Goal: Task Accomplishment & Management: Manage account settings

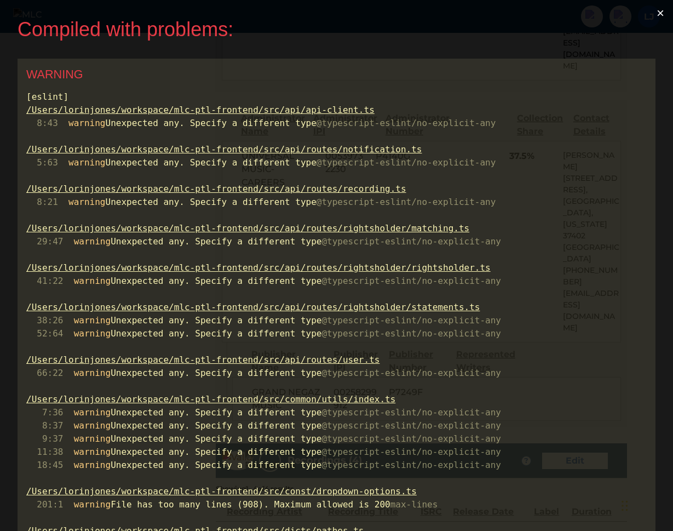
click at [664, 13] on button "×" at bounding box center [660, 13] width 25 height 26
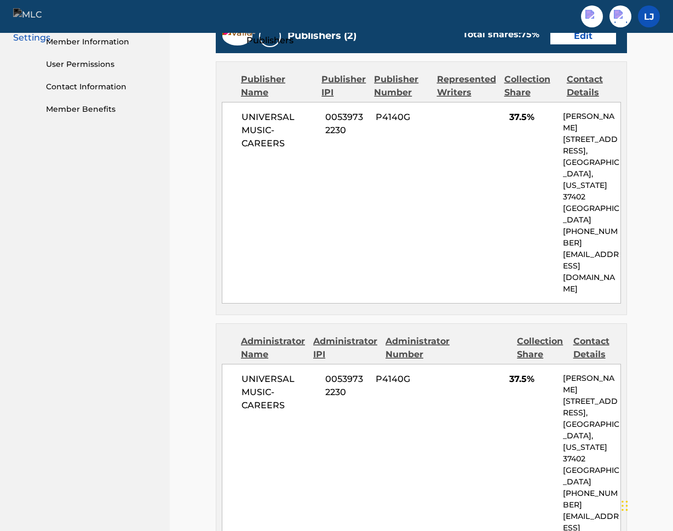
scroll to position [720, 0]
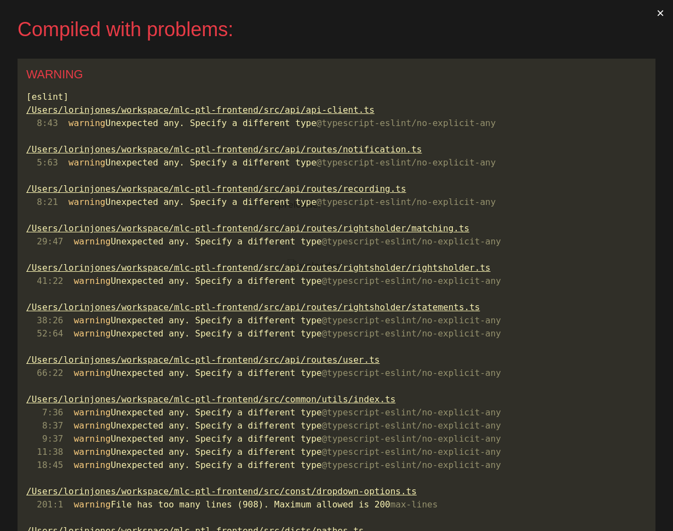
click at [663, 10] on button "×" at bounding box center [660, 13] width 25 height 26
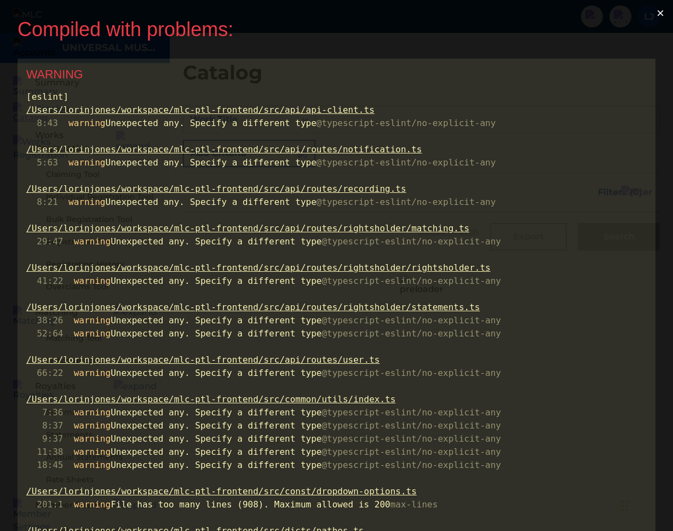
click at [673, 13] on button "×" at bounding box center [660, 13] width 25 height 26
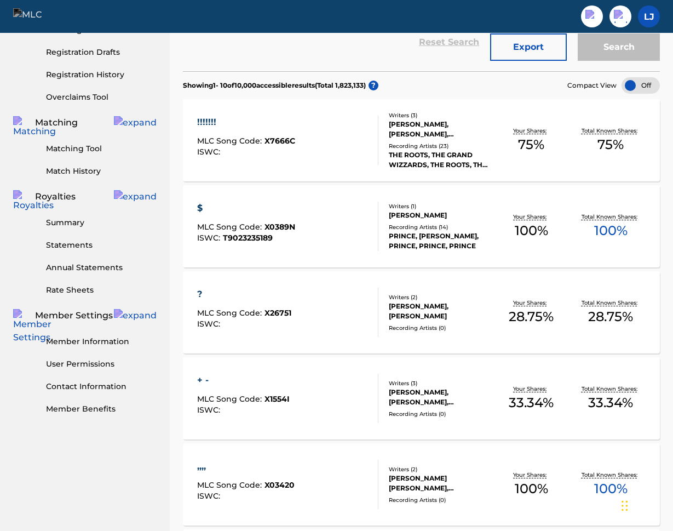
scroll to position [198, 0]
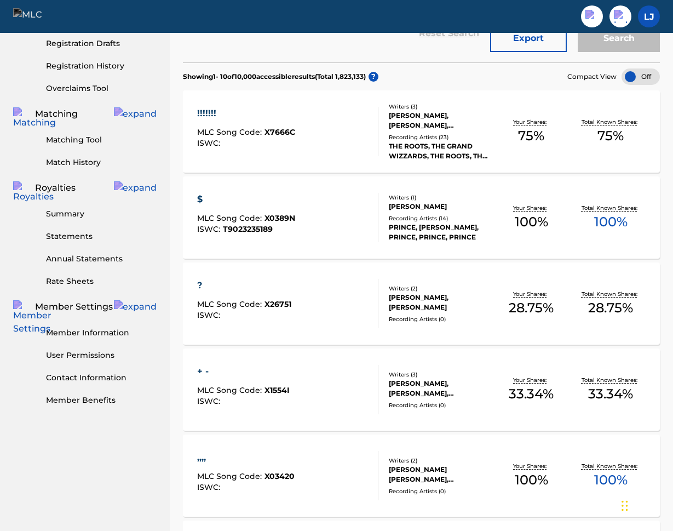
click at [209, 112] on div "!!!!!!!" at bounding box center [246, 113] width 98 height 13
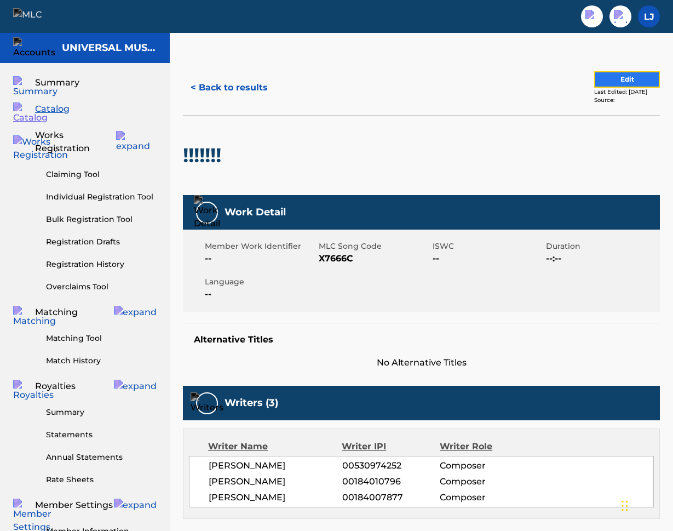
click at [611, 79] on button "Edit" at bounding box center [627, 79] width 66 height 16
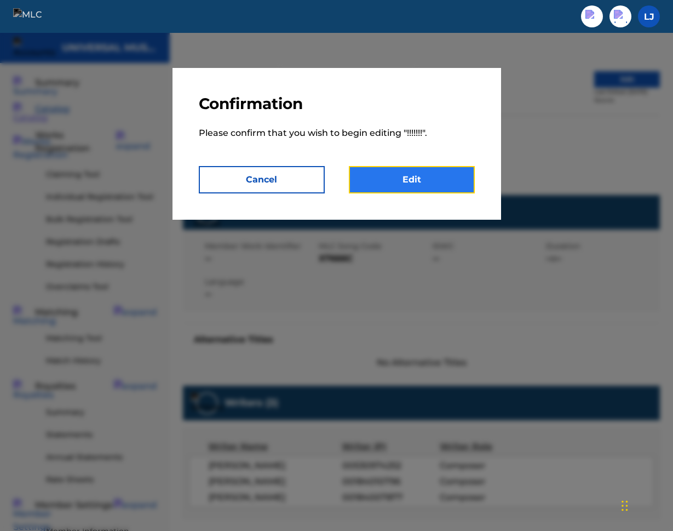
click at [454, 176] on link "Edit" at bounding box center [412, 179] width 126 height 27
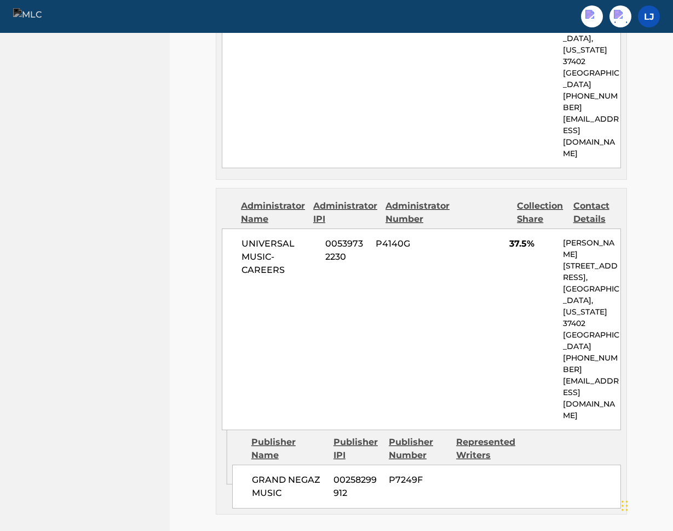
scroll to position [584, 0]
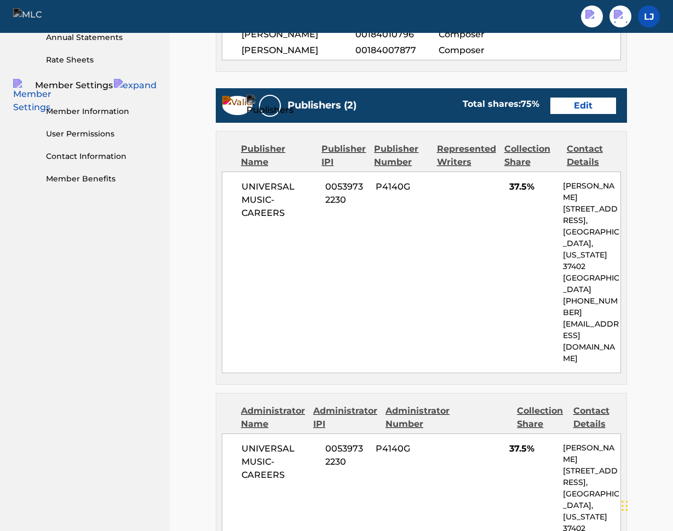
scroll to position [0, 0]
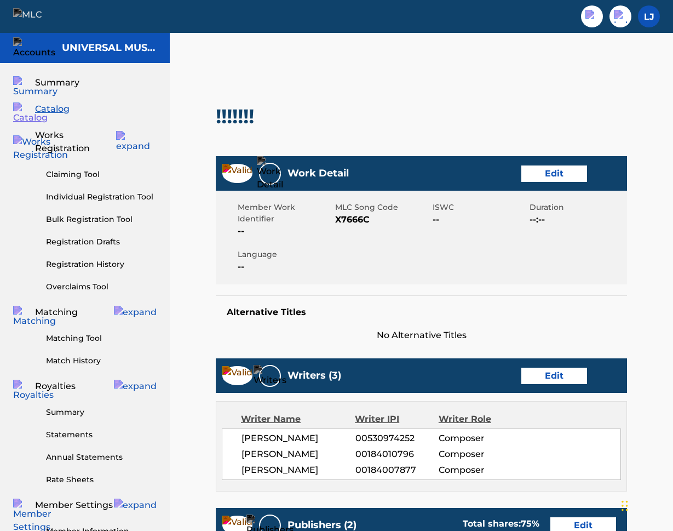
click at [62, 114] on span "Catalog" at bounding box center [52, 108] width 35 height 13
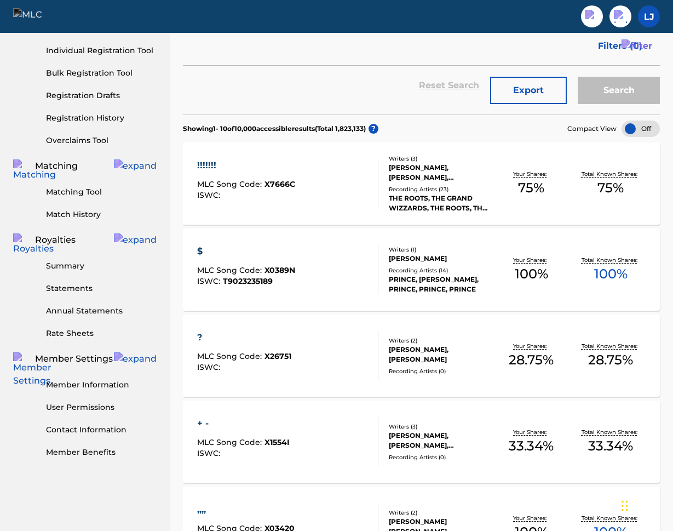
scroll to position [146, 0]
click at [417, 276] on div "PRINCE, PRINCE, PRINCE, PRINCE, PRINCE" at bounding box center [440, 285] width 103 height 20
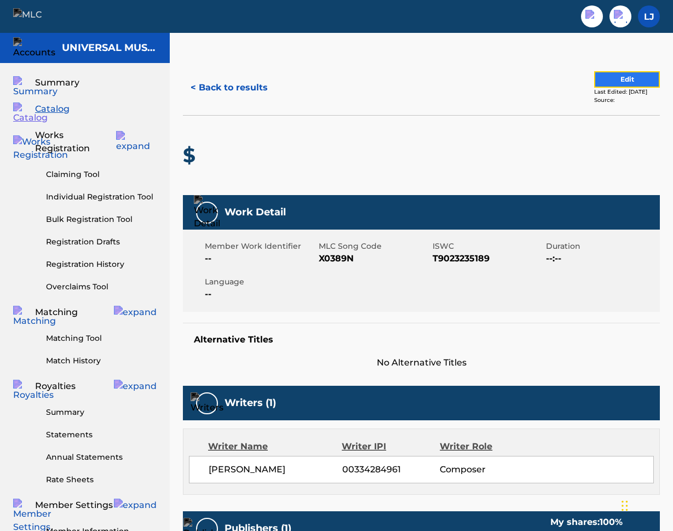
click at [604, 74] on button "Edit" at bounding box center [627, 79] width 66 height 16
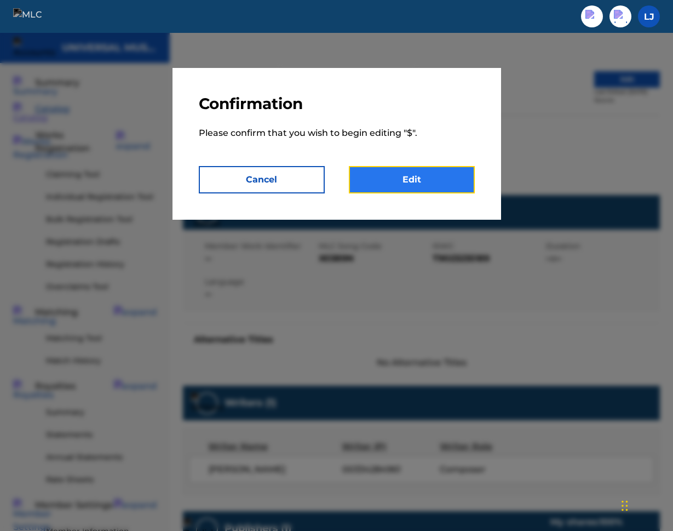
click at [411, 176] on link "Edit" at bounding box center [412, 179] width 126 height 27
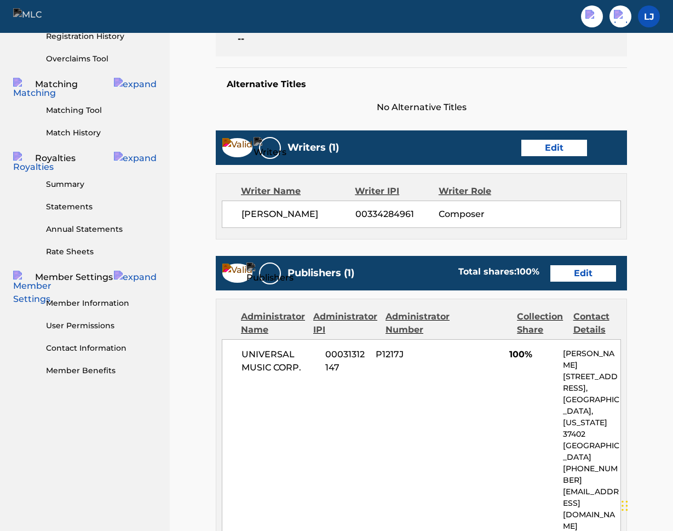
scroll to position [491, 0]
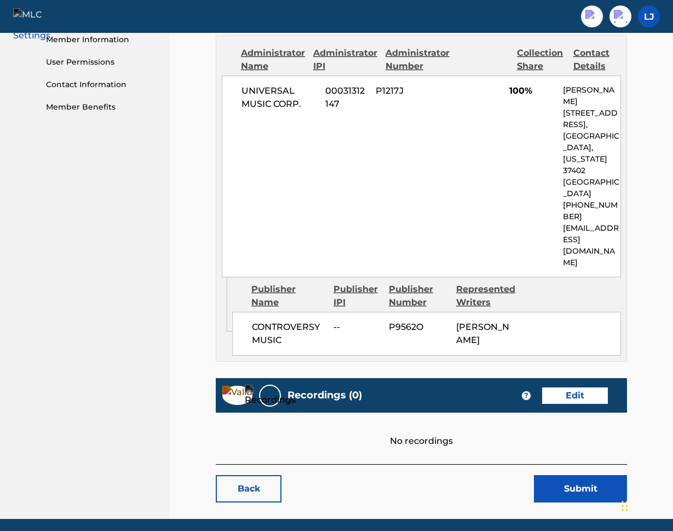
click at [531, 414] on div "Work Detail Edit Member Work Identifier -- MLC Song Code X0389N ISWC T902323518…" at bounding box center [421, 64] width 411 height 799
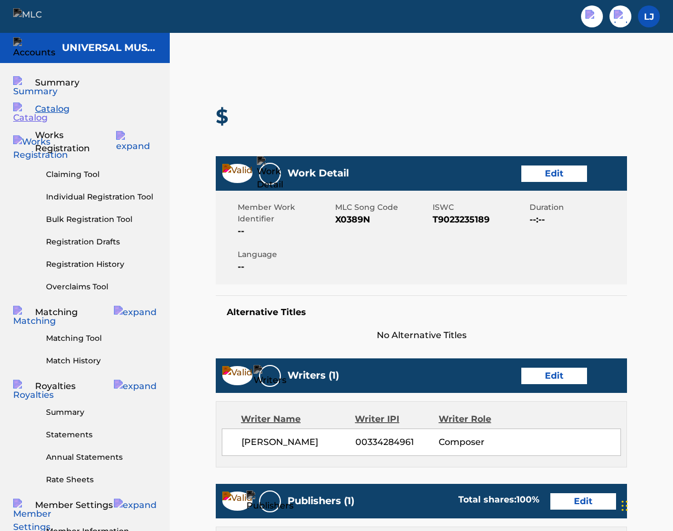
click at [61, 110] on span "Catalog" at bounding box center [52, 108] width 35 height 13
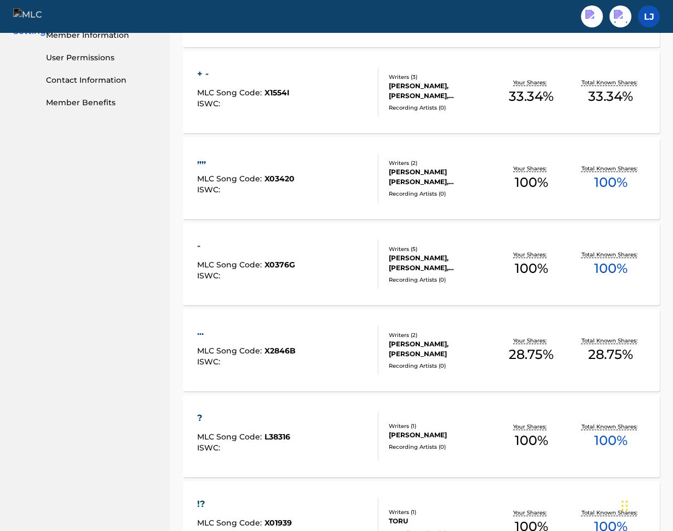
scroll to position [723, 0]
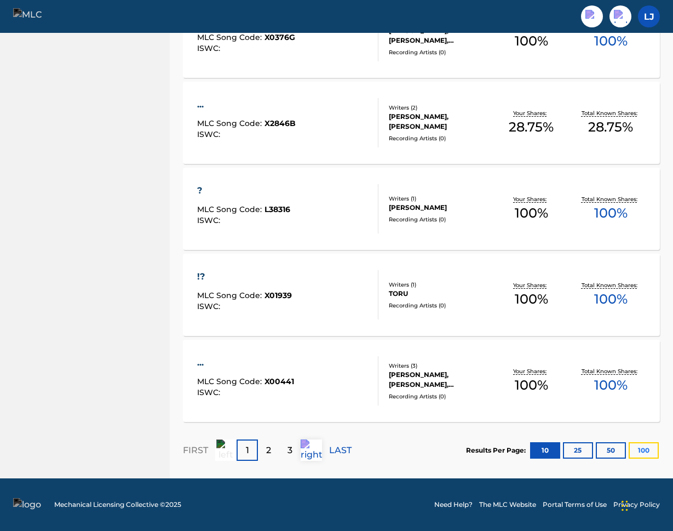
click at [638, 451] on button "100" at bounding box center [644, 450] width 30 height 16
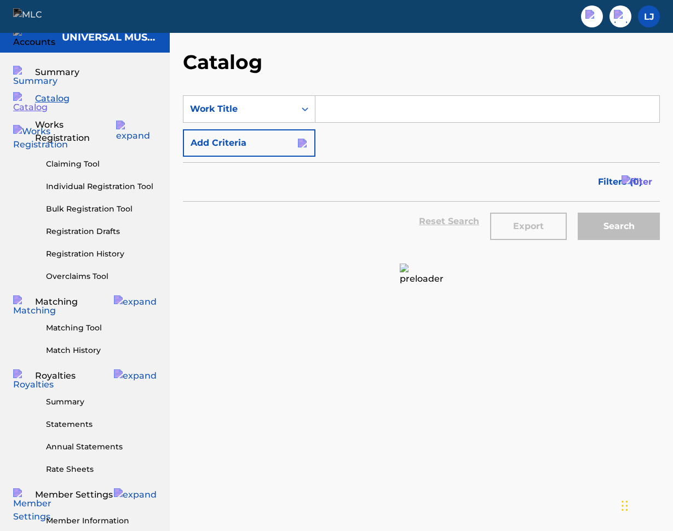
scroll to position [0, 0]
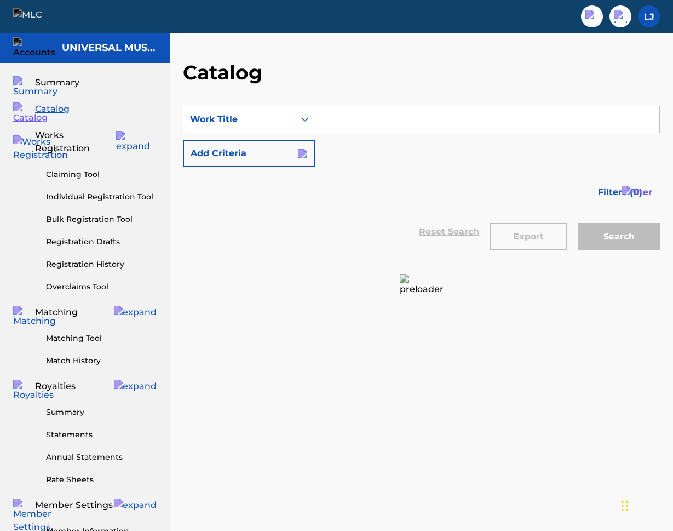
click at [38, 18] on img at bounding box center [34, 16] width 42 height 16
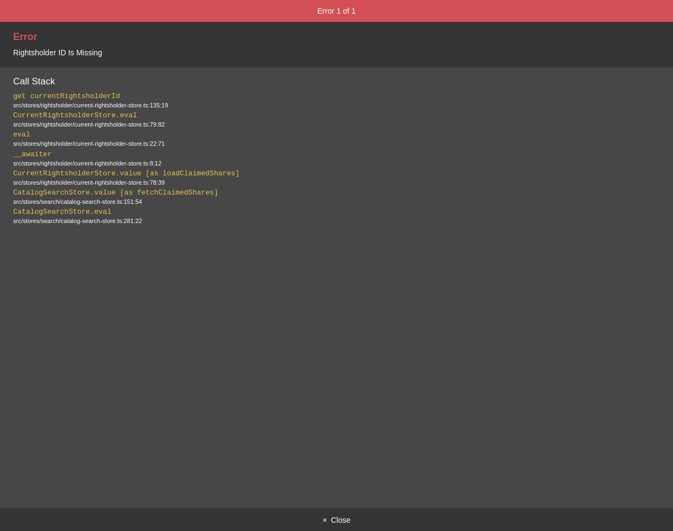
scroll to position [447, 0]
click at [332, 519] on button "× Close" at bounding box center [336, 520] width 673 height 22
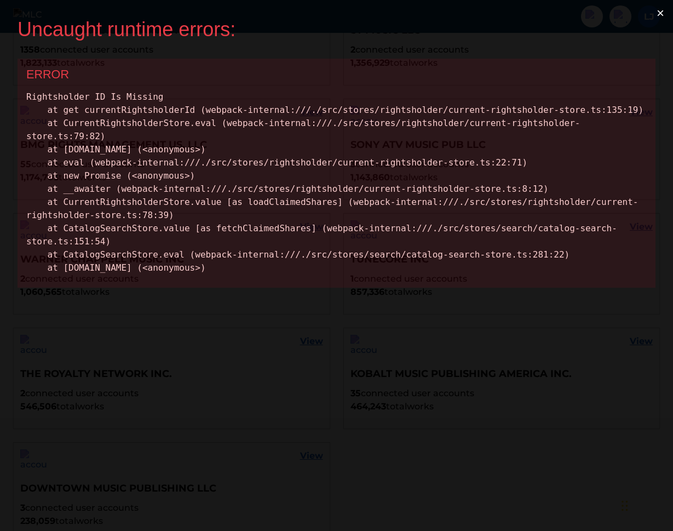
click at [659, 14] on button "×" at bounding box center [660, 13] width 25 height 26
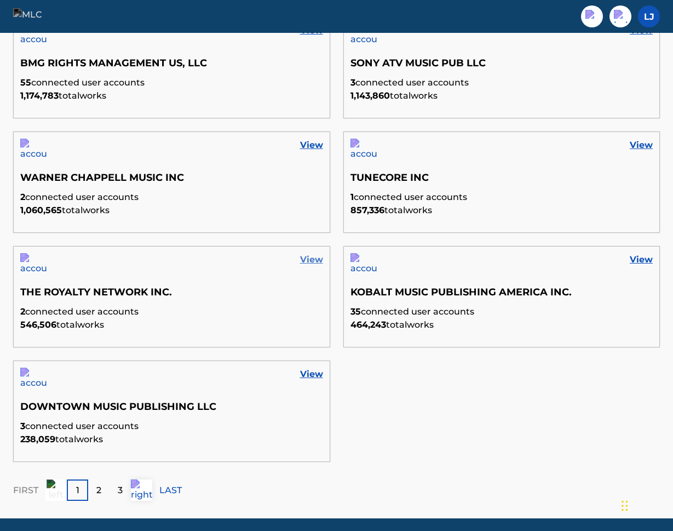
scroll to position [538, 0]
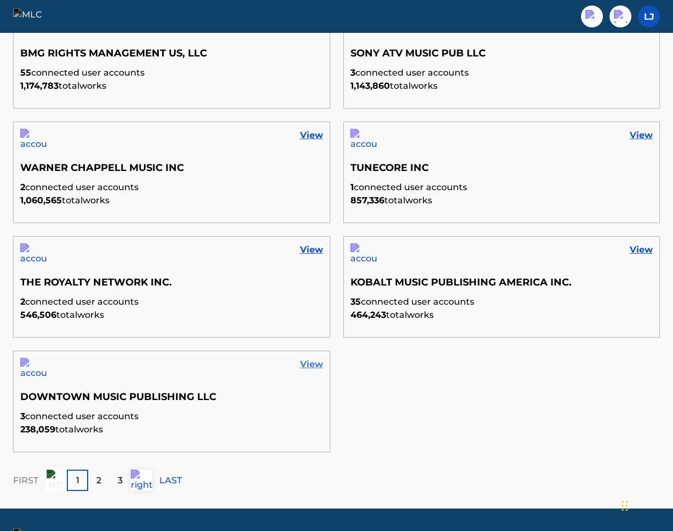
click at [315, 365] on link "View" at bounding box center [311, 364] width 23 height 13
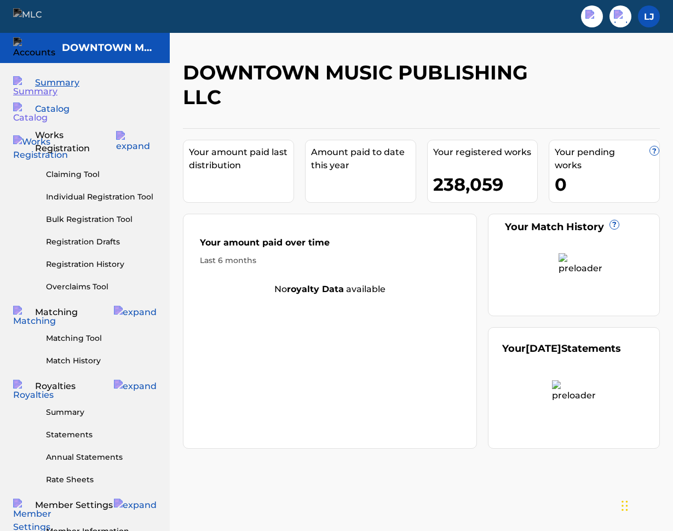
click at [68, 105] on span "Catalog" at bounding box center [52, 108] width 35 height 13
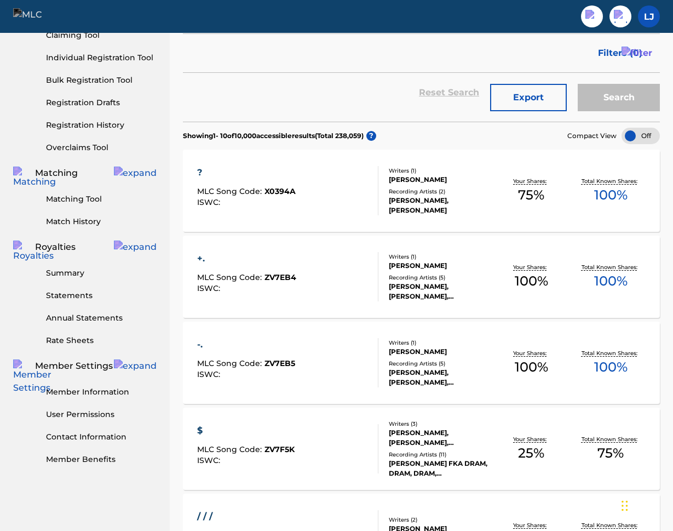
scroll to position [152, 0]
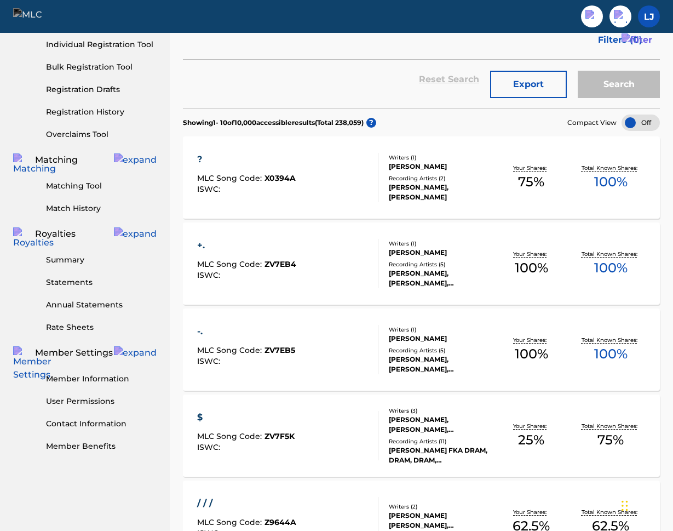
click at [422, 265] on div "Recording Artists ( 5 )" at bounding box center [440, 264] width 103 height 8
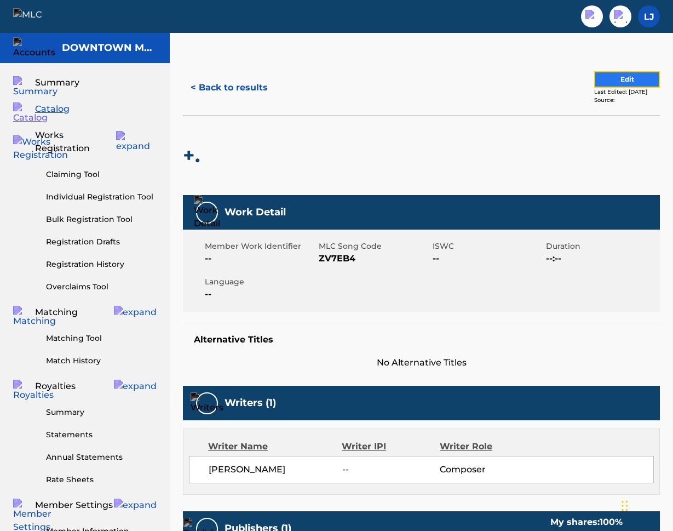
click at [614, 77] on button "Edit" at bounding box center [627, 79] width 66 height 16
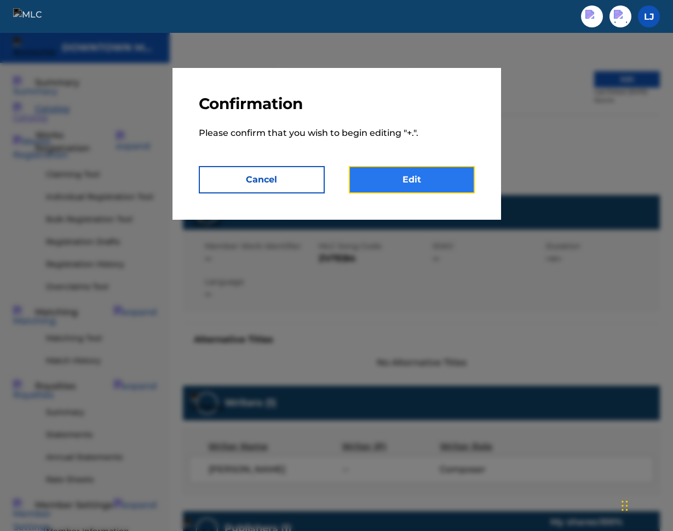
click at [414, 185] on link "Edit" at bounding box center [412, 179] width 126 height 27
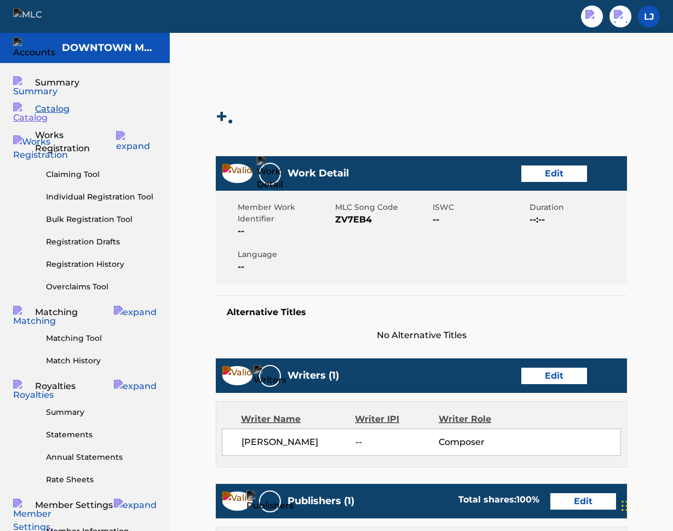
scroll to position [361, 0]
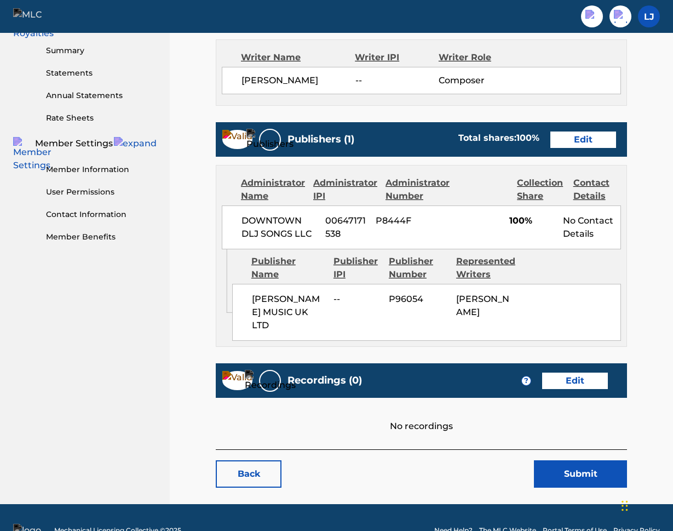
click at [332, 371] on div "Recordings (0) ? Edit" at bounding box center [421, 380] width 411 height 35
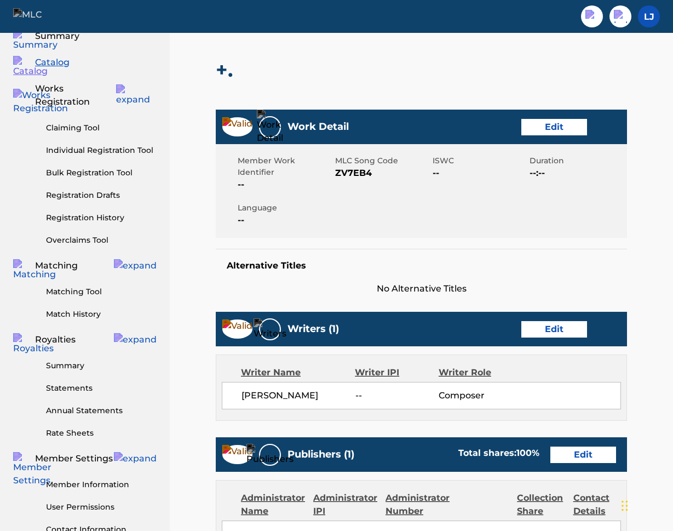
scroll to position [0, 0]
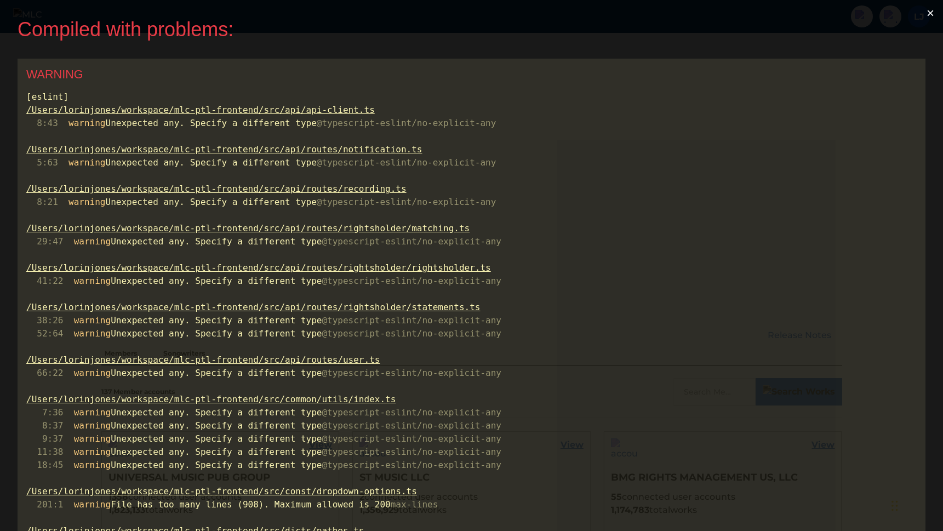
click at [937, 12] on button "×" at bounding box center [929, 13] width 25 height 26
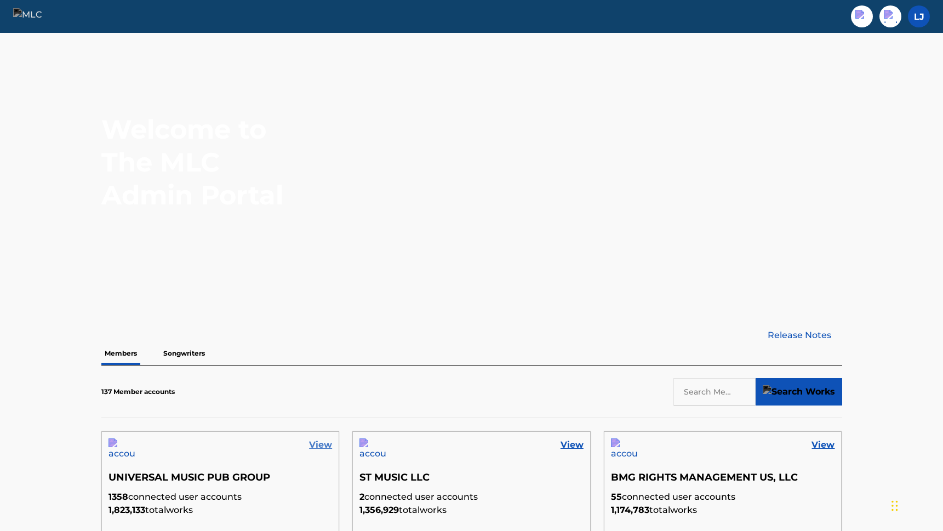
click at [322, 444] on link "View" at bounding box center [320, 444] width 23 height 13
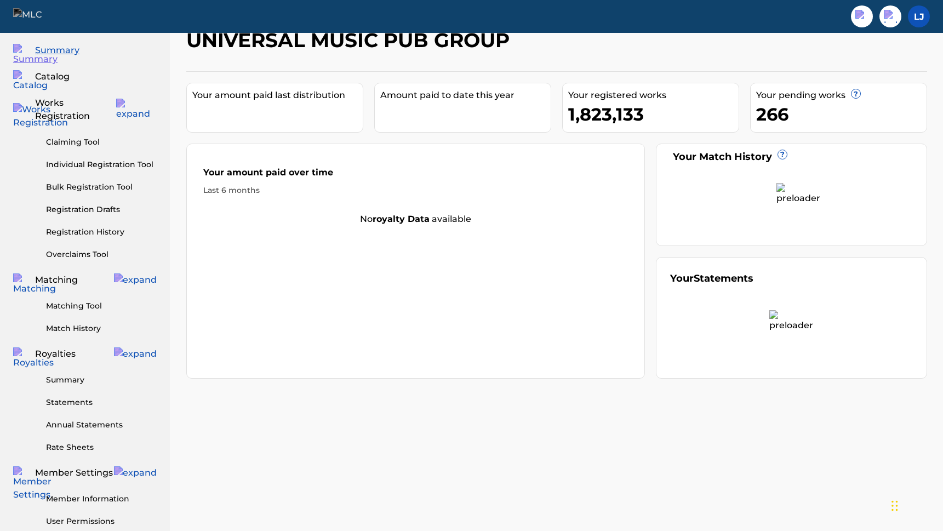
scroll to position [35, 0]
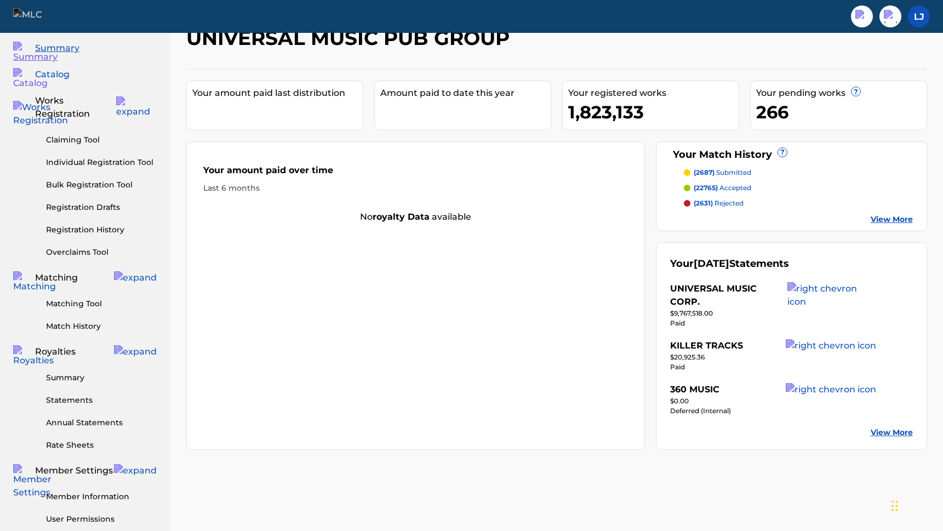
click at [59, 79] on span "Catalog" at bounding box center [52, 74] width 35 height 13
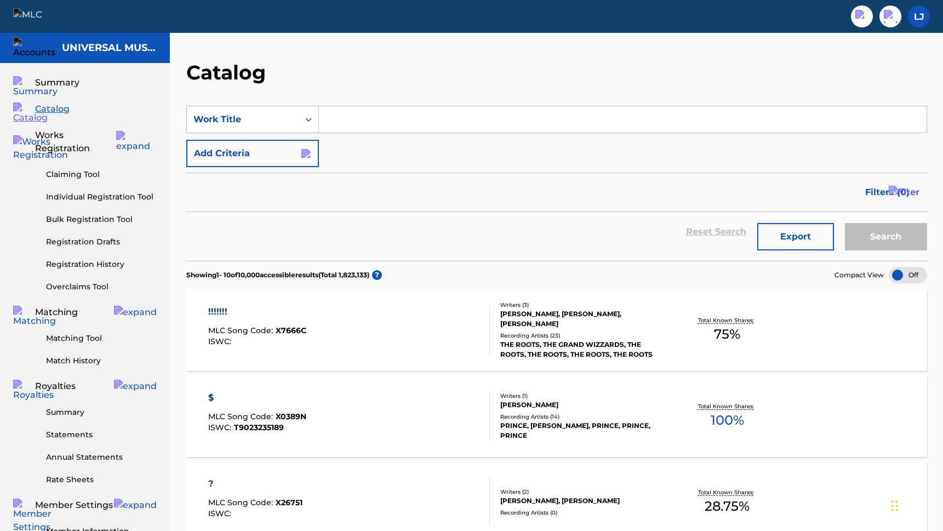
click at [228, 311] on div "!!!!!!!" at bounding box center [257, 311] width 98 height 13
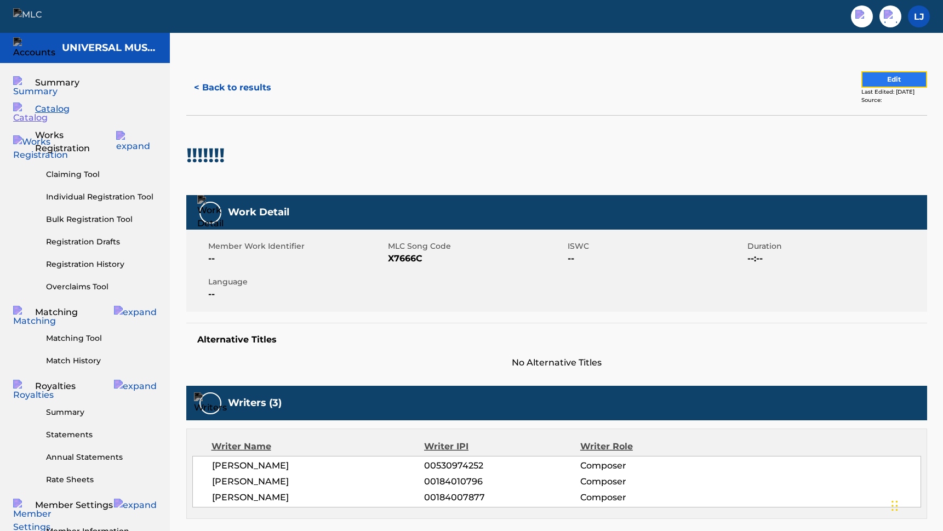
click at [879, 84] on button "Edit" at bounding box center [894, 79] width 66 height 16
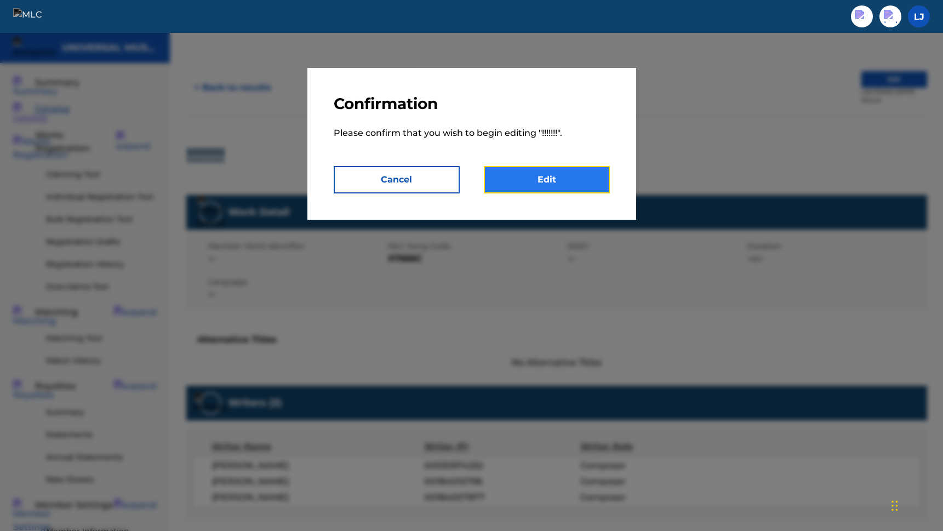
click at [549, 182] on link "Edit" at bounding box center [547, 179] width 126 height 27
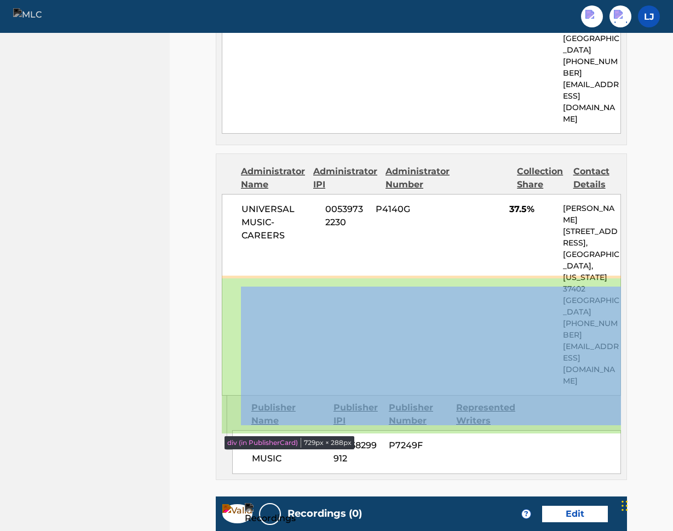
scroll to position [690, 0]
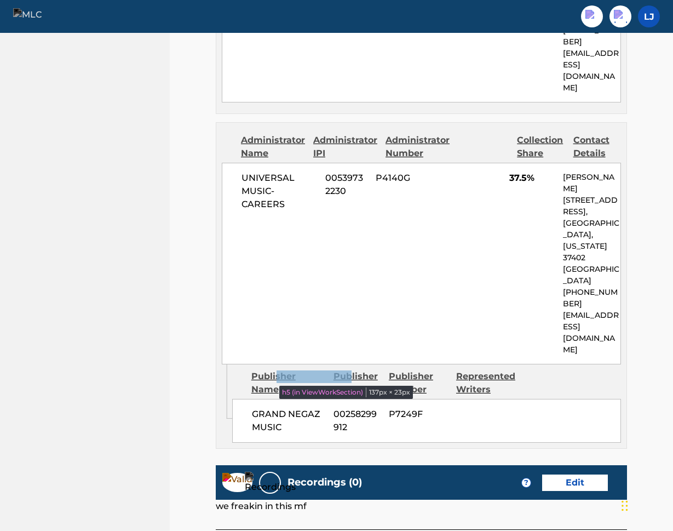
click at [329, 476] on h5 "Recordings (0)" at bounding box center [325, 482] width 74 height 13
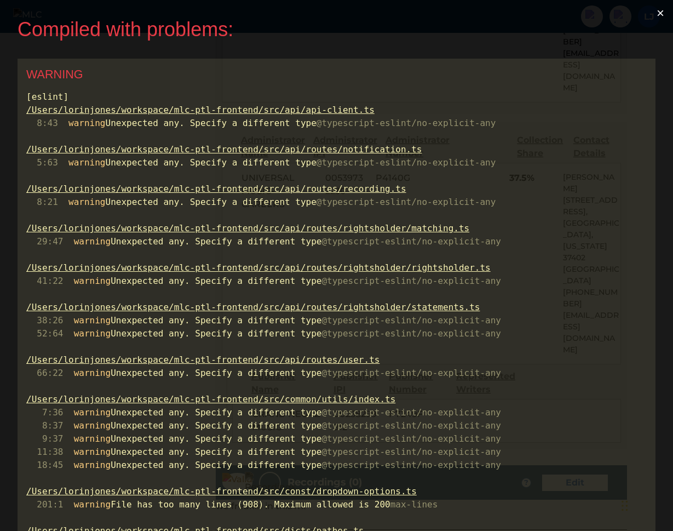
scroll to position [0, 0]
click at [663, 13] on button "×" at bounding box center [660, 13] width 25 height 26
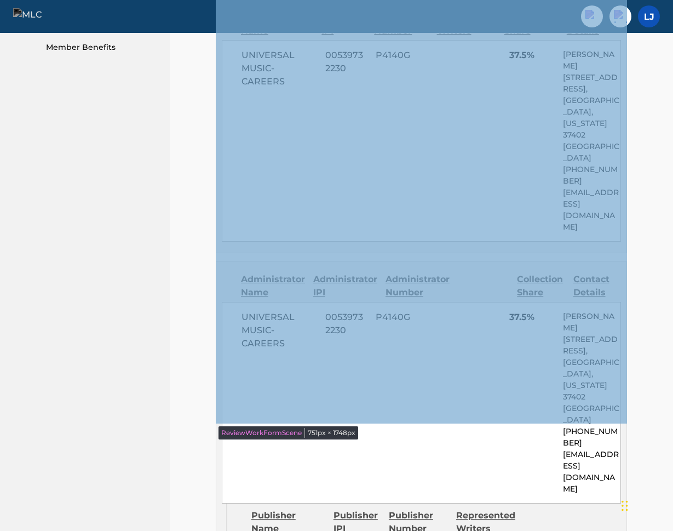
scroll to position [690, 0]
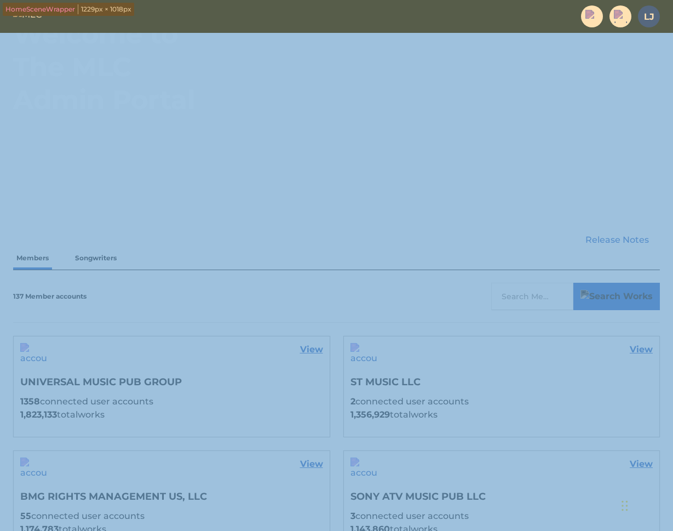
scroll to position [105, 0]
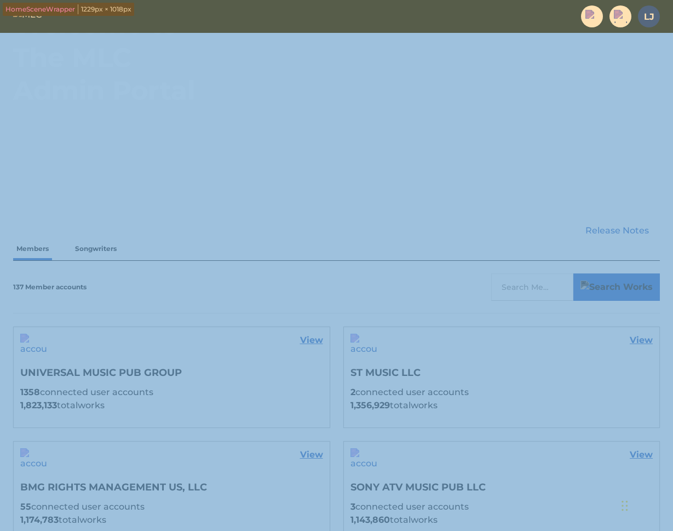
click at [323, 349] on div "View" at bounding box center [172, 346] width 316 height 39
click at [317, 346] on link "View" at bounding box center [311, 340] width 23 height 13
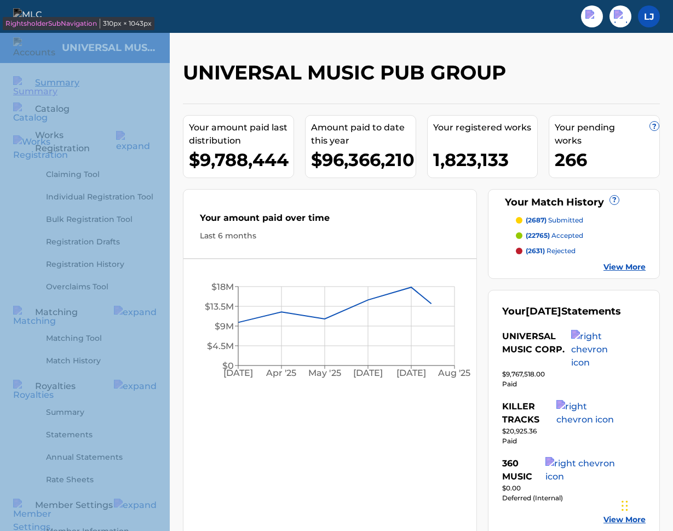
click at [69, 110] on div "Catalog" at bounding box center [85, 108] width 144 height 13
click at [59, 110] on span "Catalog" at bounding box center [52, 108] width 35 height 13
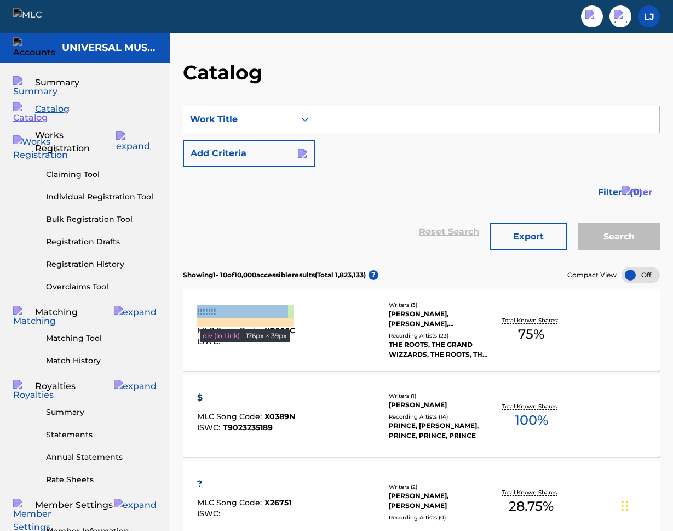
click at [220, 309] on div "!!!!!!!" at bounding box center [246, 311] width 98 height 13
click at [204, 312] on div "!!!!!!!" at bounding box center [246, 311] width 98 height 13
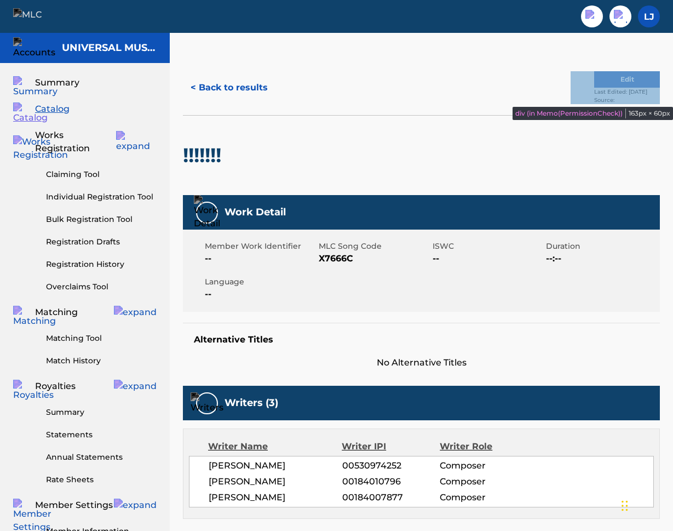
click at [640, 78] on div "Edit Last Edited: September 24, 2024 Source:" at bounding box center [627, 87] width 66 height 33
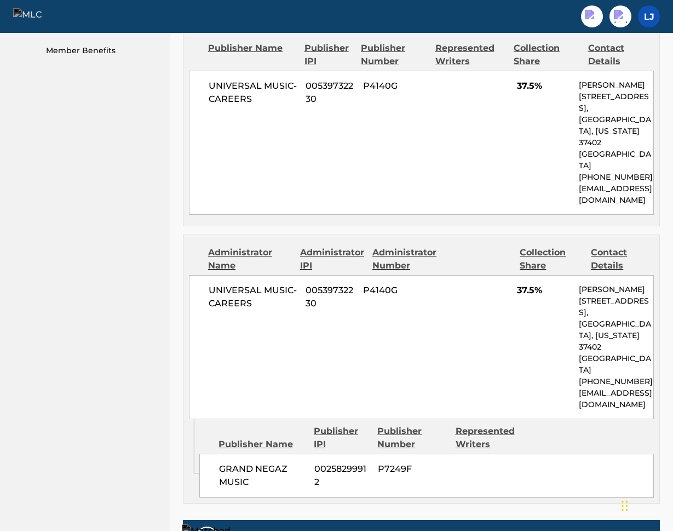
scroll to position [655, 0]
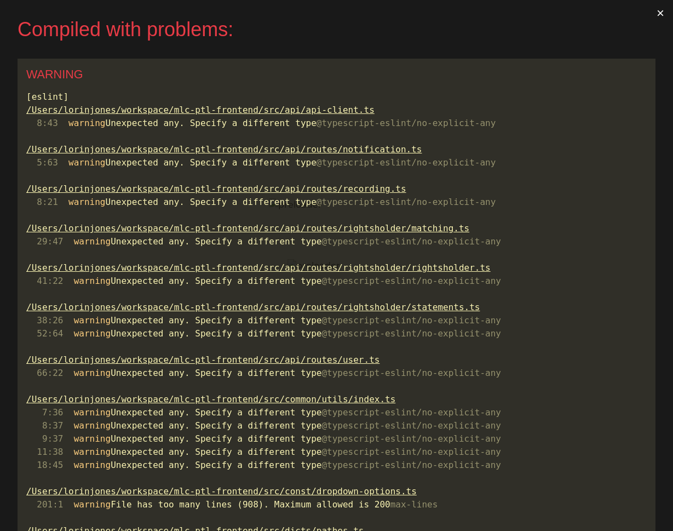
click at [665, 15] on button "×" at bounding box center [660, 13] width 25 height 26
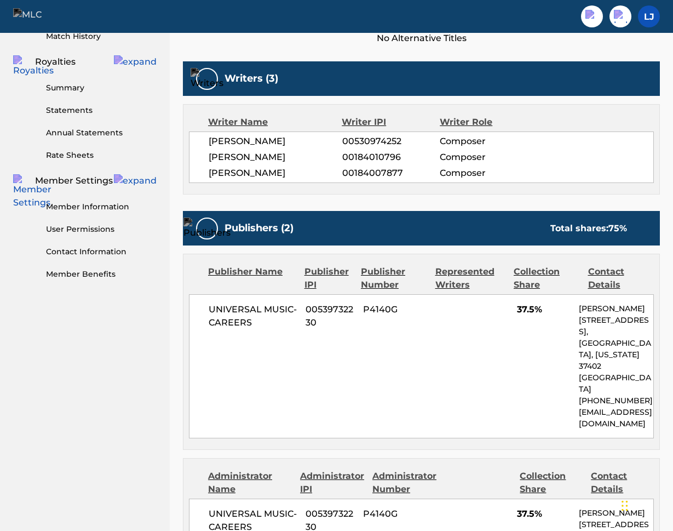
scroll to position [655, 0]
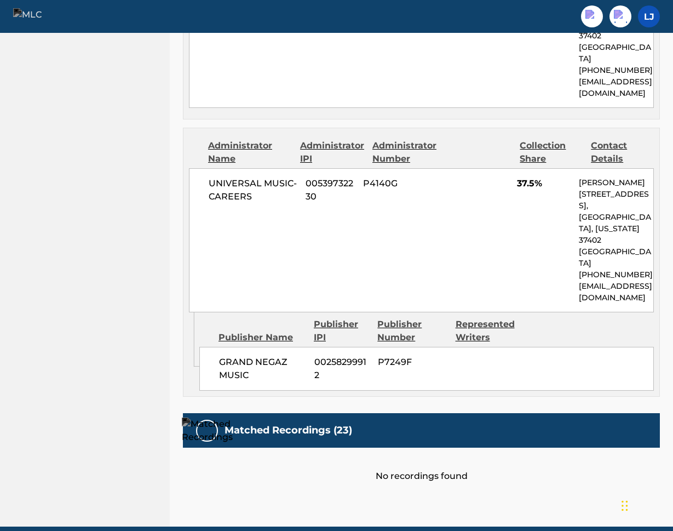
click at [470, 447] on div "No recordings found" at bounding box center [421, 464] width 477 height 35
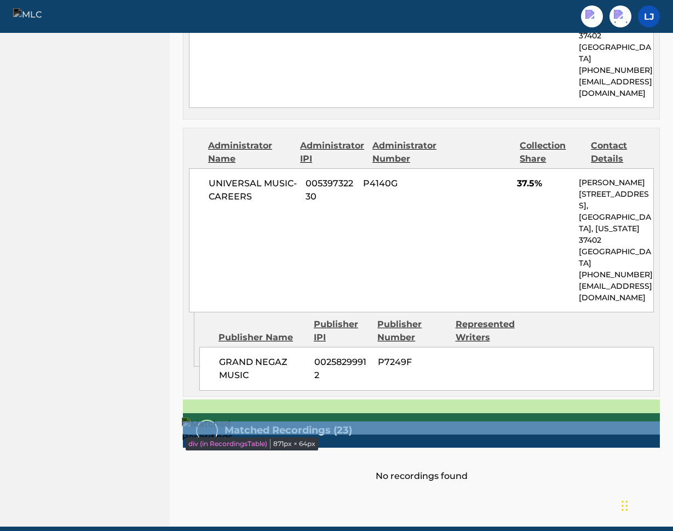
click at [502, 447] on div "No recordings found" at bounding box center [421, 464] width 477 height 35
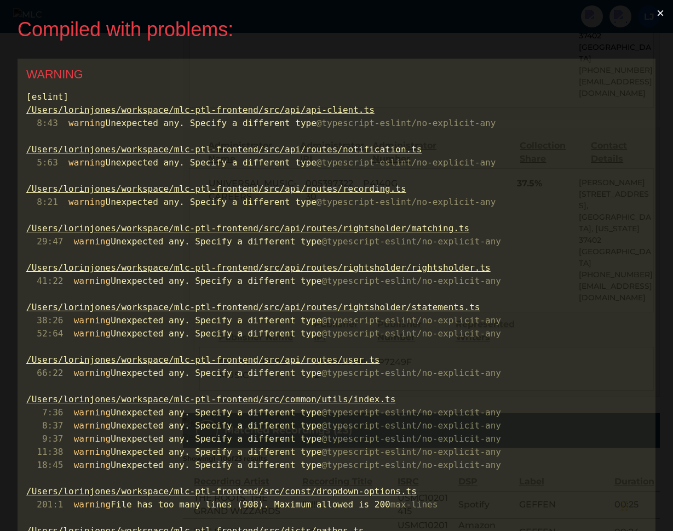
scroll to position [0, 0]
click at [668, 14] on button "×" at bounding box center [660, 13] width 25 height 26
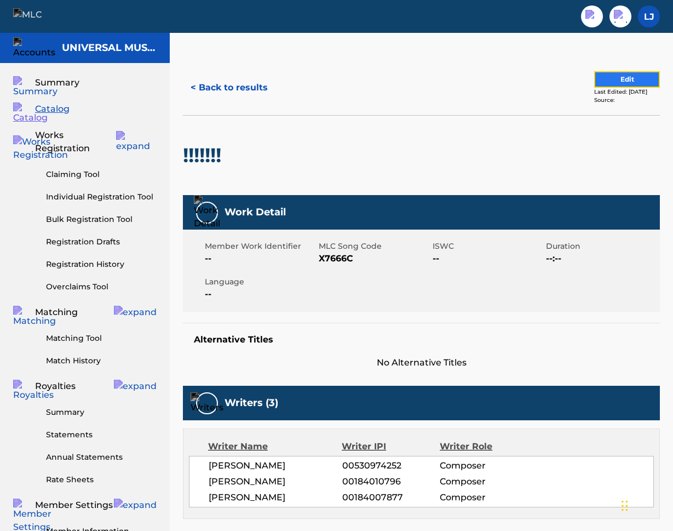
click at [609, 78] on button "Edit" at bounding box center [627, 79] width 66 height 16
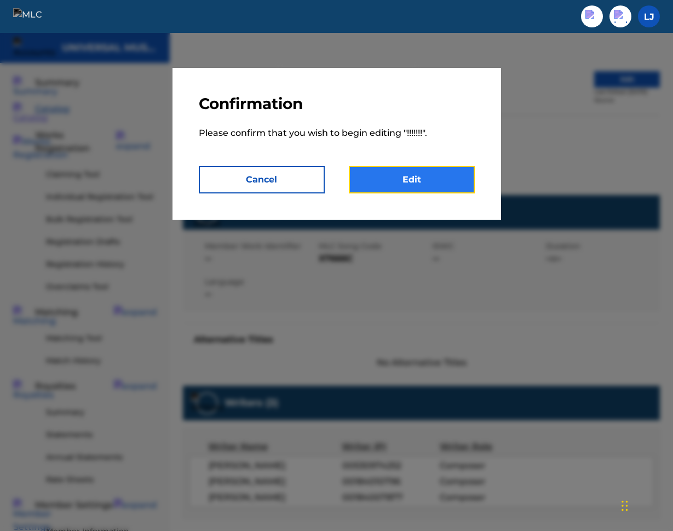
click at [412, 185] on link "Edit" at bounding box center [412, 179] width 126 height 27
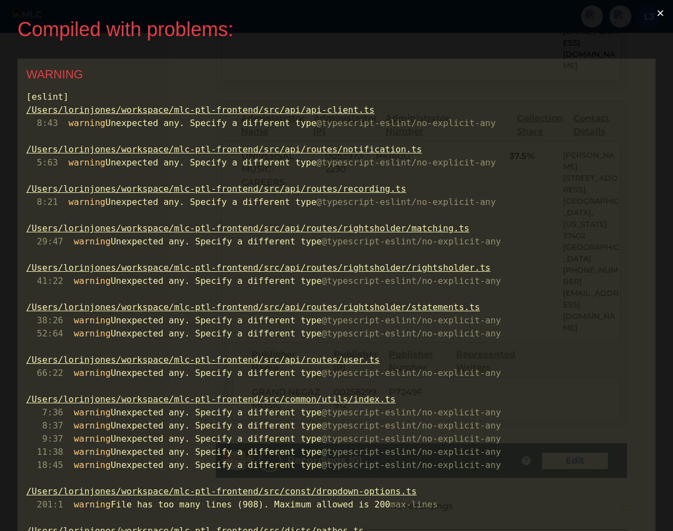
click at [663, 14] on button "×" at bounding box center [660, 13] width 25 height 26
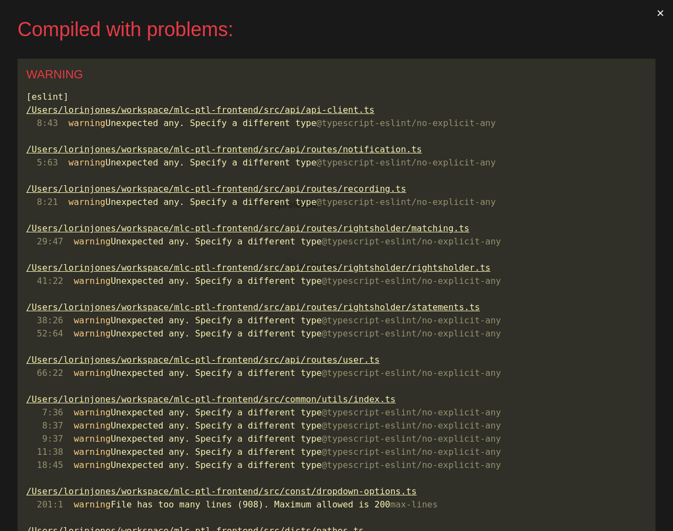
click at [659, 13] on button "×" at bounding box center [660, 13] width 25 height 26
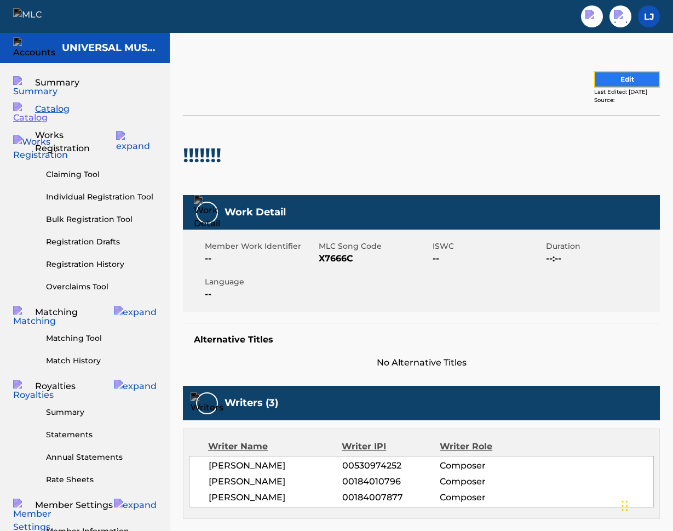
click at [610, 81] on button "Edit" at bounding box center [627, 79] width 66 height 16
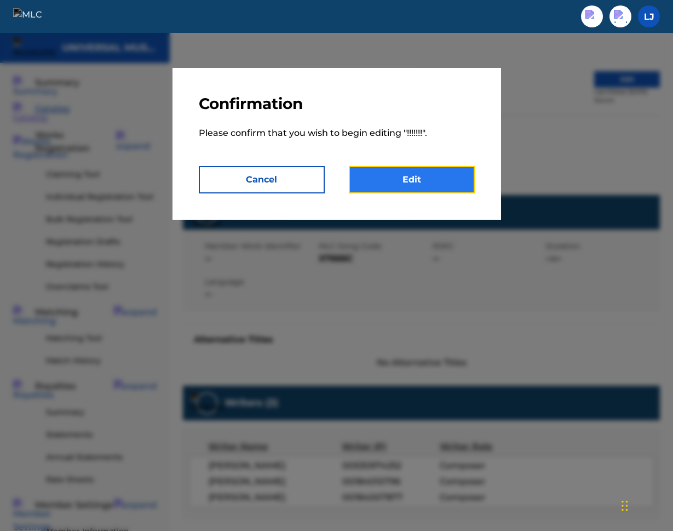
click at [416, 183] on link "Edit" at bounding box center [412, 179] width 126 height 27
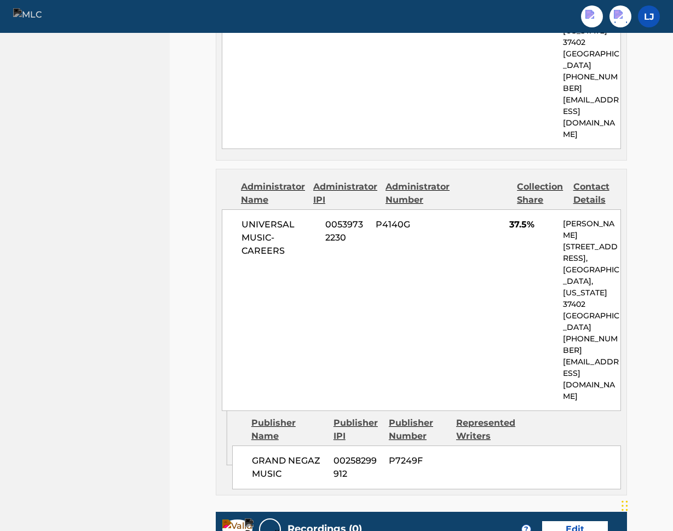
scroll to position [712, 0]
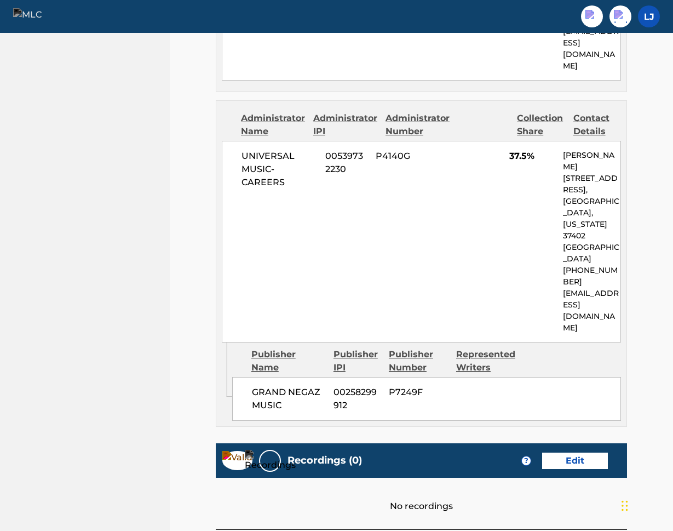
click at [320, 454] on h5 "Recordings (0)" at bounding box center [325, 460] width 74 height 13
click at [466, 478] on div "No recordings" at bounding box center [421, 495] width 411 height 35
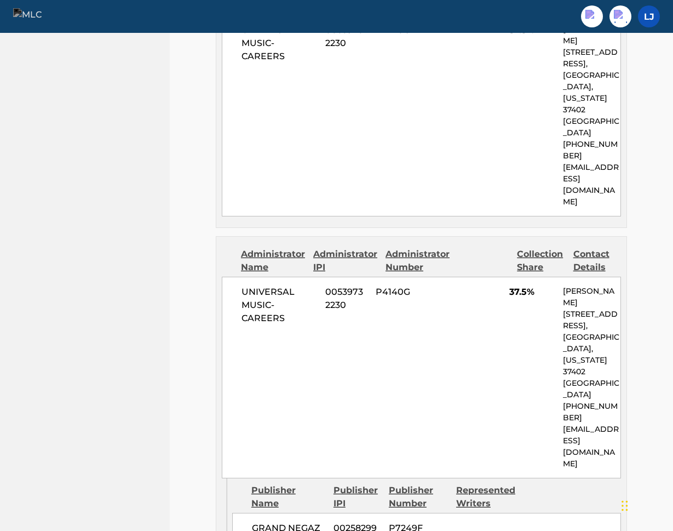
scroll to position [0, 0]
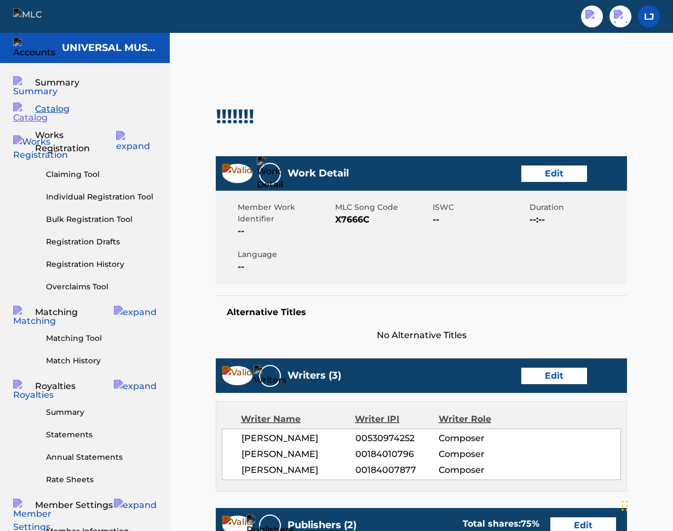
click at [61, 103] on span "Catalog" at bounding box center [52, 108] width 35 height 13
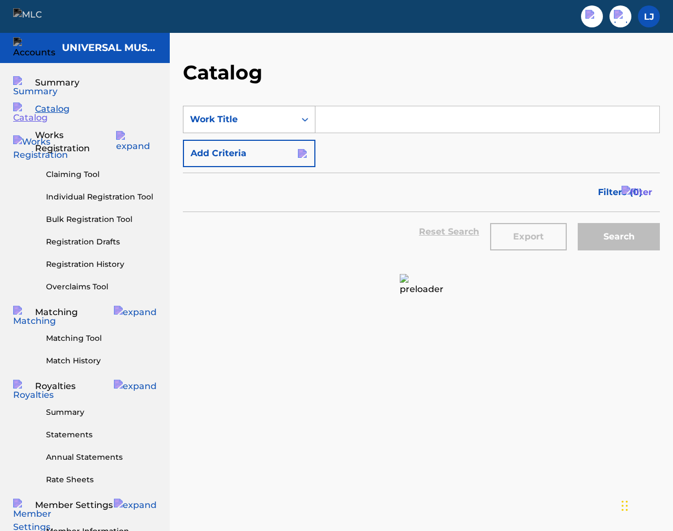
click at [305, 119] on icon "Search Form" at bounding box center [305, 119] width 11 height 11
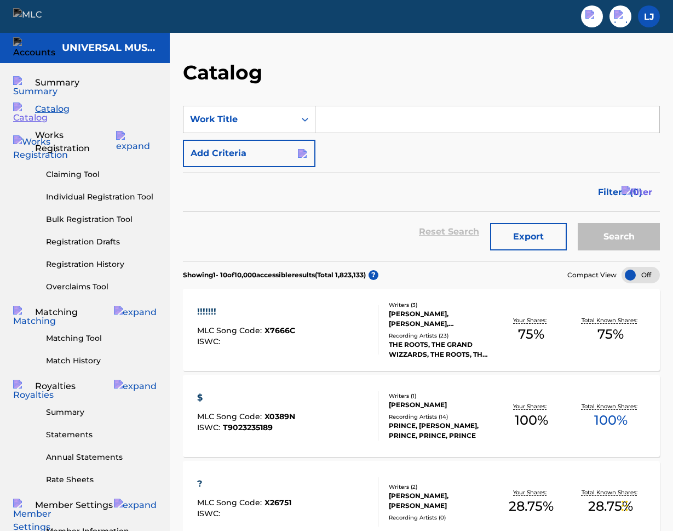
click at [353, 169] on form "SearchWithCriteriacb776a96-f9b4-4260-b35c-2bfca32f7219 Work Title Add Criteria …" at bounding box center [421, 183] width 477 height 155
click at [202, 311] on div "!!!!!!!" at bounding box center [246, 311] width 98 height 13
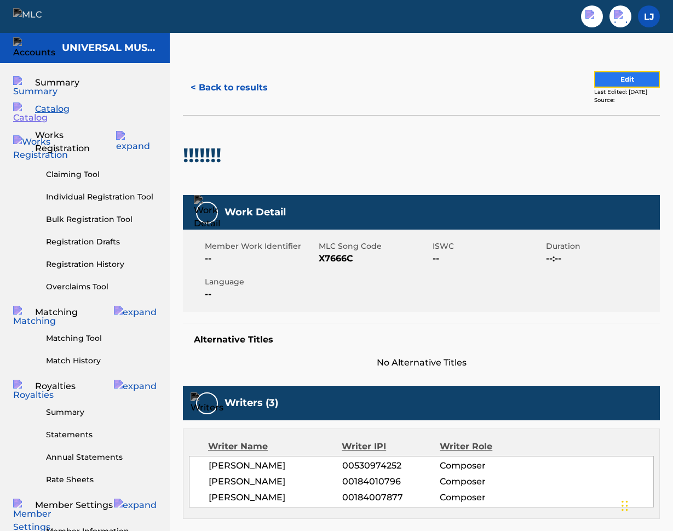
click at [598, 83] on button "Edit" at bounding box center [627, 79] width 66 height 16
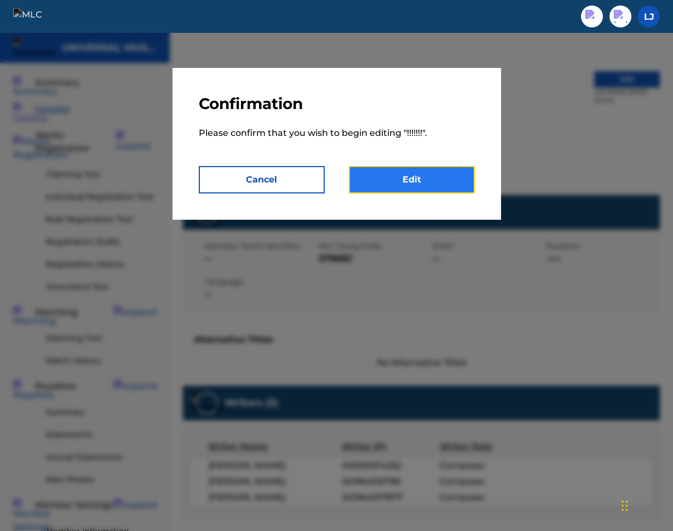
click at [434, 173] on link "Edit" at bounding box center [412, 179] width 126 height 27
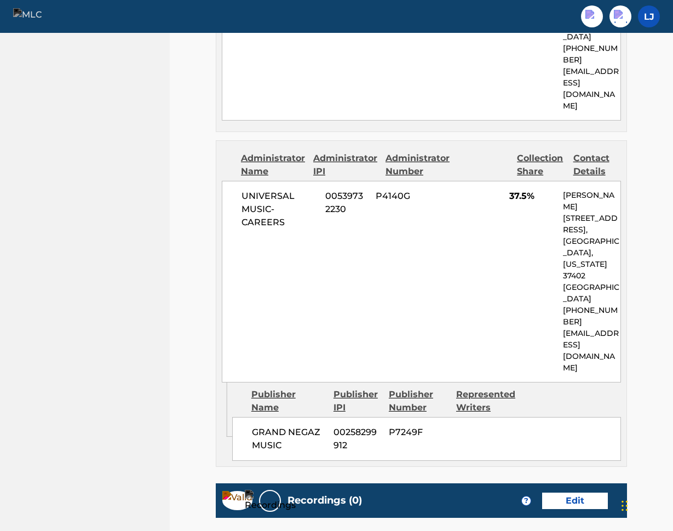
scroll to position [712, 0]
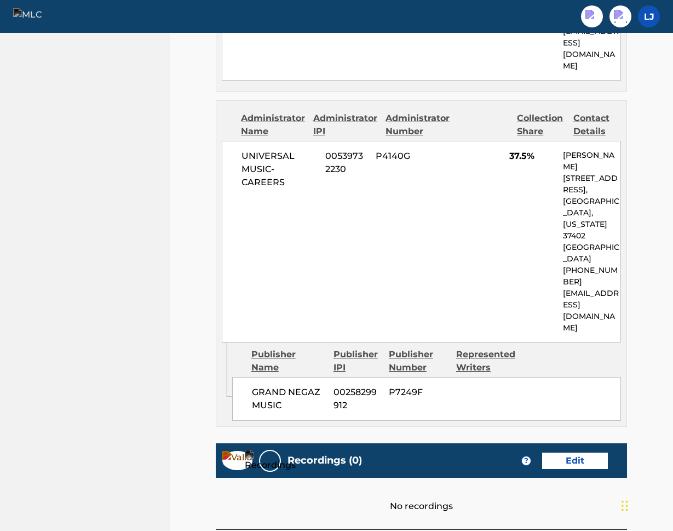
click at [295, 454] on h5 "Recordings (0)" at bounding box center [325, 460] width 74 height 13
click at [339, 454] on h5 "Recordings (0)" at bounding box center [325, 460] width 74 height 13
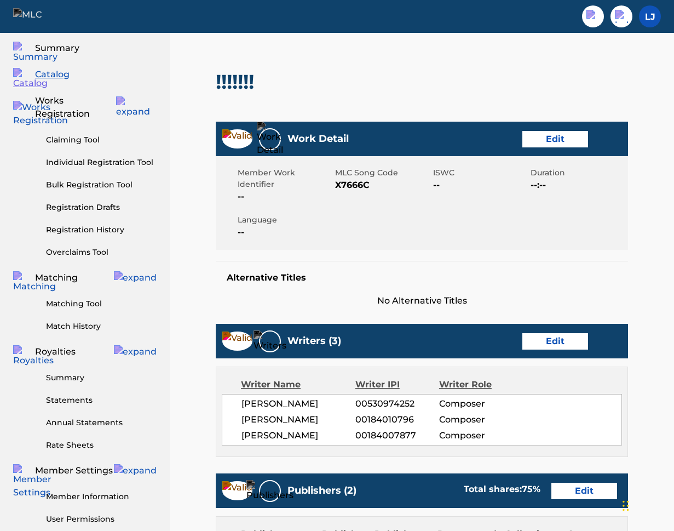
scroll to position [0, 0]
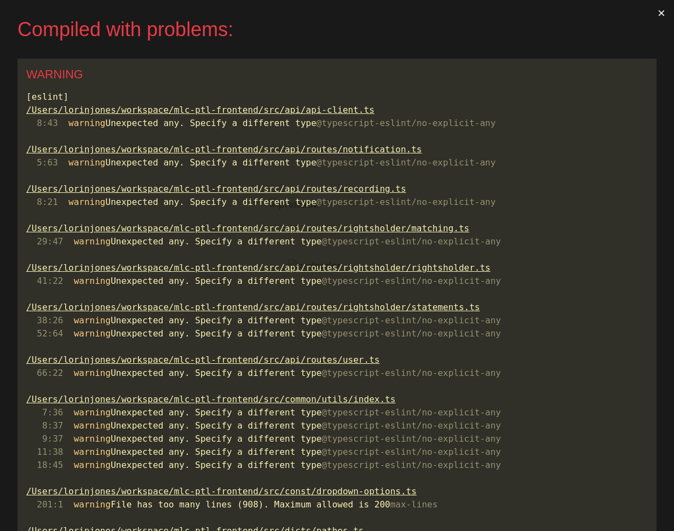
click at [665, 10] on button "×" at bounding box center [661, 13] width 25 height 26
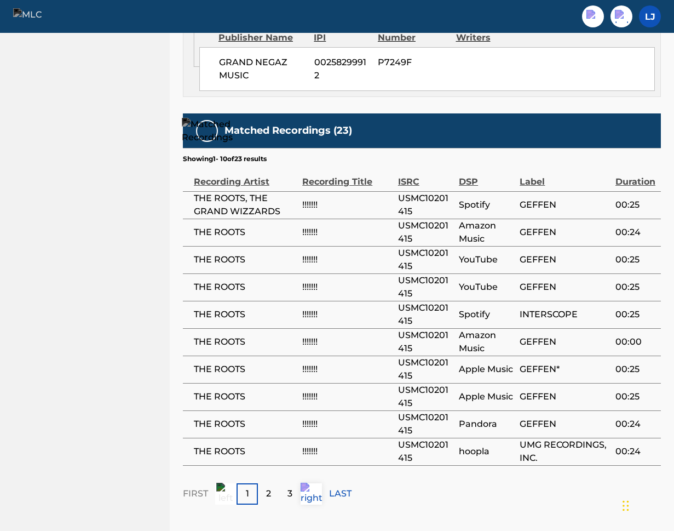
scroll to position [977, 0]
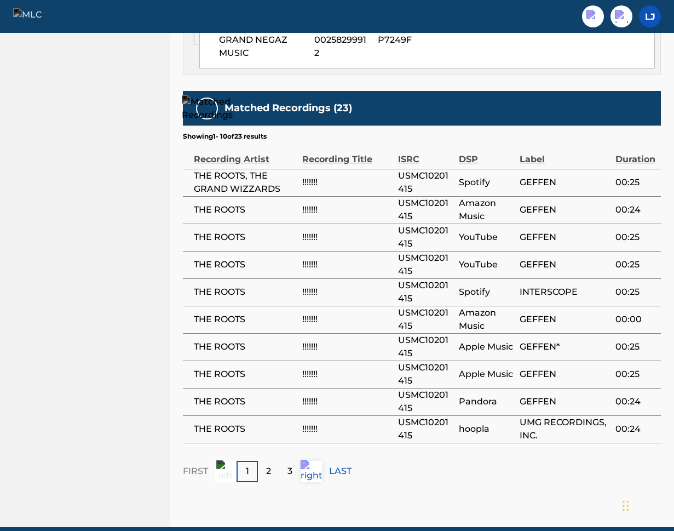
click at [309, 91] on div "Matched Recordings (23)" at bounding box center [422, 108] width 478 height 35
click at [257, 131] on p "Showing 1 - 10 of 23 results" at bounding box center [225, 136] width 84 height 10
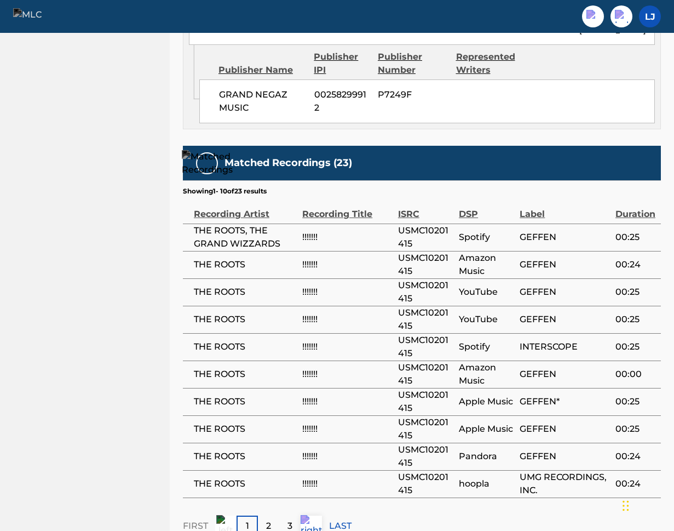
scroll to position [0, 0]
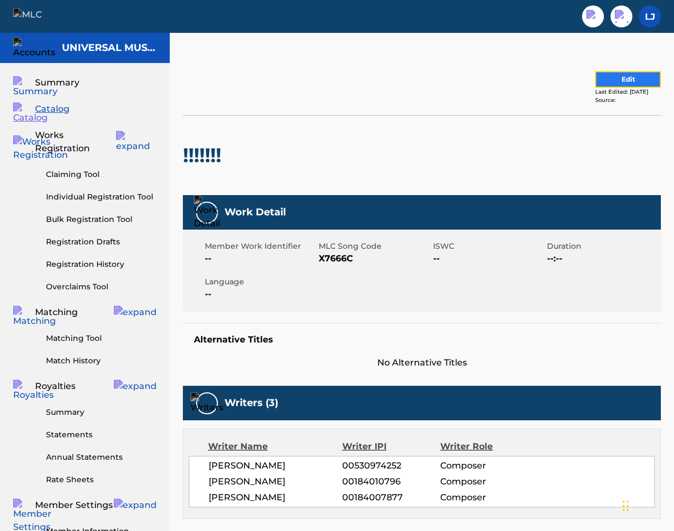
click at [603, 81] on button "Edit" at bounding box center [628, 79] width 66 height 16
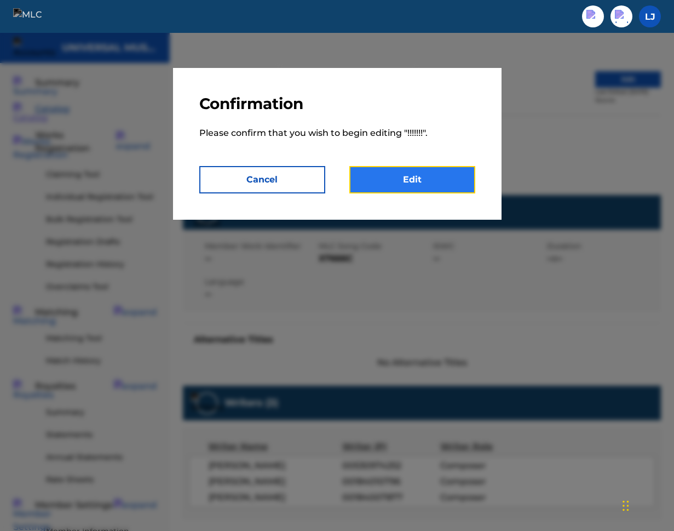
click at [370, 181] on link "Edit" at bounding box center [412, 179] width 126 height 27
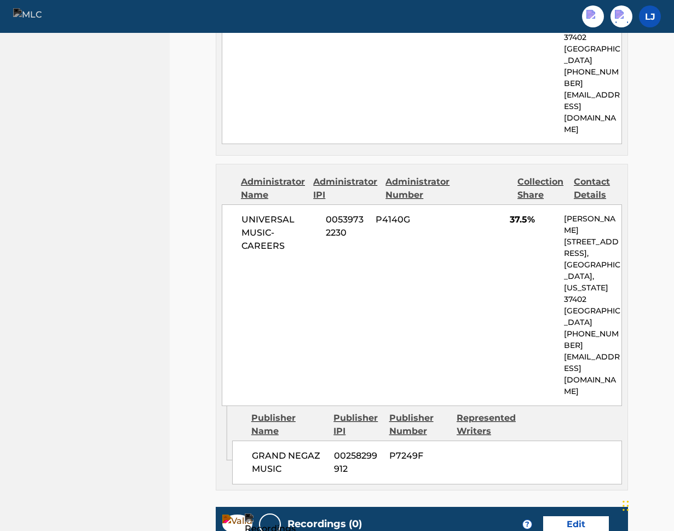
scroll to position [712, 0]
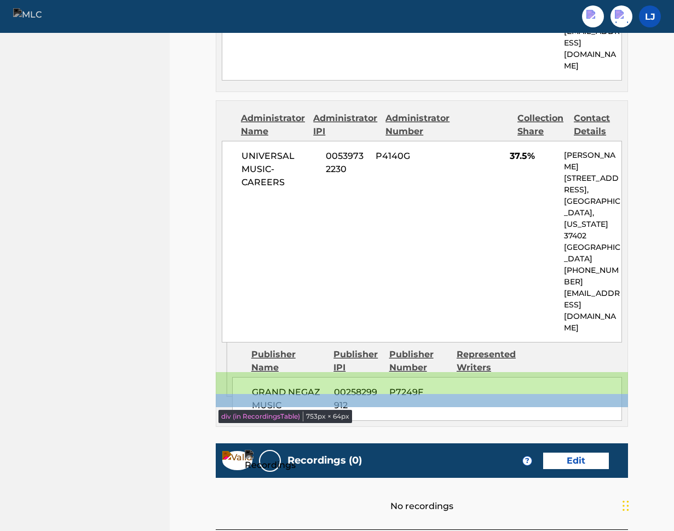
click at [508, 478] on div "No recordings" at bounding box center [422, 495] width 412 height 35
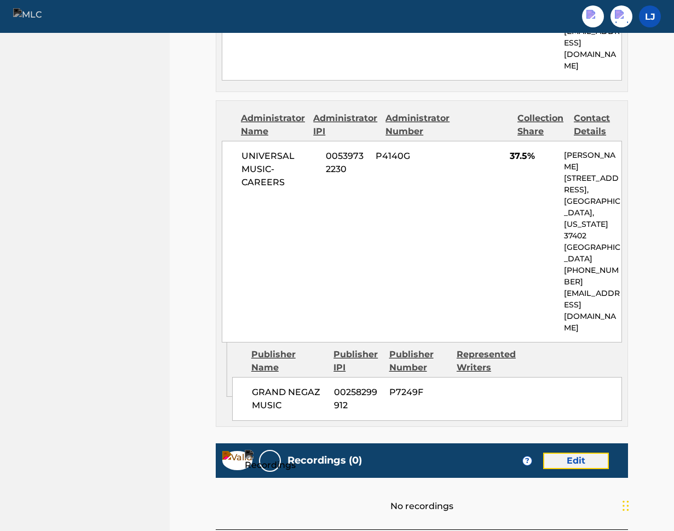
click at [578, 452] on link "Edit" at bounding box center [576, 460] width 66 height 16
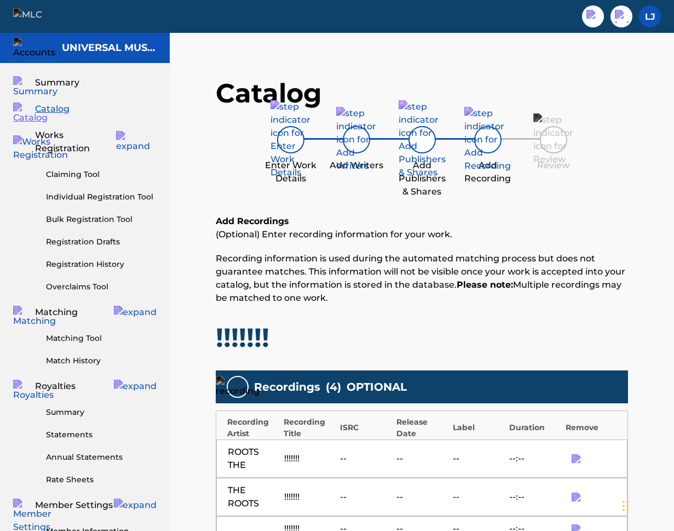
scroll to position [279, 0]
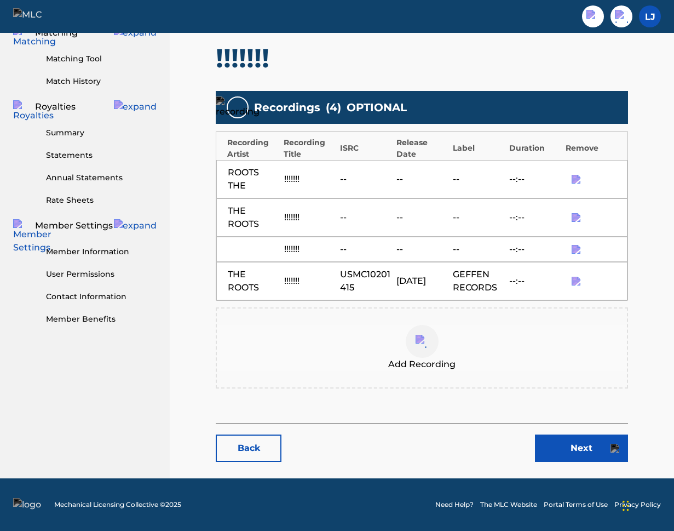
click at [434, 381] on div "Add Recording" at bounding box center [422, 347] width 412 height 81
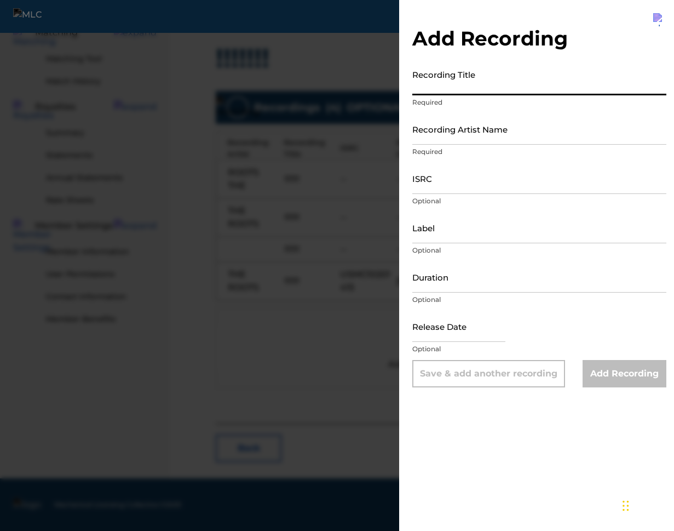
click at [524, 89] on input "Recording Title" at bounding box center [539, 79] width 254 height 31
type input "H"
click at [495, 135] on input "Recording Artist Name" at bounding box center [539, 128] width 254 height 31
click at [490, 176] on input "ISRC" at bounding box center [539, 178] width 254 height 31
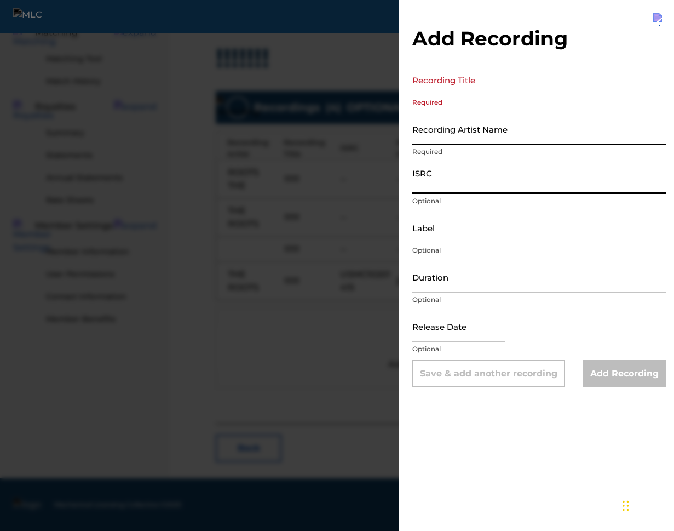
click at [496, 133] on input "Recording Artist Name" at bounding box center [539, 128] width 254 height 31
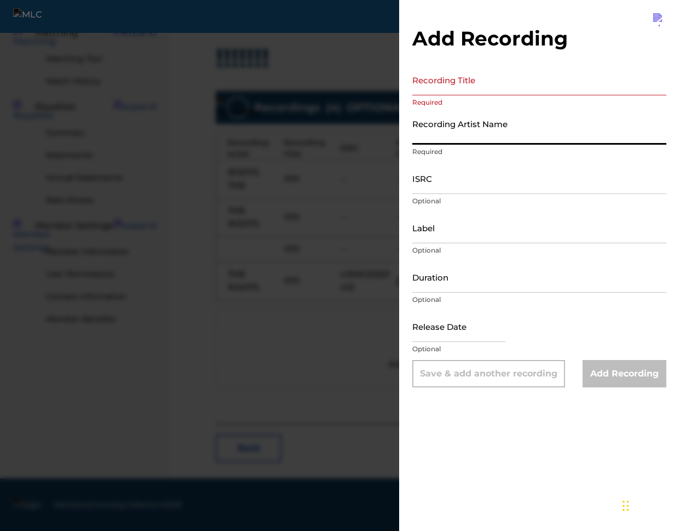
click at [661, 21] on img at bounding box center [659, 19] width 13 height 13
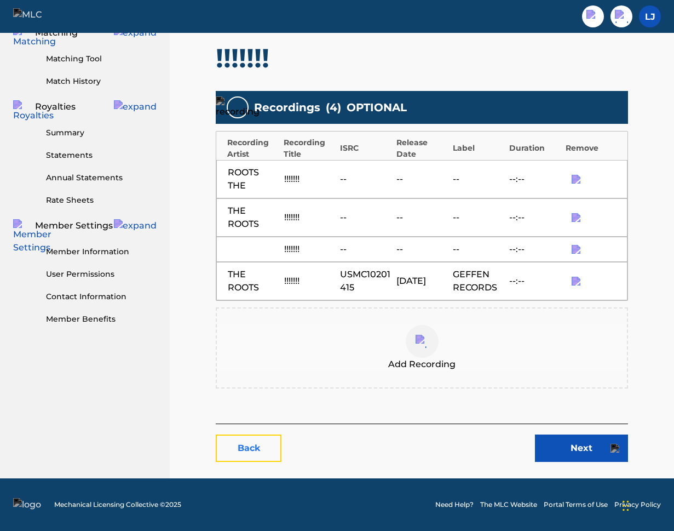
click at [268, 447] on link "Back" at bounding box center [249, 447] width 66 height 27
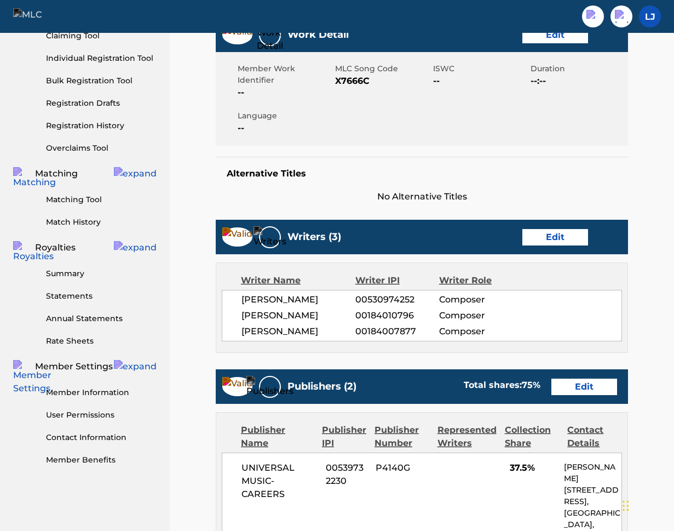
scroll to position [142, 0]
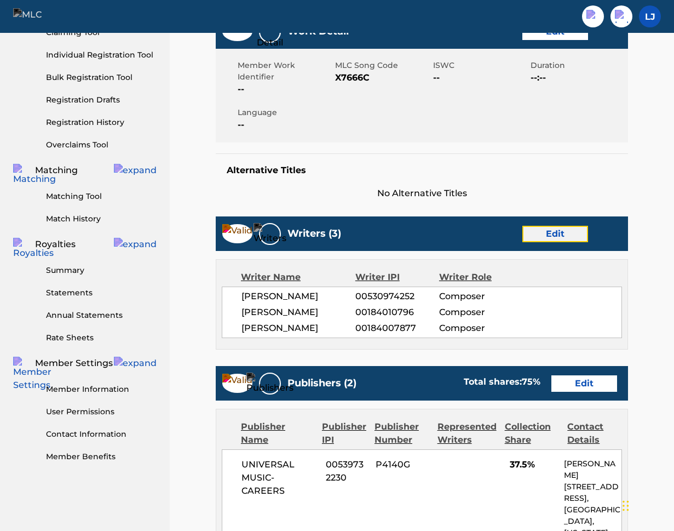
click at [578, 226] on link "Edit" at bounding box center [556, 234] width 66 height 16
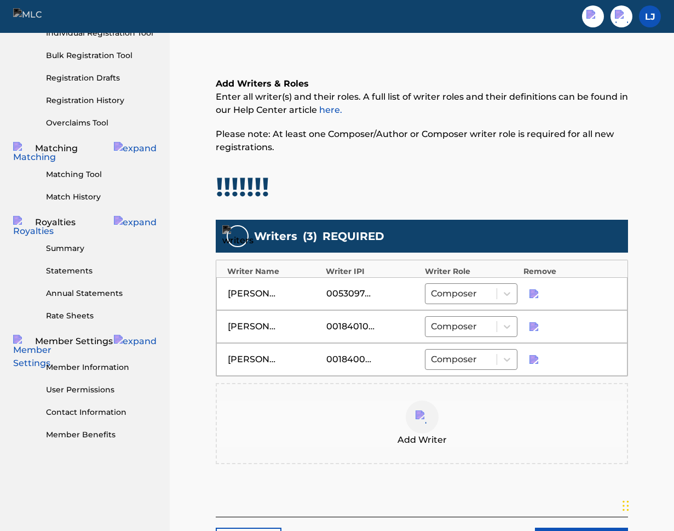
scroll to position [171, 0]
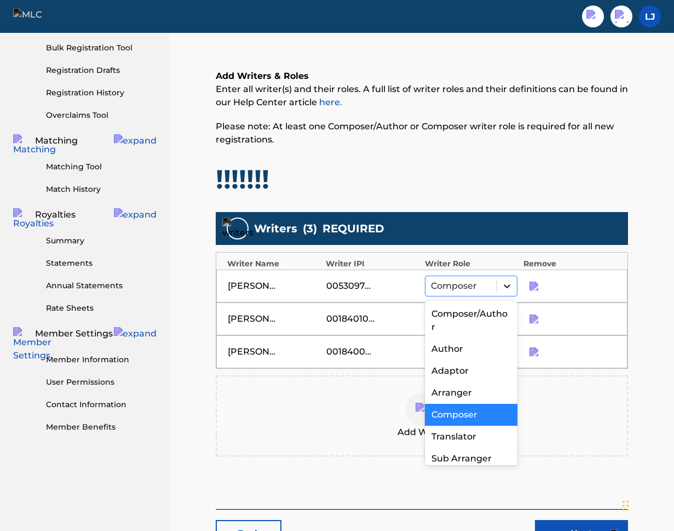
click at [507, 288] on icon at bounding box center [507, 285] width 11 height 11
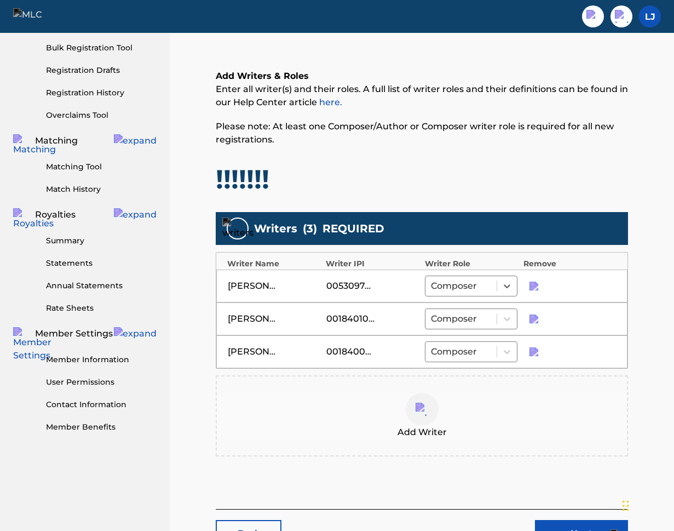
click at [414, 426] on span "Add Writer" at bounding box center [422, 432] width 49 height 13
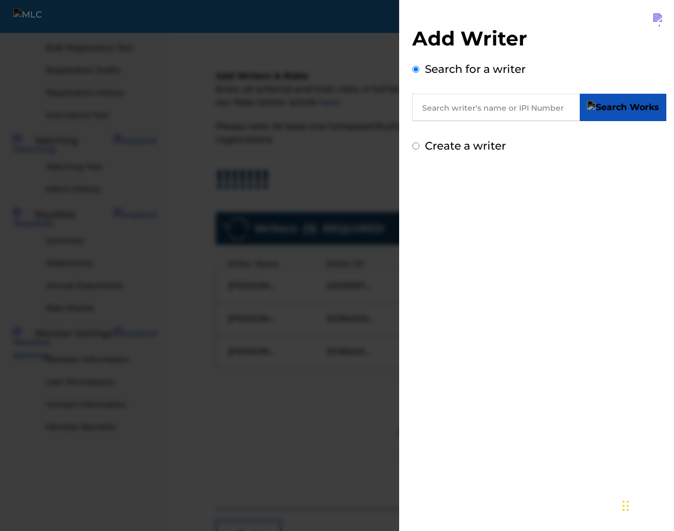
click at [489, 105] on input "text" at bounding box center [496, 107] width 168 height 27
type input "p"
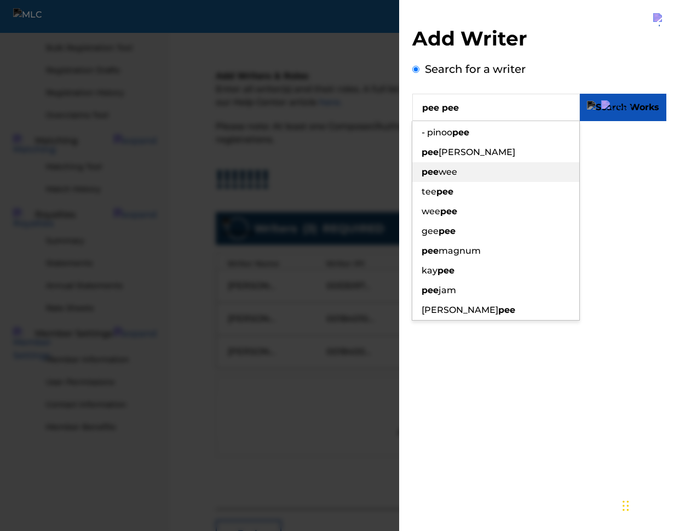
click at [443, 173] on span "wee" at bounding box center [448, 172] width 19 height 10
type input "pee wee"
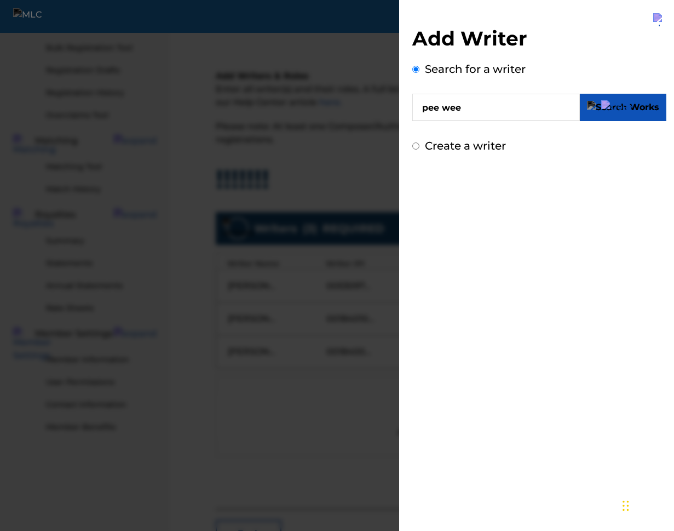
click at [420, 145] on div "Create a writer" at bounding box center [539, 145] width 254 height 16
click at [649, 118] on button "submit" at bounding box center [623, 107] width 87 height 27
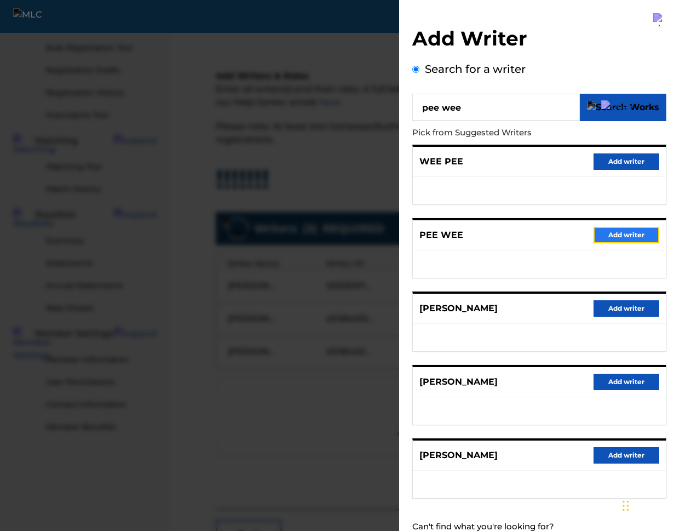
click at [631, 233] on button "Add writer" at bounding box center [627, 235] width 66 height 16
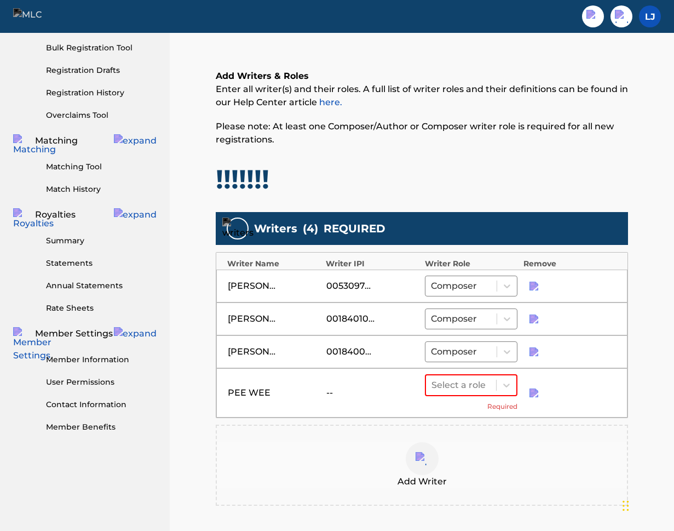
click at [378, 398] on div "--" at bounding box center [372, 392] width 93 height 13
click at [338, 389] on div "--" at bounding box center [350, 392] width 49 height 13
click at [504, 383] on icon at bounding box center [506, 385] width 7 height 4
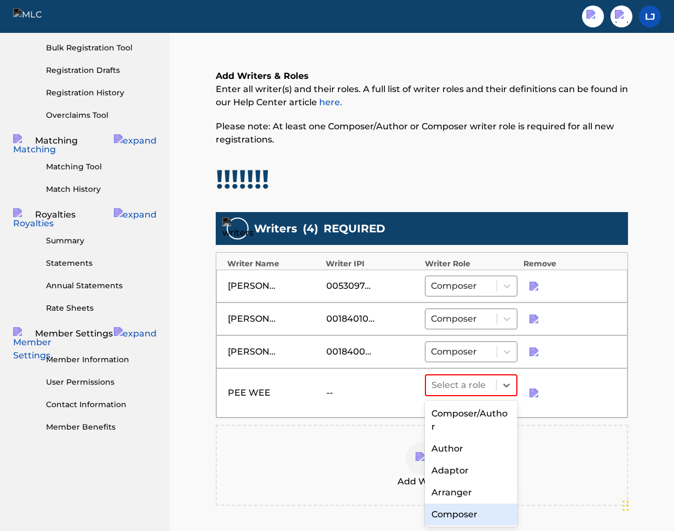
scroll to position [53, 0]
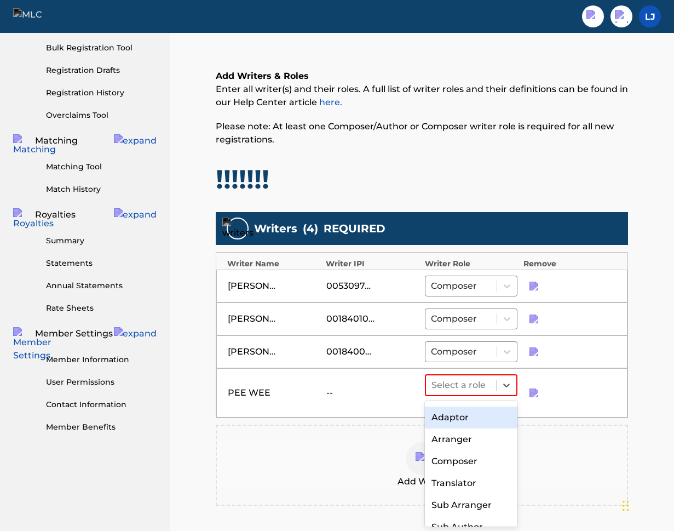
click at [578, 444] on div "Add Writer" at bounding box center [422, 465] width 410 height 46
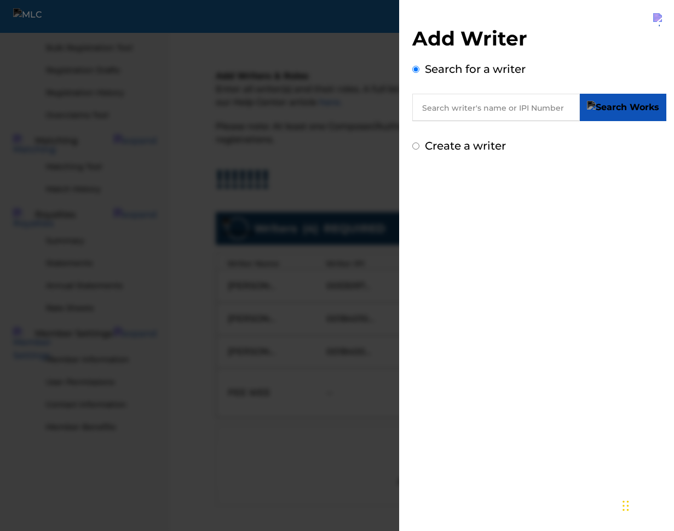
click at [656, 20] on img at bounding box center [659, 19] width 13 height 13
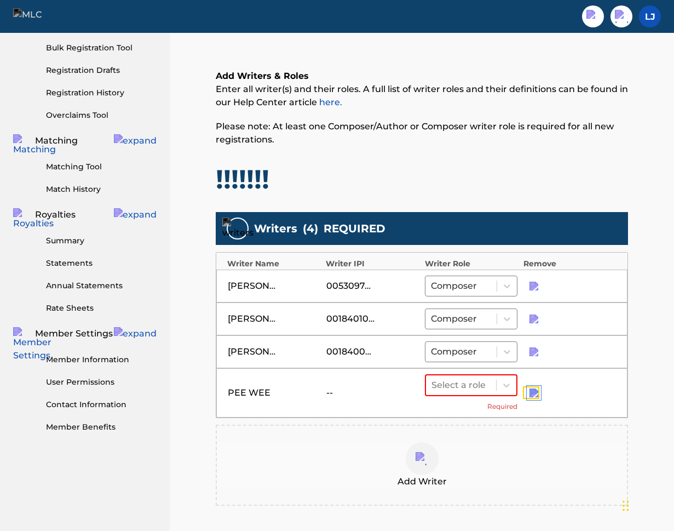
click at [532, 397] on img "submit" at bounding box center [534, 392] width 9 height 9
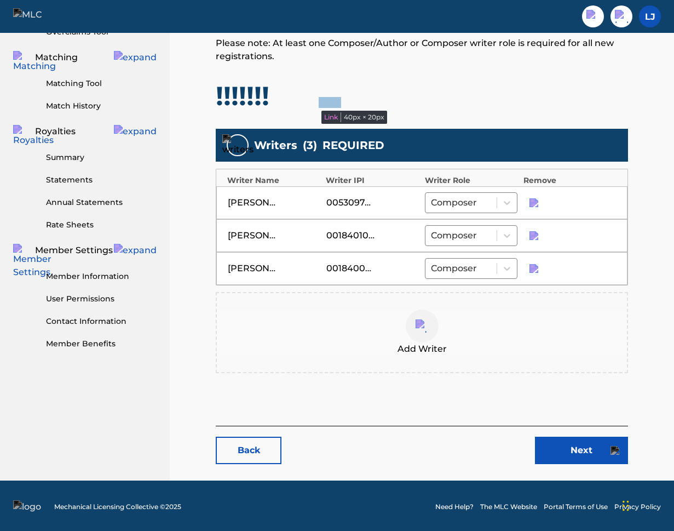
scroll to position [257, 0]
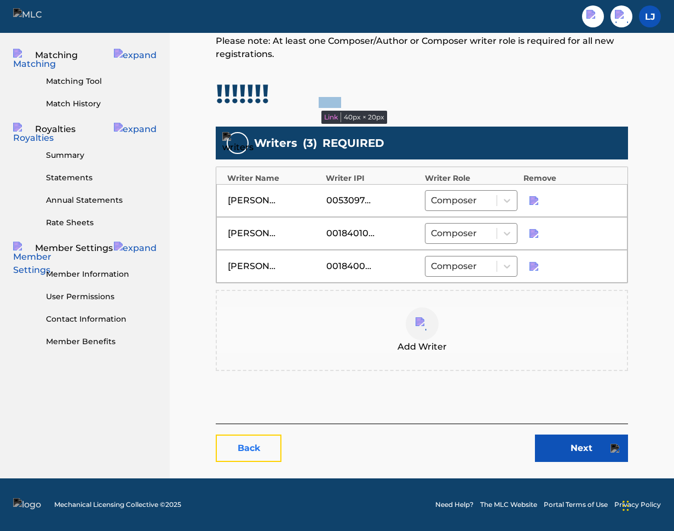
click at [262, 436] on link "Back" at bounding box center [249, 447] width 66 height 27
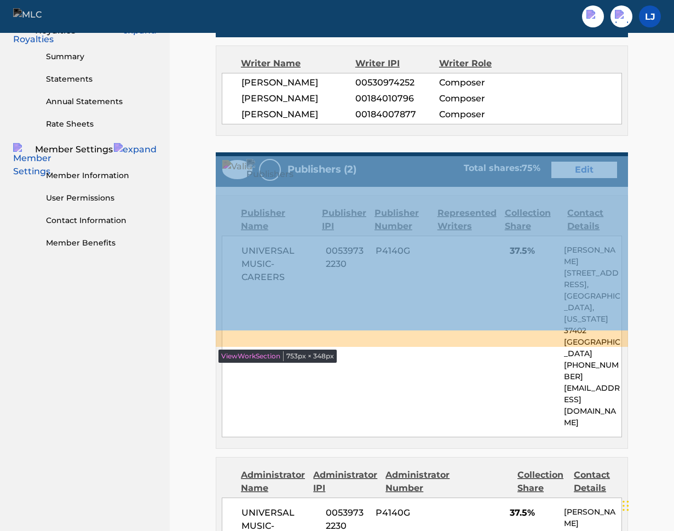
scroll to position [842, 0]
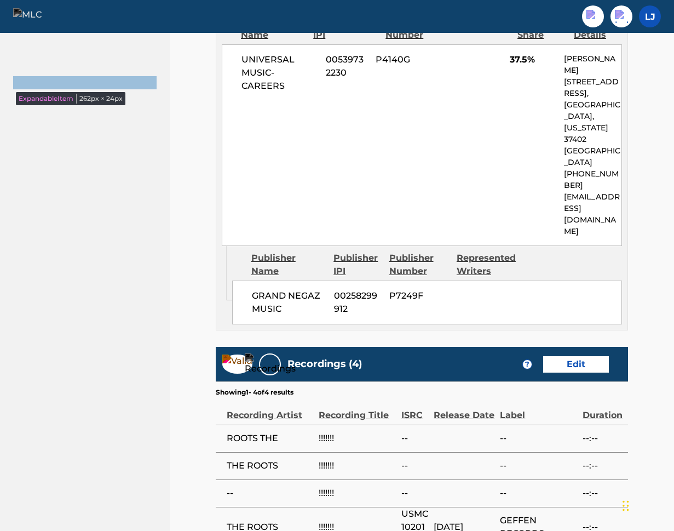
scroll to position [842, 0]
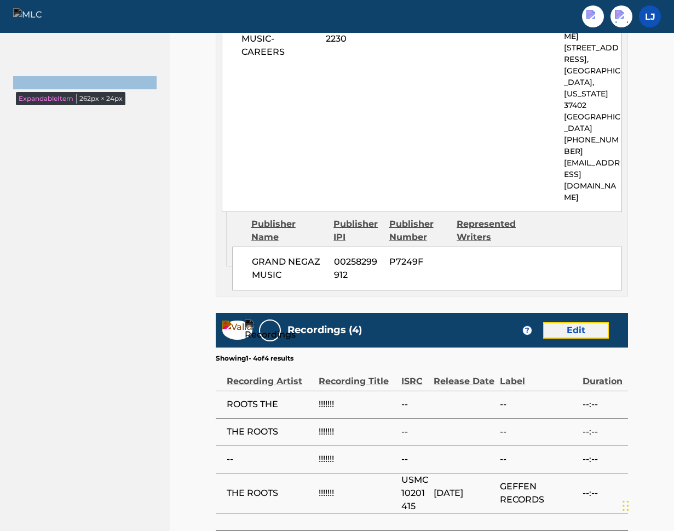
click at [568, 322] on link "Edit" at bounding box center [576, 330] width 66 height 16
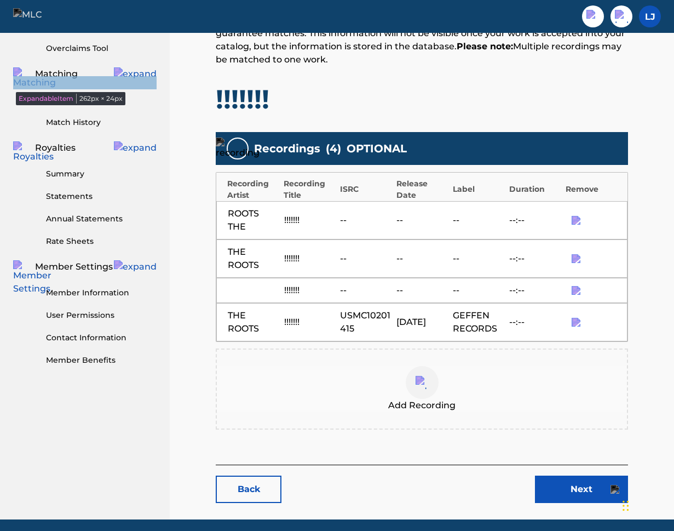
scroll to position [279, 0]
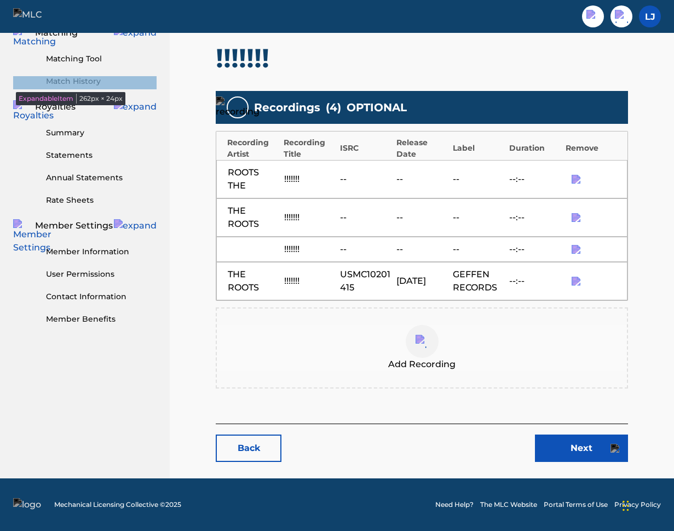
click at [417, 347] on img at bounding box center [422, 341] width 13 height 13
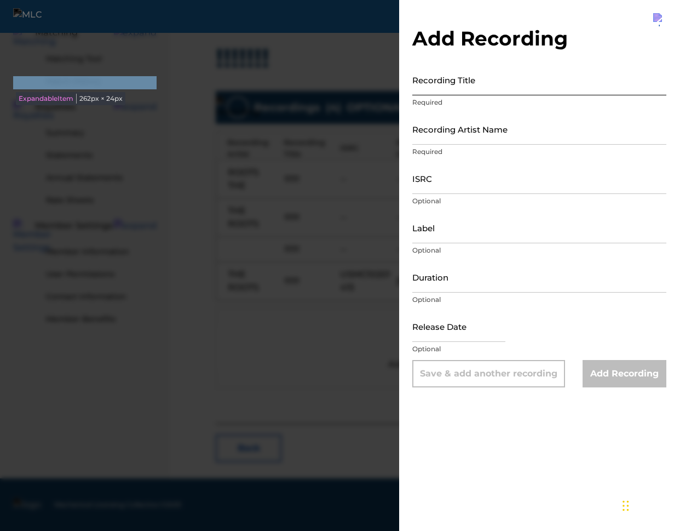
click at [495, 89] on input "Recording Title" at bounding box center [539, 79] width 254 height 31
type input "Da Roops"
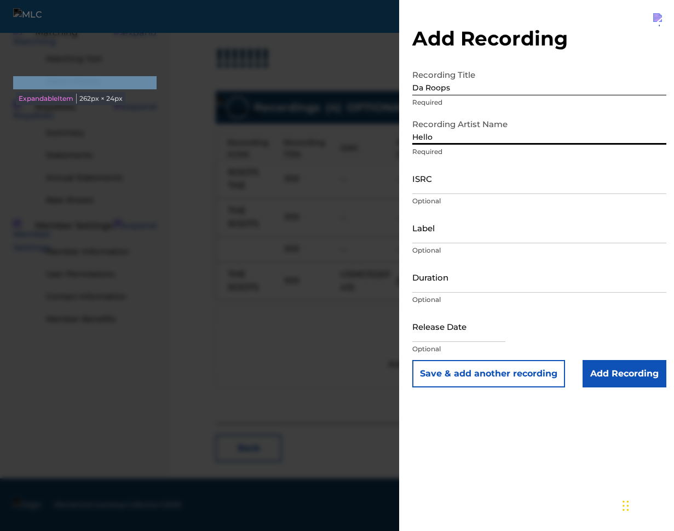
type input "Hello"
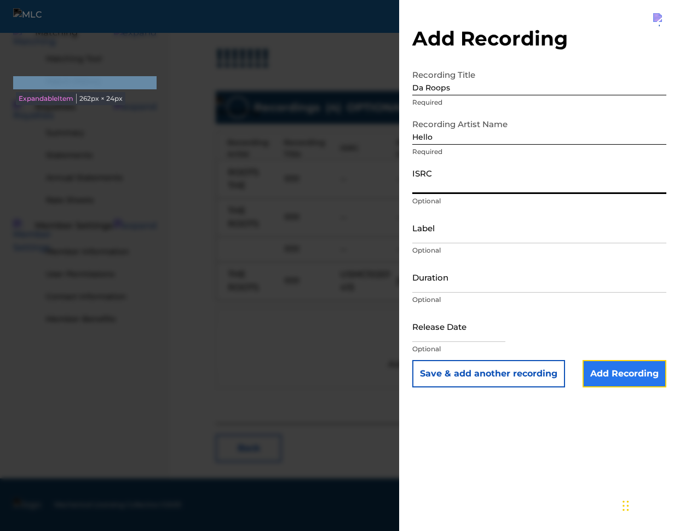
click at [616, 378] on input "Add Recording" at bounding box center [625, 373] width 84 height 27
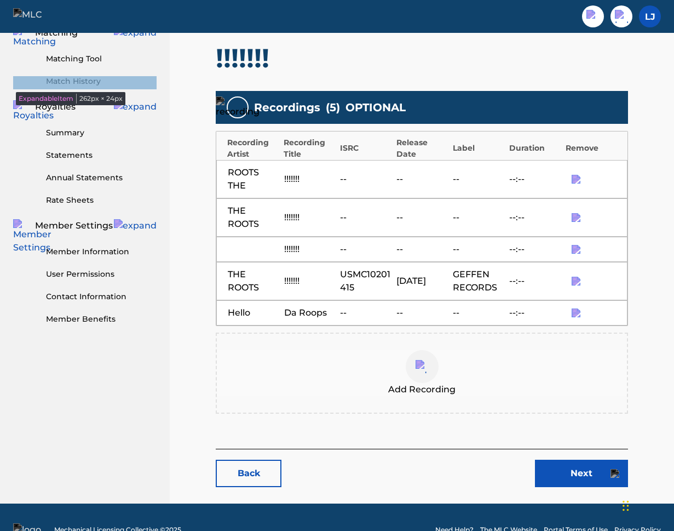
click at [438, 371] on div "Add Recording" at bounding box center [422, 373] width 410 height 46
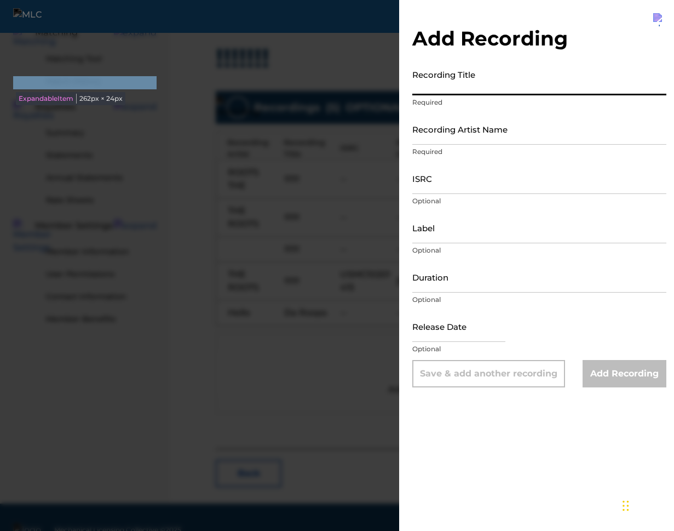
click at [471, 91] on input "Recording Title" at bounding box center [539, 79] width 254 height 31
type input "!!!!!!!"
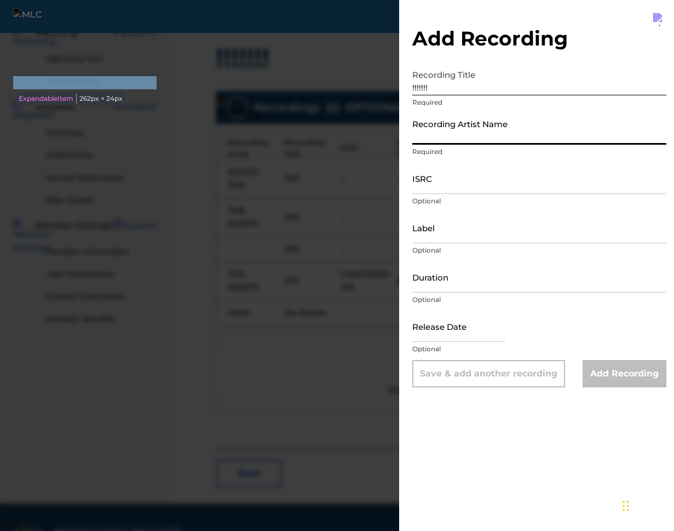
click at [462, 144] on input "Recording Artist Name" at bounding box center [539, 128] width 254 height 31
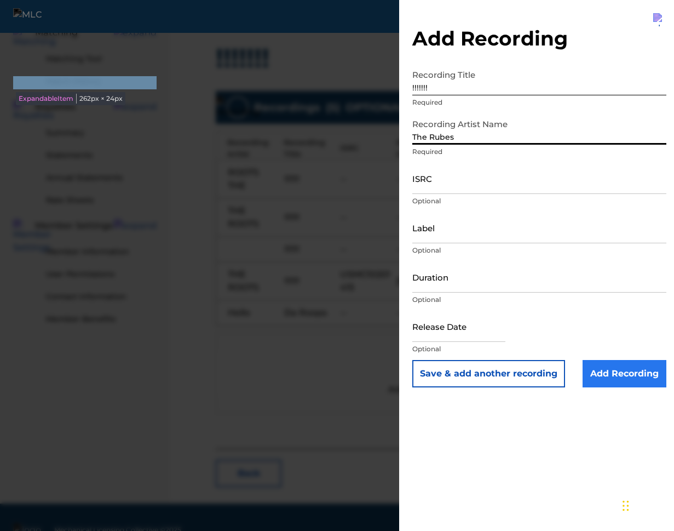
type input "The Rubes"
click at [644, 378] on input "Add Recording" at bounding box center [625, 373] width 84 height 27
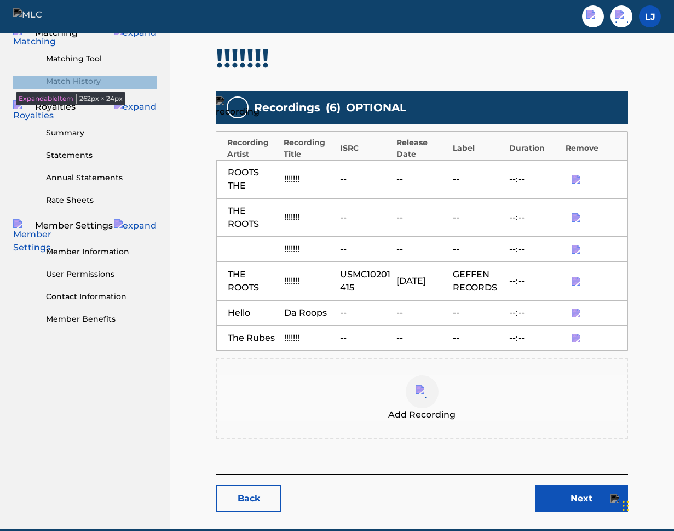
click at [426, 396] on img at bounding box center [422, 391] width 13 height 13
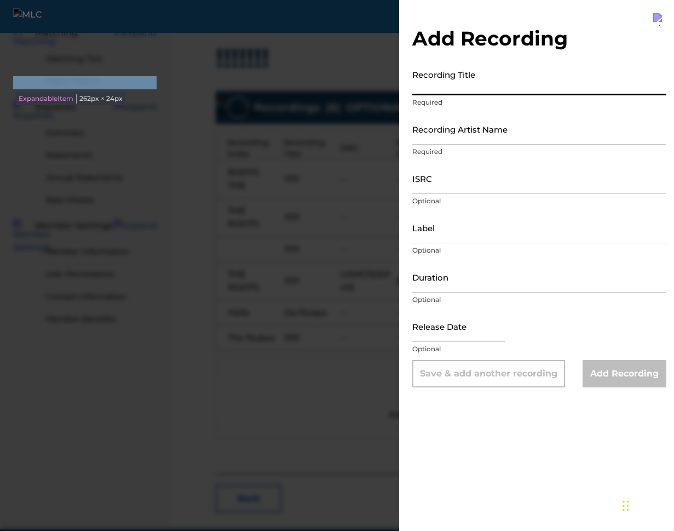
click at [489, 79] on input "Recording Title" at bounding box center [539, 79] width 254 height 31
type input "!!!!!!!!!!!"
click at [479, 138] on input "Recording Artist Name" at bounding box center [539, 128] width 254 height 31
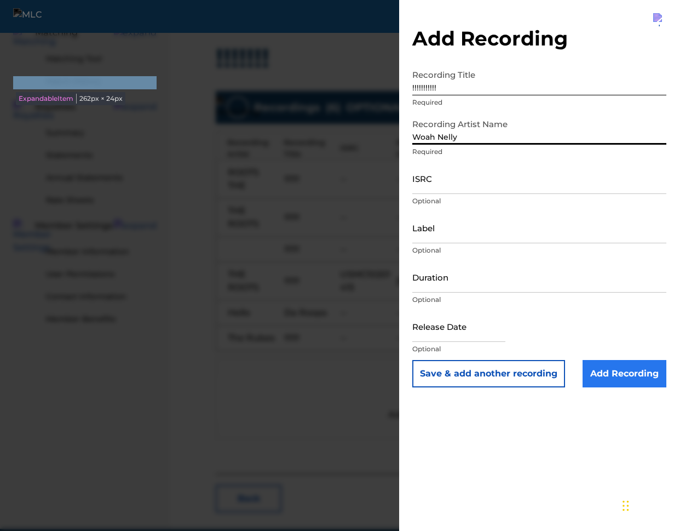
type input "Woah Nelly"
click at [628, 376] on input "Add Recording" at bounding box center [625, 373] width 84 height 27
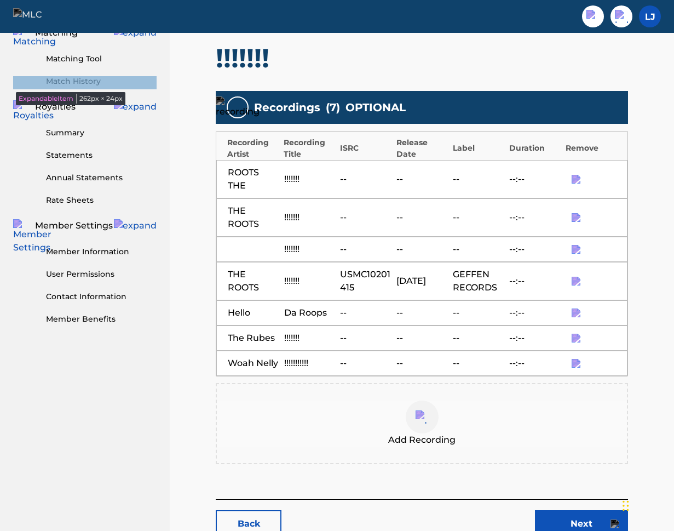
click at [427, 420] on img at bounding box center [422, 416] width 13 height 13
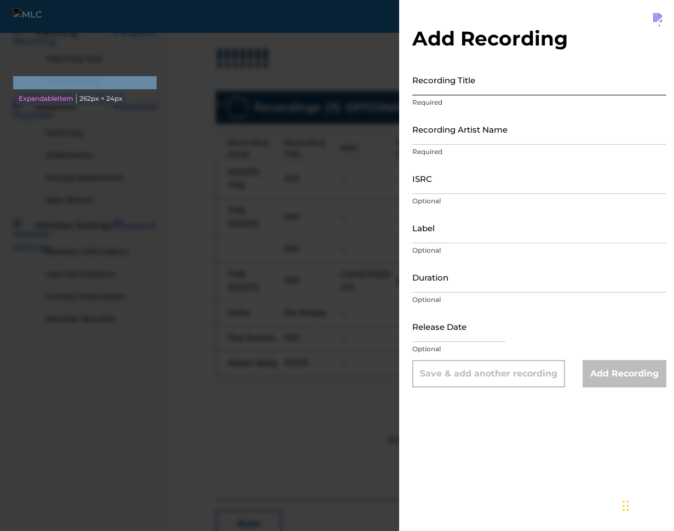
click at [441, 85] on input "Recording Title" at bounding box center [539, 79] width 254 height 31
type input "!!!!!!"
click at [474, 136] on input "Recording Artist Name" at bounding box center [539, 128] width 254 height 31
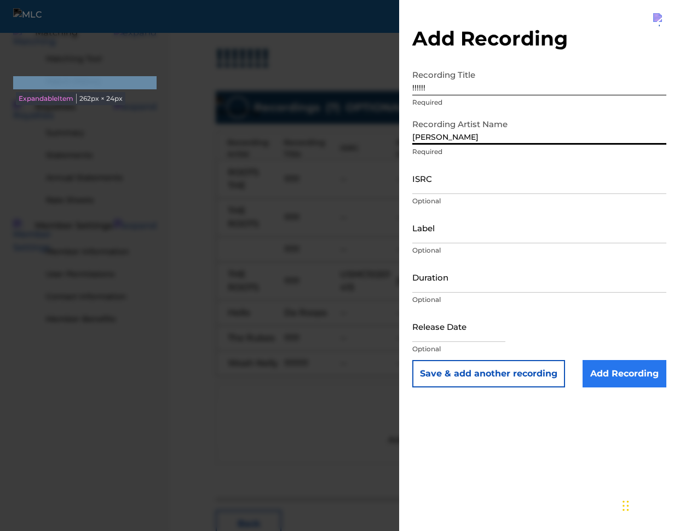
type input "Pee Wee Herman"
click at [601, 369] on input "Add Recording" at bounding box center [625, 373] width 84 height 27
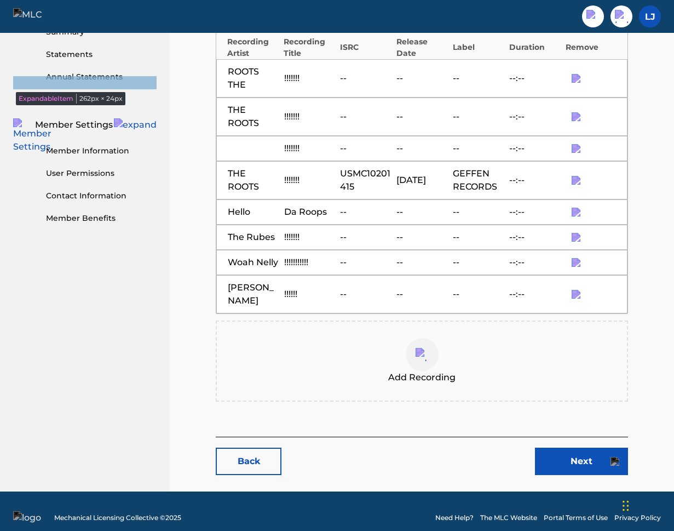
scroll to position [393, 0]
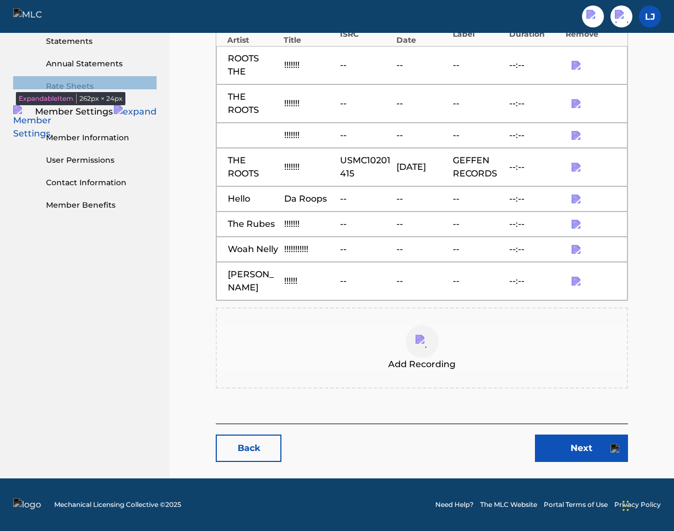
click at [428, 346] on img at bounding box center [422, 341] width 13 height 13
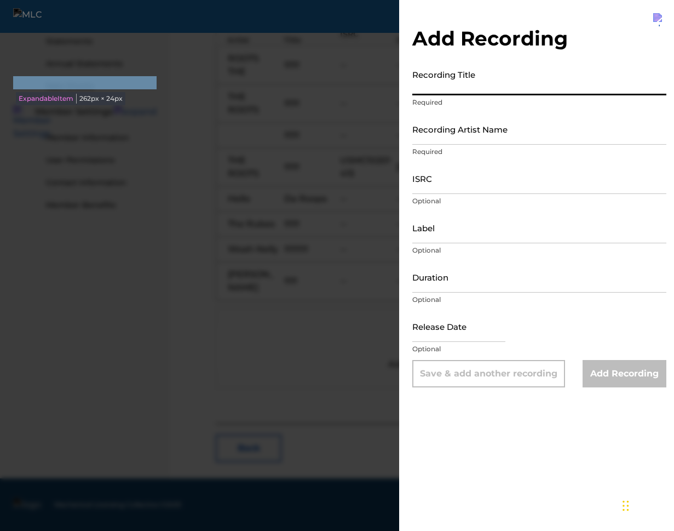
click at [469, 85] on input "Recording Title" at bounding box center [539, 79] width 254 height 31
type input "!!!!!!!"
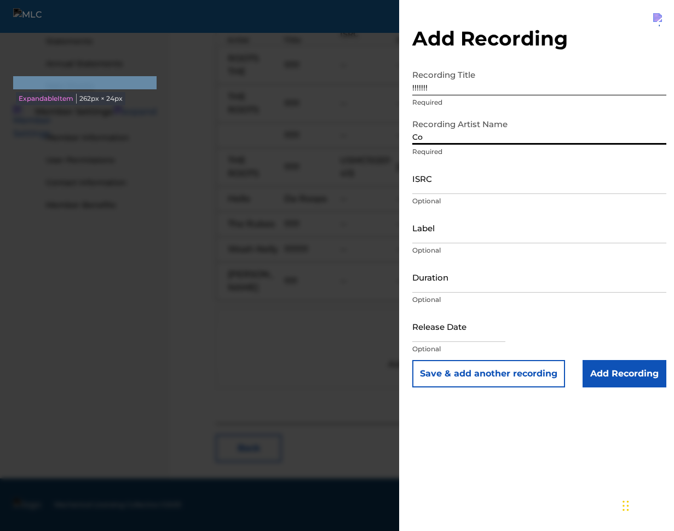
type input "C"
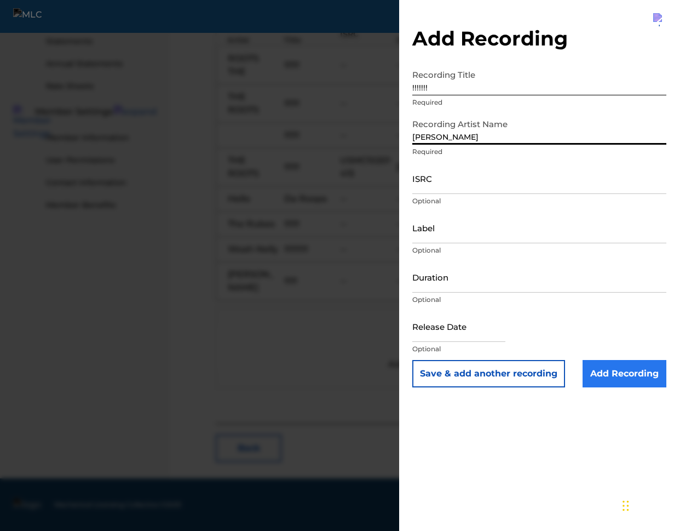
type input "Mark McCool"
click at [601, 376] on input "Add Recording" at bounding box center [625, 373] width 84 height 27
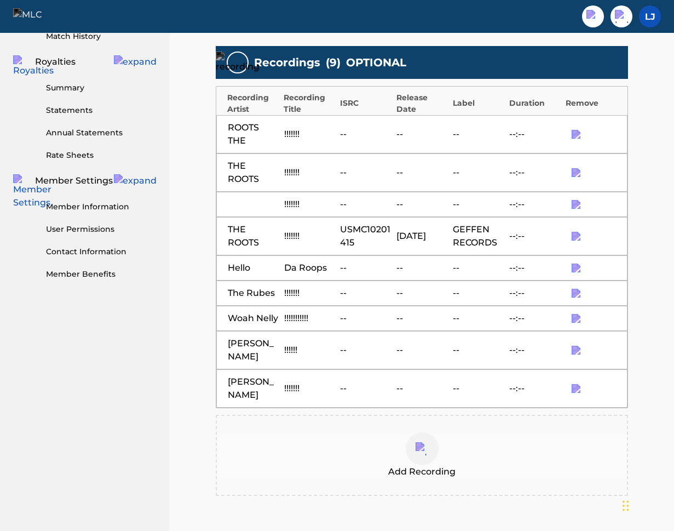
scroll to position [432, 0]
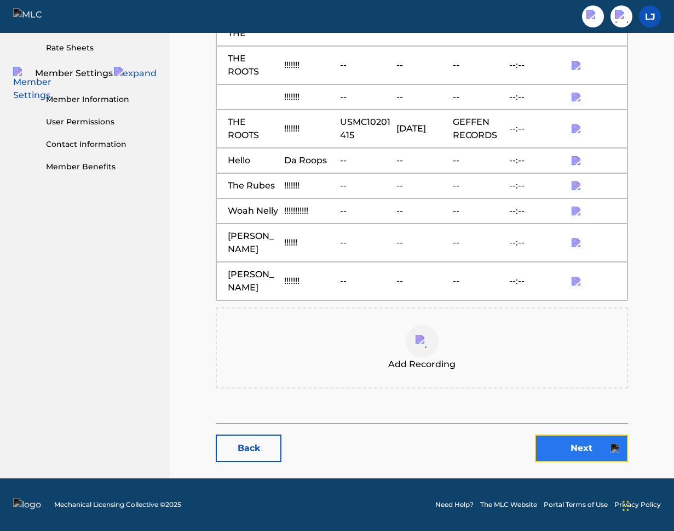
click at [592, 453] on link "Next" at bounding box center [581, 447] width 93 height 27
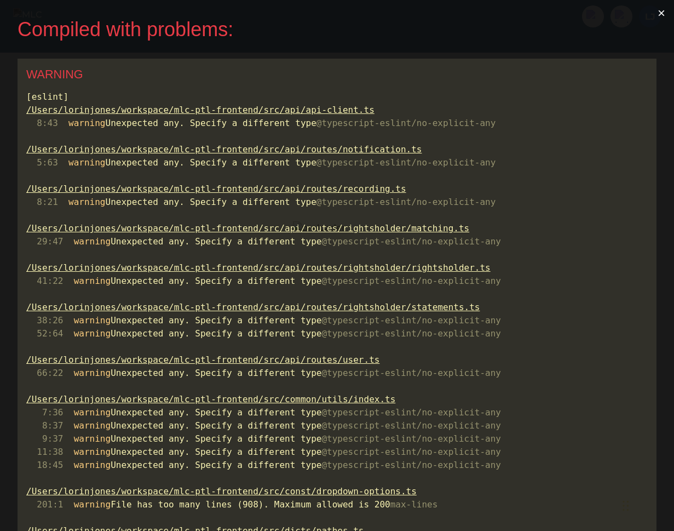
click at [664, 12] on button "×" at bounding box center [661, 13] width 25 height 26
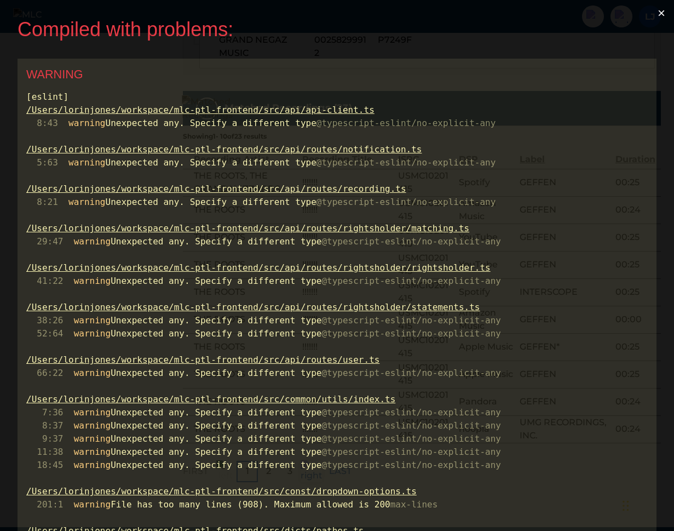
click at [660, 13] on button "×" at bounding box center [661, 13] width 25 height 26
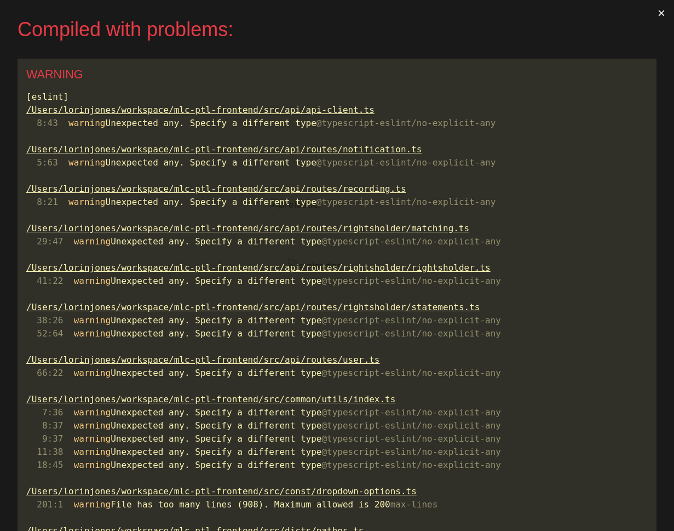
click at [662, 14] on button "×" at bounding box center [661, 13] width 25 height 26
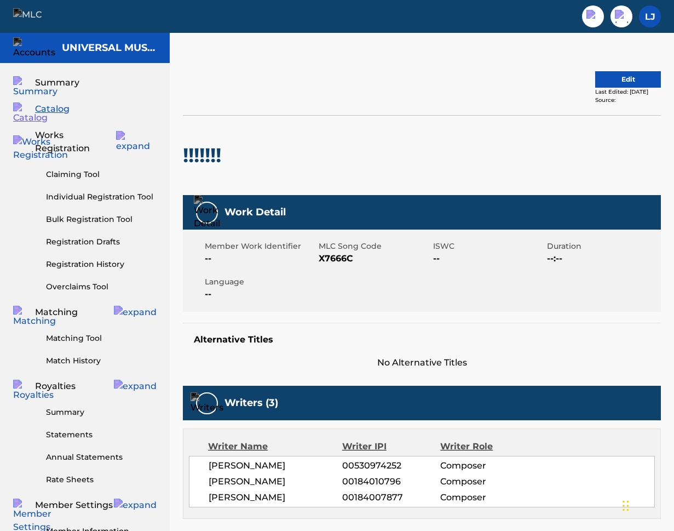
click at [282, 343] on h5 "Alternative Titles" at bounding box center [422, 339] width 456 height 11
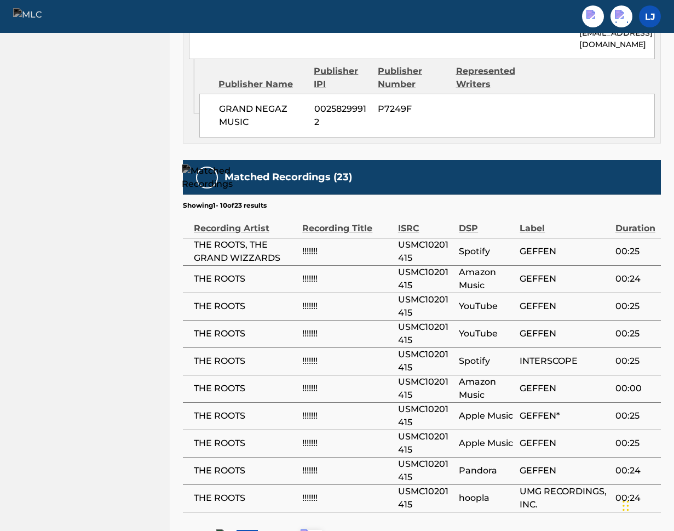
scroll to position [977, 0]
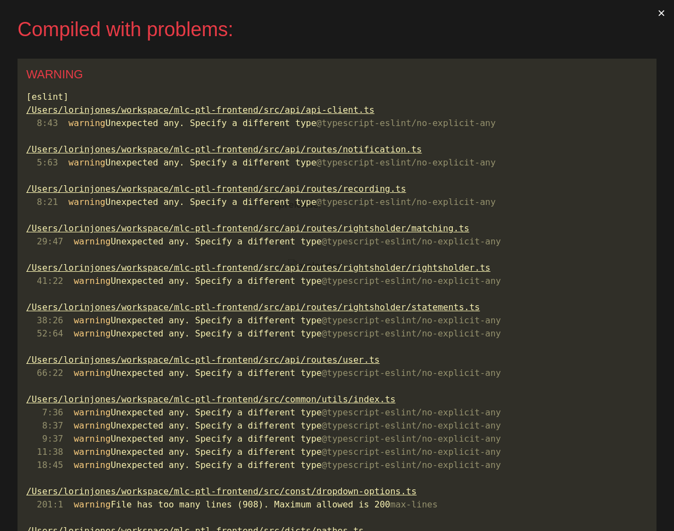
click at [661, 14] on button "×" at bounding box center [661, 13] width 25 height 26
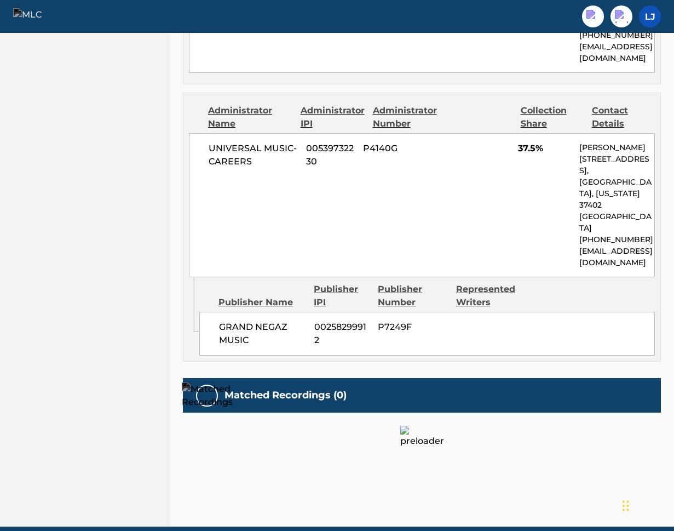
scroll to position [977, 0]
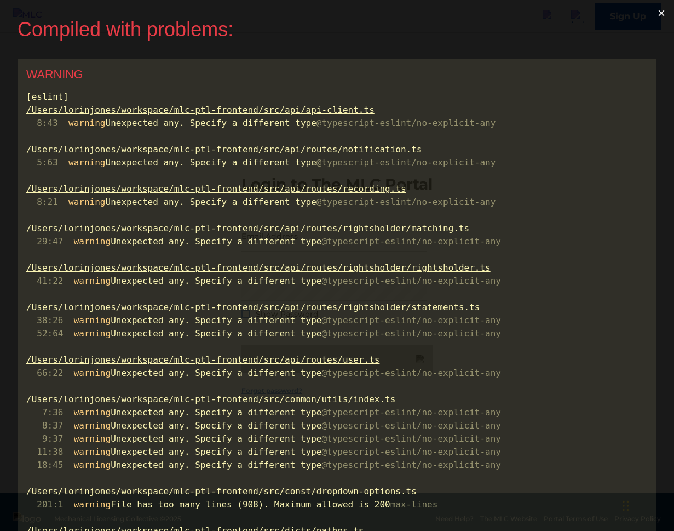
click at [667, 13] on button "×" at bounding box center [661, 13] width 25 height 26
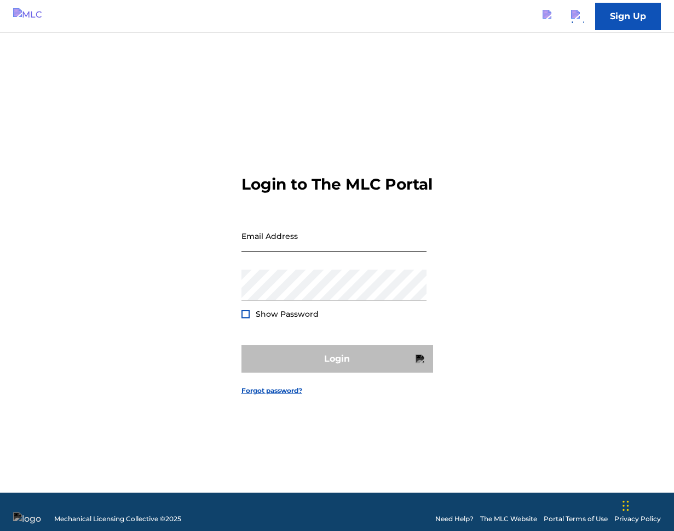
click at [341, 244] on input "Email Address" at bounding box center [334, 235] width 185 height 31
click at [371, 251] on input "Email Address" at bounding box center [334, 235] width 185 height 31
type input "[PERSON_NAME][EMAIL_ADDRESS][PERSON_NAME][DOMAIN_NAME]"
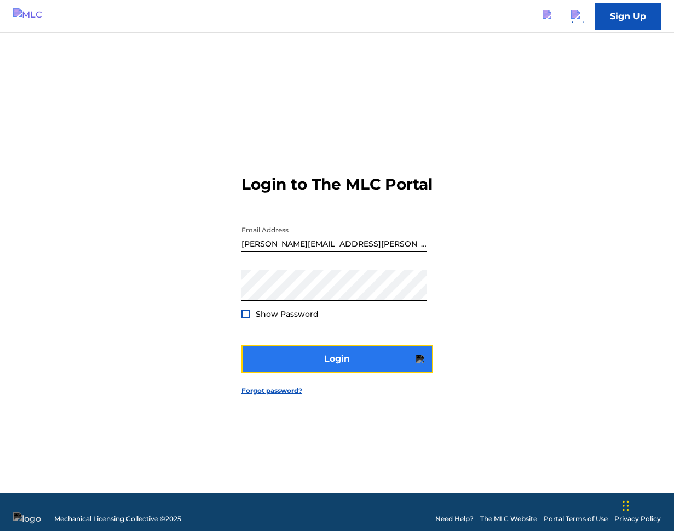
click at [368, 372] on button "Login" at bounding box center [338, 358] width 192 height 27
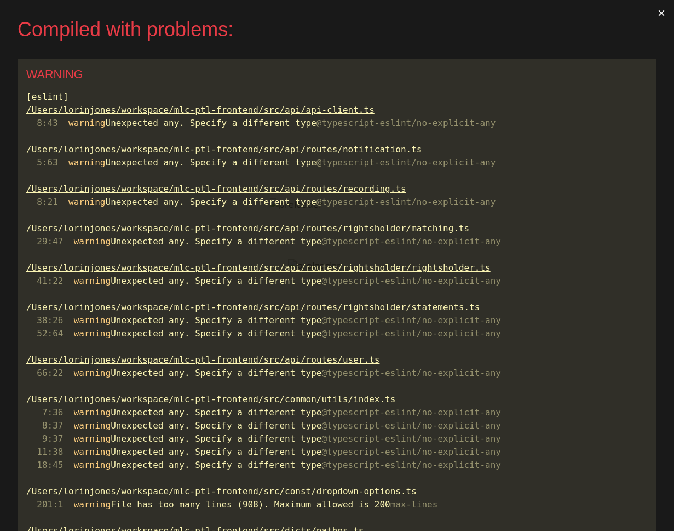
click at [668, 9] on button "×" at bounding box center [661, 13] width 25 height 26
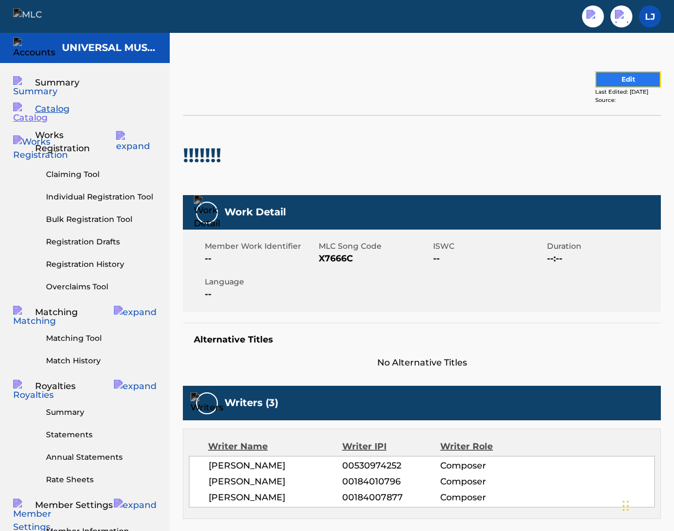
click at [619, 71] on button "Edit" at bounding box center [628, 79] width 66 height 16
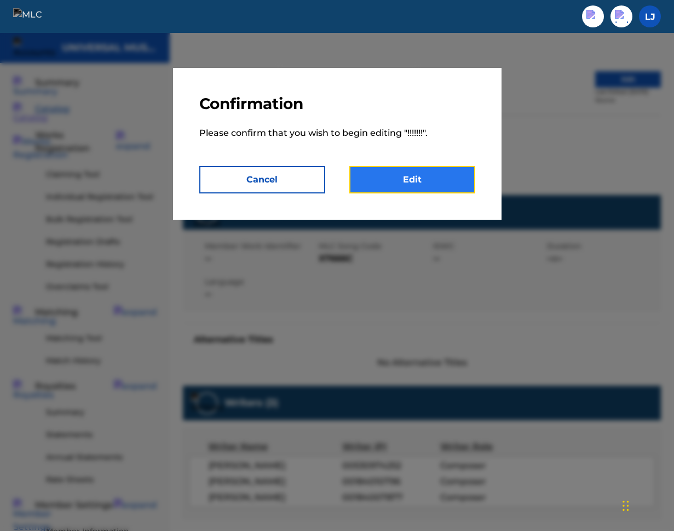
click at [395, 173] on link "Edit" at bounding box center [412, 179] width 126 height 27
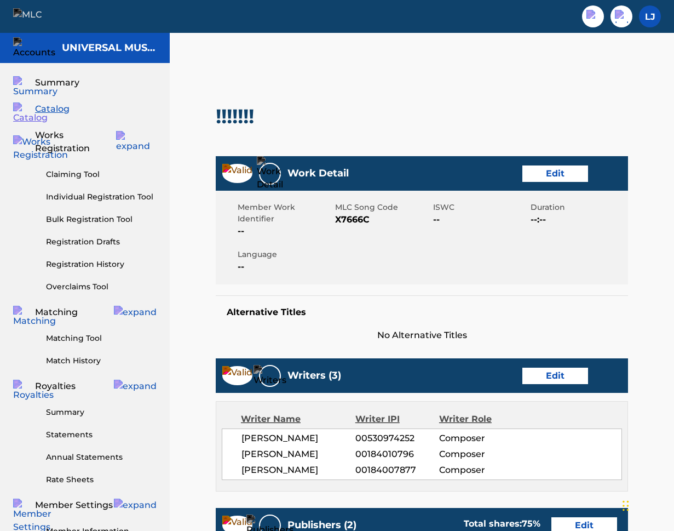
scroll to position [712, 0]
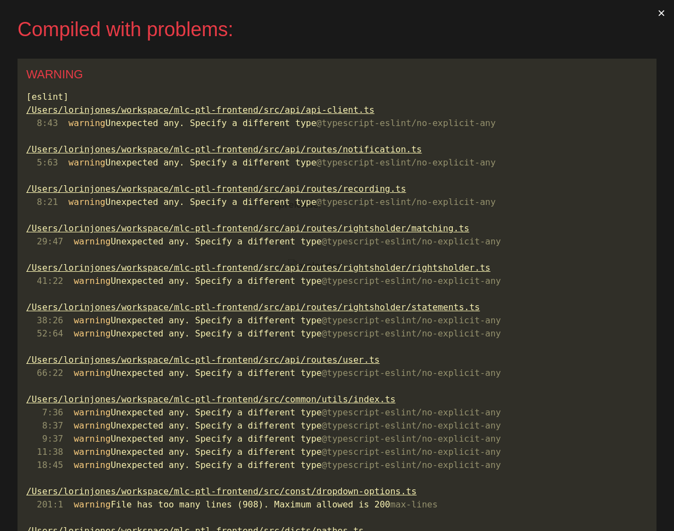
click at [661, 14] on button "×" at bounding box center [661, 13] width 25 height 26
click at [657, 13] on button "×" at bounding box center [661, 13] width 25 height 26
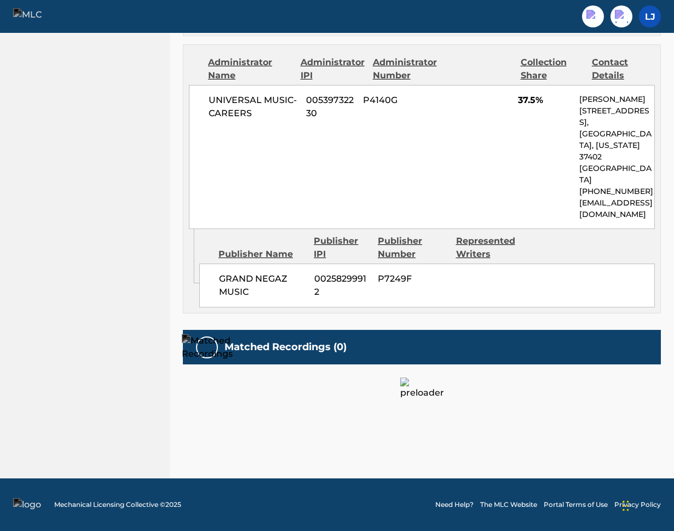
scroll to position [977, 0]
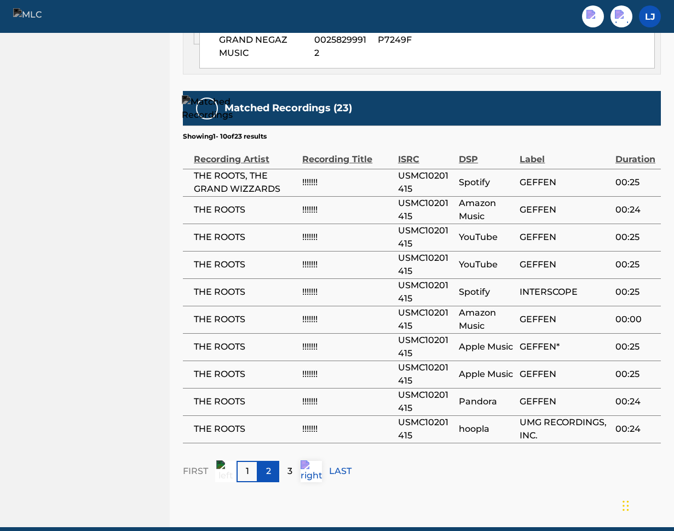
click at [271, 464] on p "2" at bounding box center [268, 470] width 5 height 13
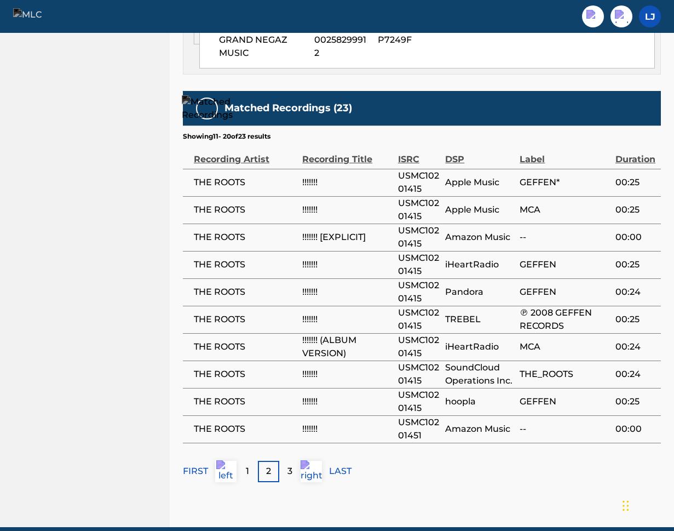
scroll to position [0, 0]
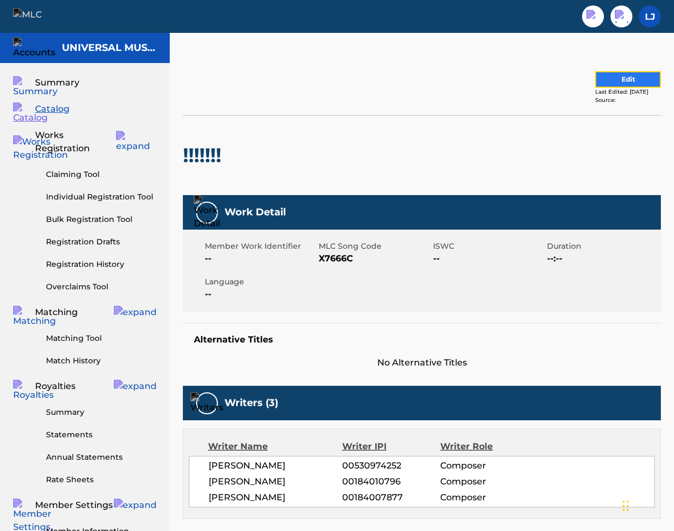
click at [606, 83] on button "Edit" at bounding box center [628, 79] width 66 height 16
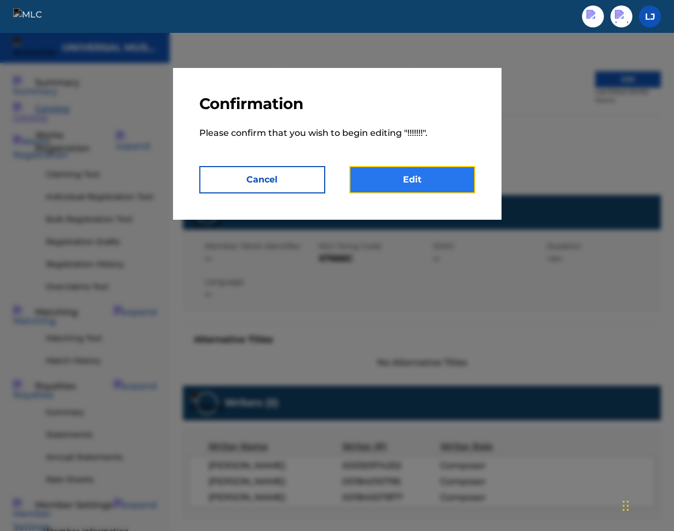
click at [399, 175] on link "Edit" at bounding box center [412, 179] width 126 height 27
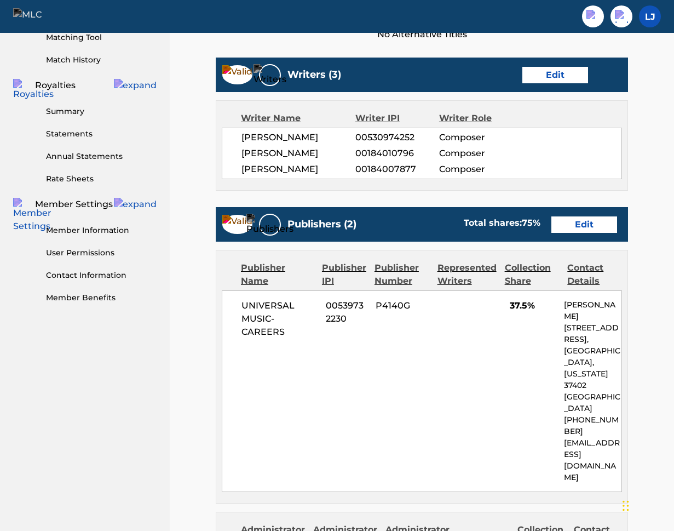
scroll to position [712, 0]
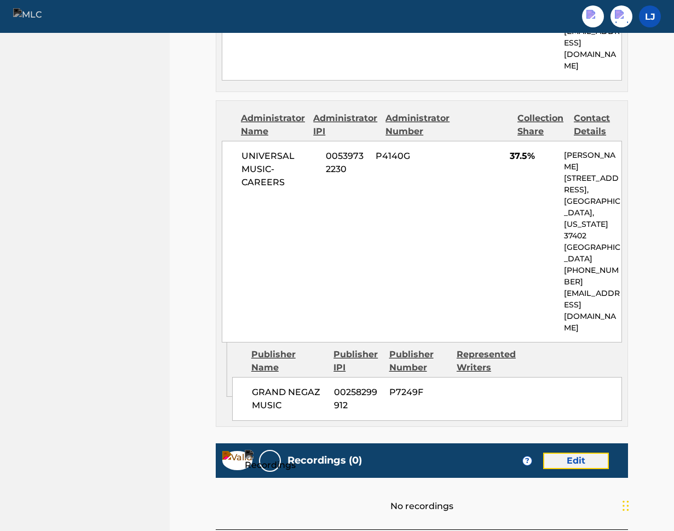
click at [574, 452] on link "Edit" at bounding box center [576, 460] width 66 height 16
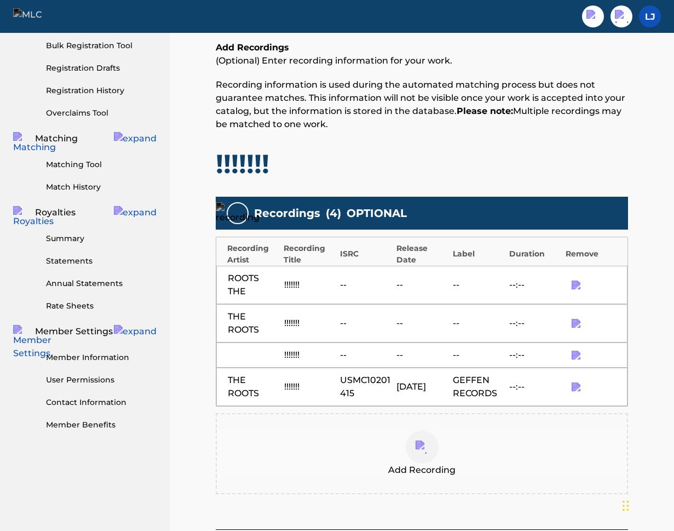
scroll to position [173, 0]
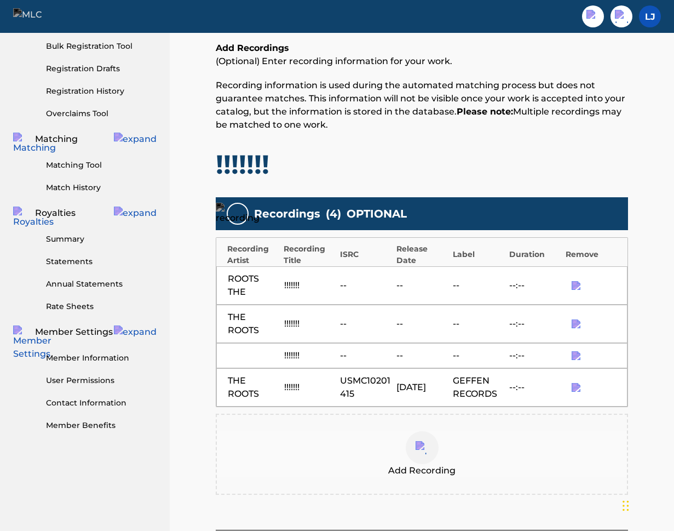
click at [404, 217] on span "OPTIONAL" at bounding box center [377, 213] width 60 height 16
click at [419, 451] on img at bounding box center [422, 447] width 13 height 13
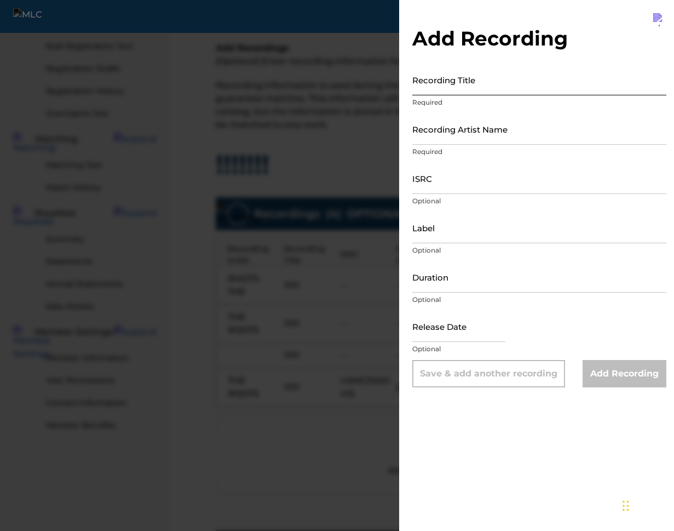
click at [474, 85] on input "Recording Title" at bounding box center [539, 79] width 254 height 31
type input "1"
type input "!!!!!!!!"
click at [472, 135] on input "Recording Artist Name" at bounding box center [539, 128] width 254 height 31
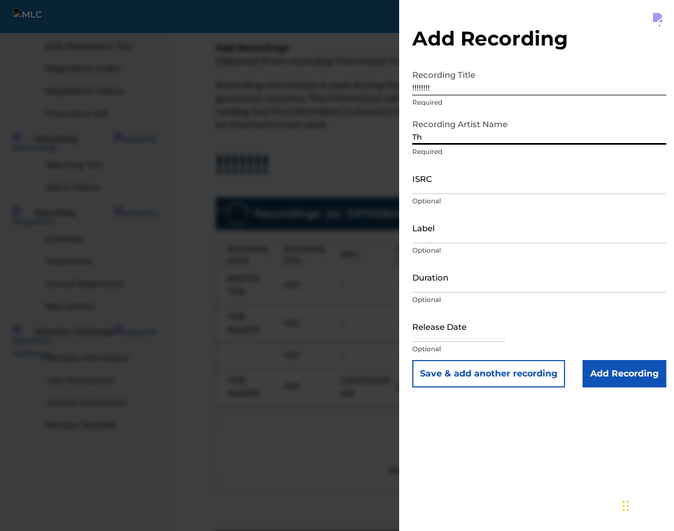
type input "T"
type input "D"
type input "Rewtes"
click at [623, 365] on input "Add Recording" at bounding box center [625, 373] width 84 height 27
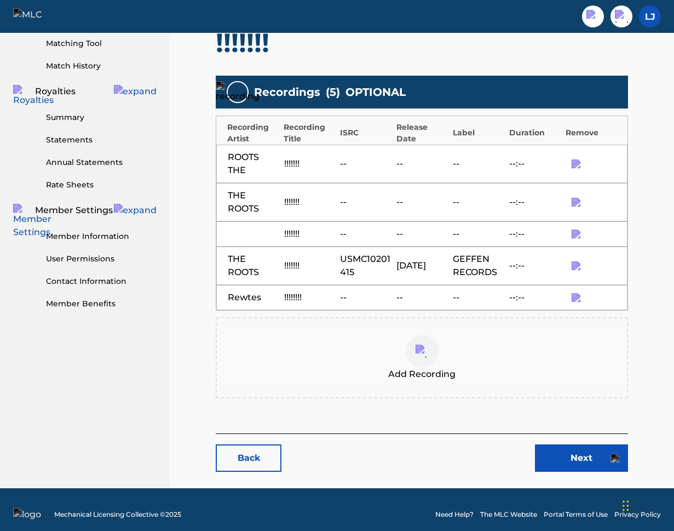
scroll to position [305, 0]
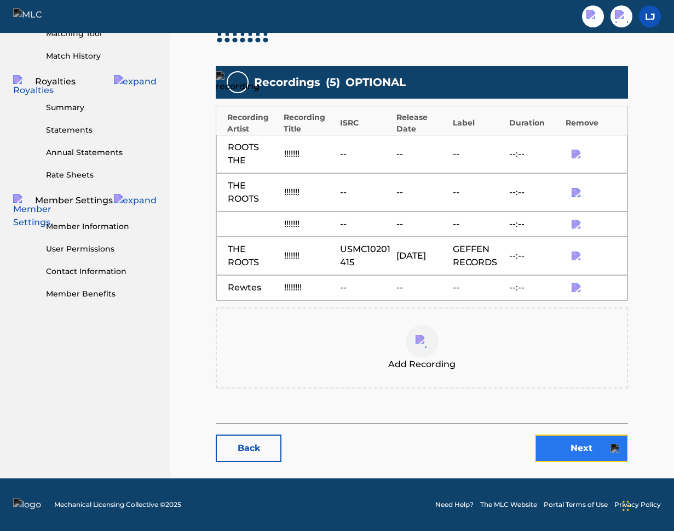
click at [598, 451] on link "Next" at bounding box center [581, 447] width 93 height 27
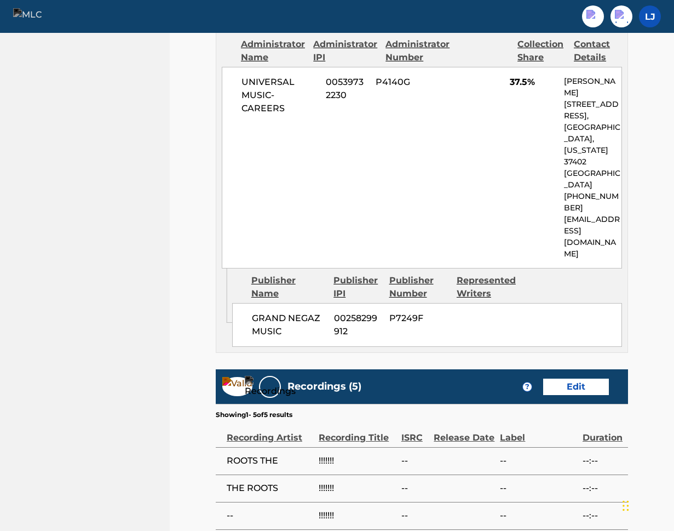
scroll to position [870, 0]
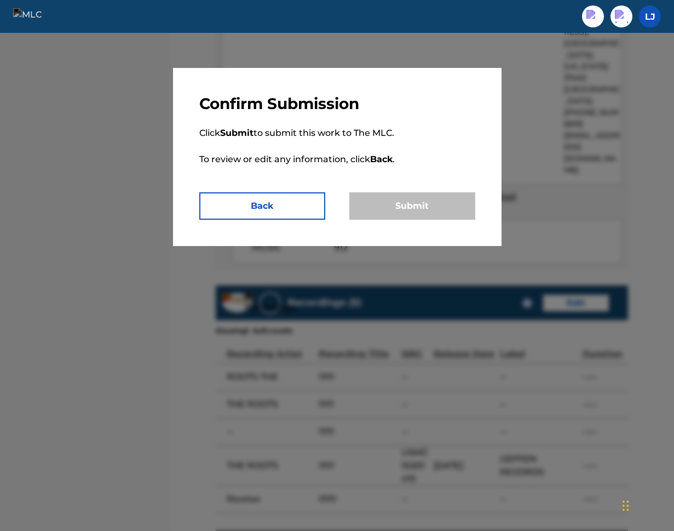
click at [325, 159] on p "Click Submit to submit this work to The MLC. To review or edit any information,…" at bounding box center [337, 152] width 276 height 79
click at [376, 162] on strong "Back" at bounding box center [381, 159] width 22 height 10
click at [400, 162] on p "Click Submit to submit this work to The MLC. To review or edit any information,…" at bounding box center [337, 152] width 276 height 79
click at [397, 183] on p "Click Submit to submit this work to The MLC. To review or edit any information,…" at bounding box center [337, 152] width 276 height 79
drag, startPoint x: 411, startPoint y: 208, endPoint x: 423, endPoint y: 200, distance: 13.5
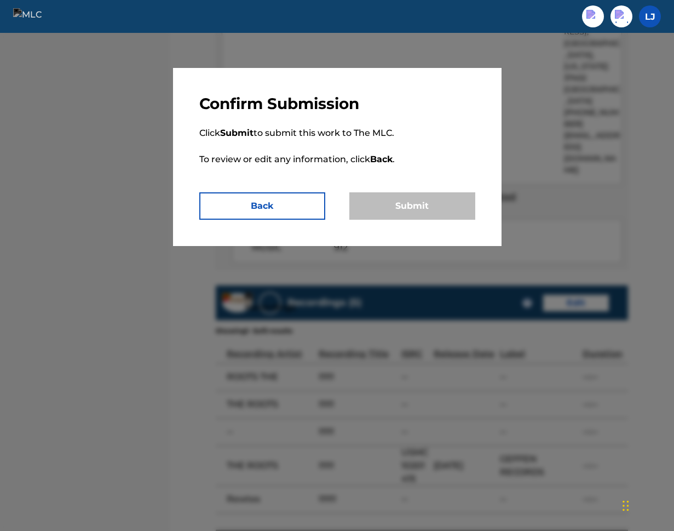
click at [411, 208] on div "Submit" at bounding box center [412, 205] width 126 height 27
click at [282, 214] on button "Back" at bounding box center [262, 205] width 126 height 27
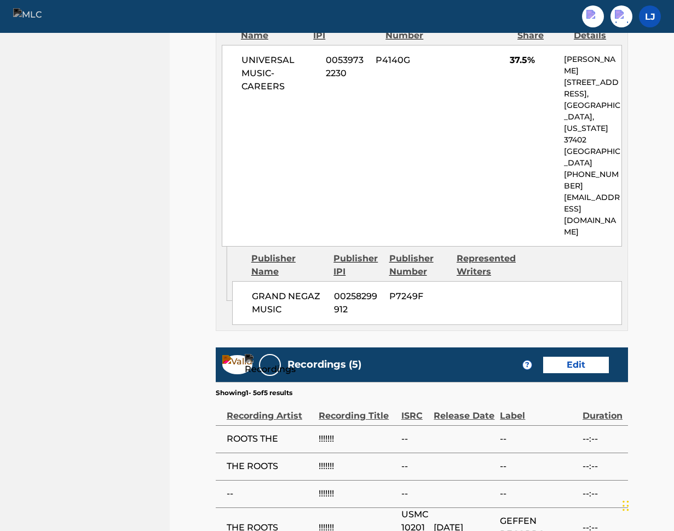
scroll to position [800, 0]
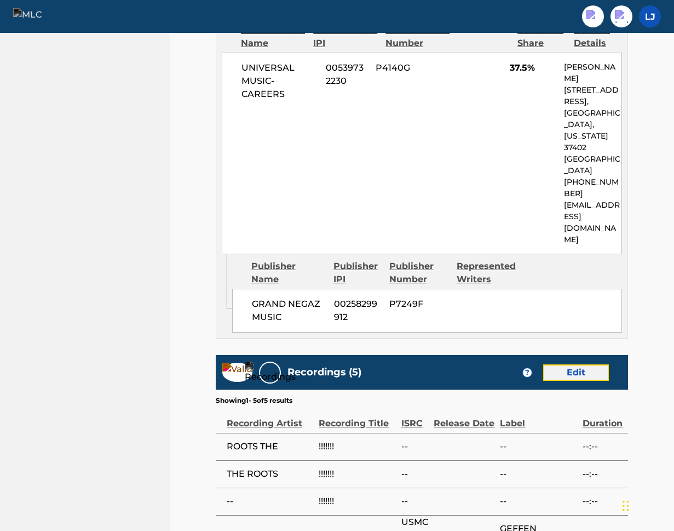
click at [583, 364] on link "Edit" at bounding box center [576, 372] width 66 height 16
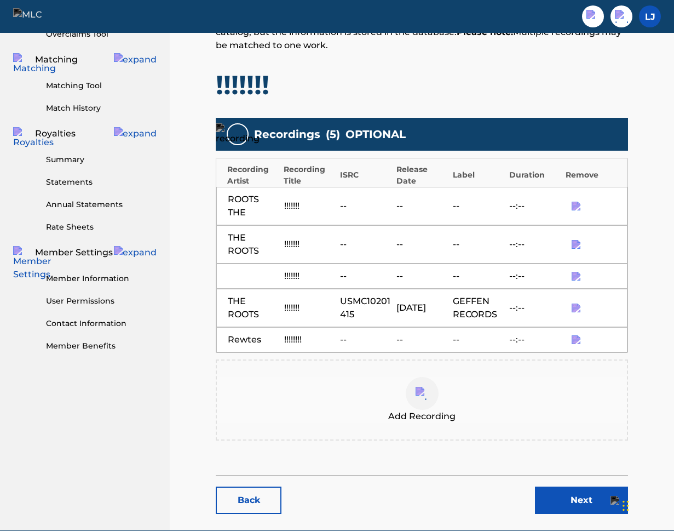
scroll to position [305, 0]
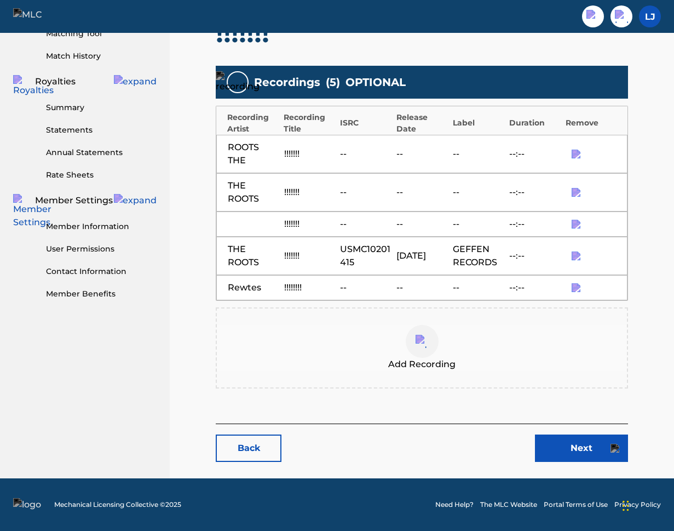
click at [281, 294] on div "Rewtes !!!!!!!! -- -- -- --:--" at bounding box center [421, 287] width 411 height 25
click at [371, 278] on div "Rewtes !!!!!!!! -- -- -- --:--" at bounding box center [421, 287] width 411 height 25
click at [577, 290] on img "submit" at bounding box center [576, 287] width 9 height 9
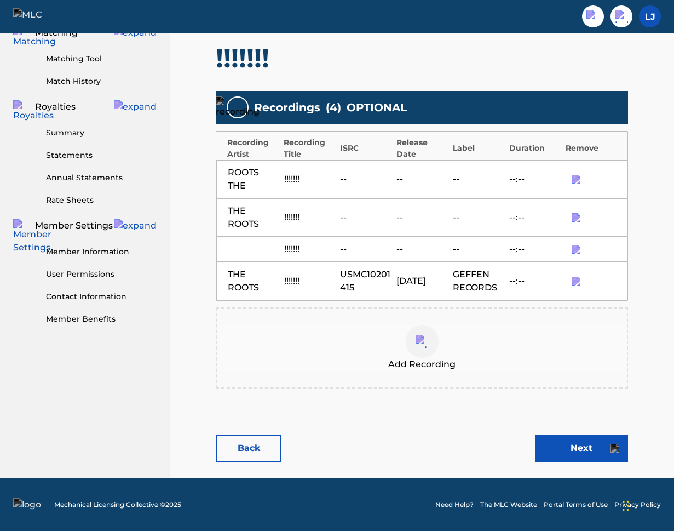
scroll to position [279, 0]
click at [431, 358] on span "Add Recording" at bounding box center [421, 364] width 67 height 13
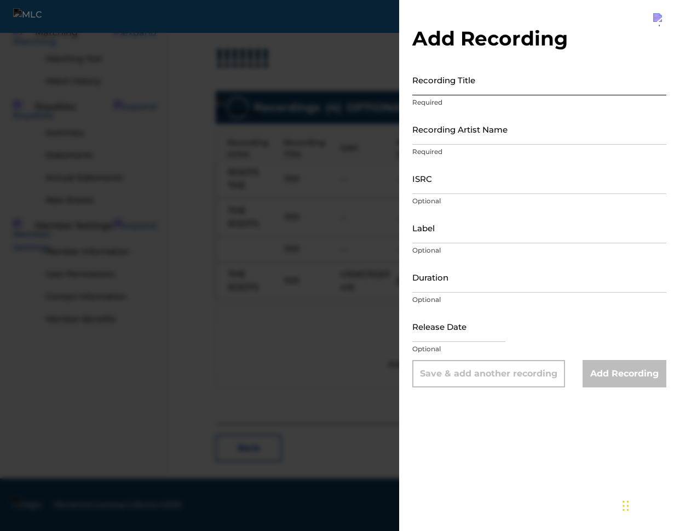
click at [468, 83] on input "Recording Title" at bounding box center [539, 79] width 254 height 31
type input "D"
type input "!!!!!!!!"
click at [463, 128] on input "Recording Artist Name" at bounding box center [539, 128] width 254 height 31
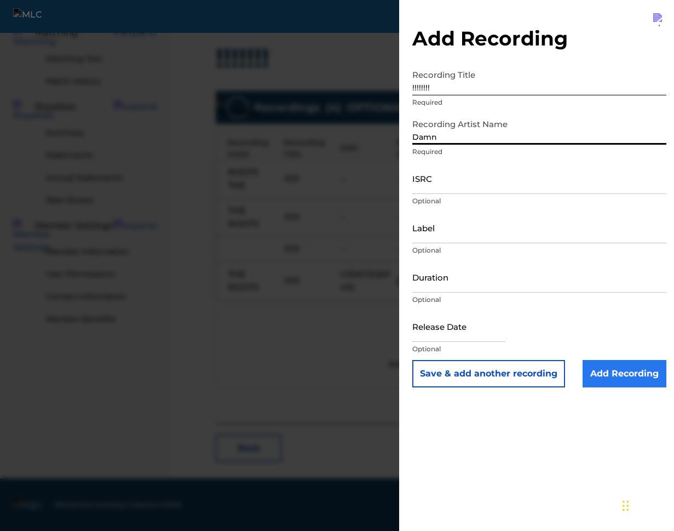
type input "Damn"
click at [614, 380] on input "Add Recording" at bounding box center [625, 373] width 84 height 27
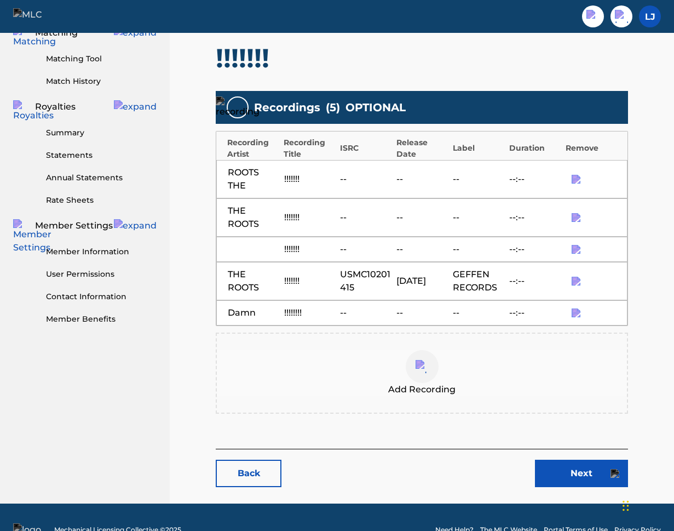
click at [427, 371] on img at bounding box center [422, 366] width 13 height 13
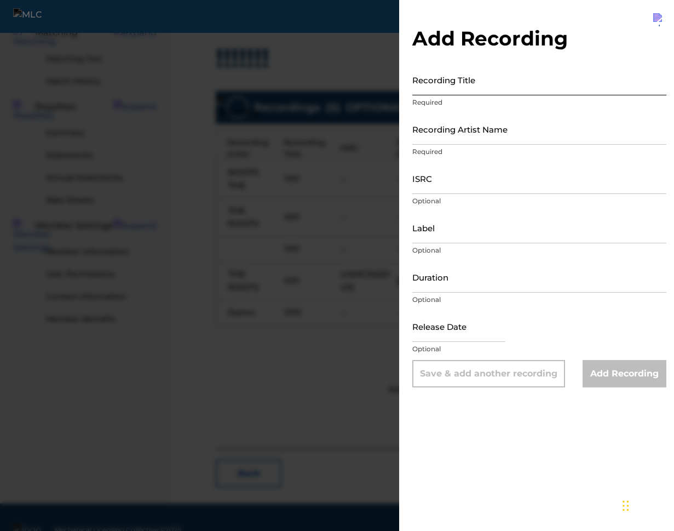
click at [436, 89] on input "Recording Title" at bounding box center [539, 79] width 254 height 31
type input "!!!!!!!"
click at [452, 131] on input "Recording Artist Name" at bounding box center [539, 128] width 254 height 31
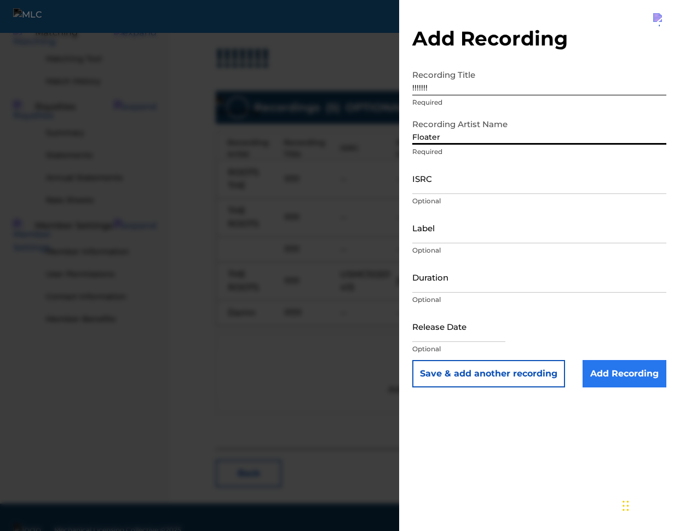
type input "Floater"
click at [615, 377] on input "Add Recording" at bounding box center [625, 373] width 84 height 27
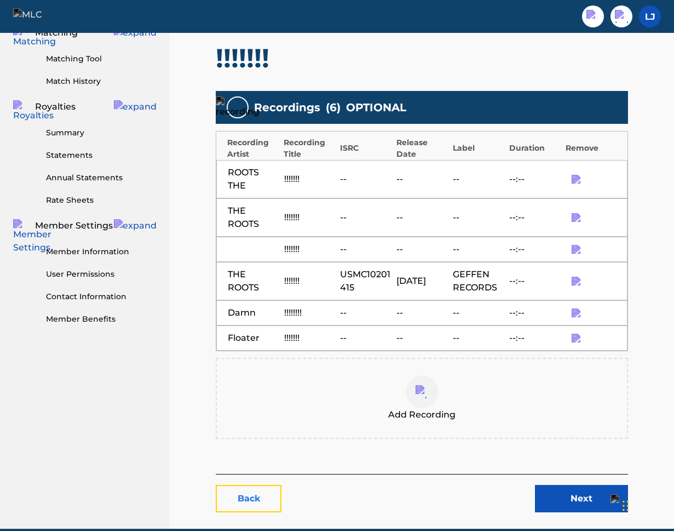
click at [278, 498] on link "Back" at bounding box center [249, 498] width 66 height 27
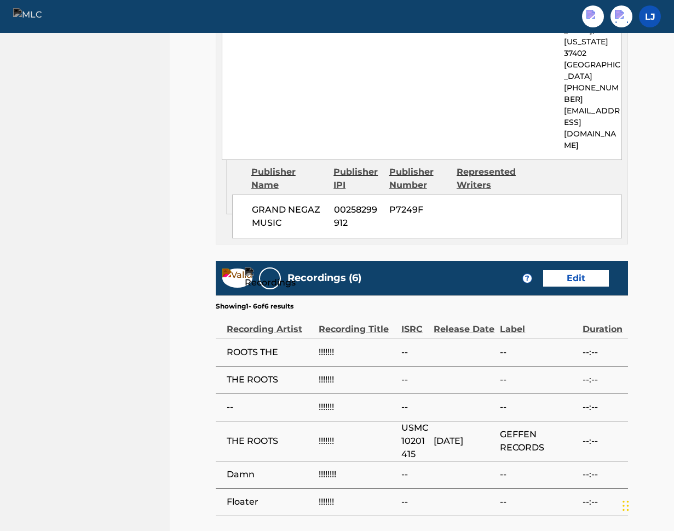
scroll to position [897, 0]
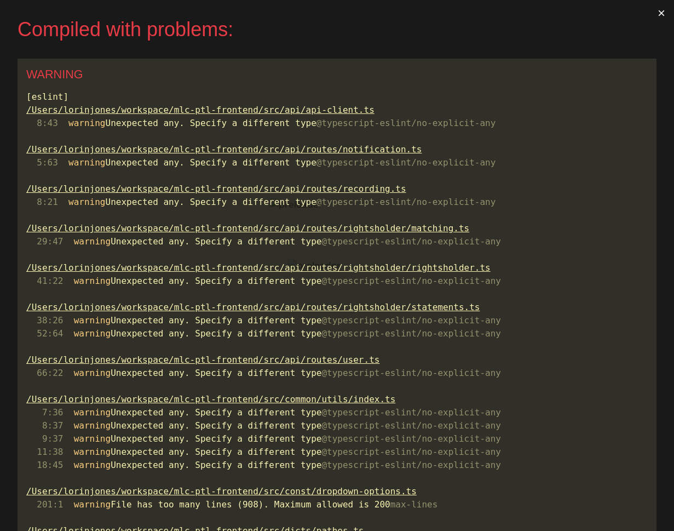
click at [667, 12] on button "×" at bounding box center [661, 13] width 25 height 26
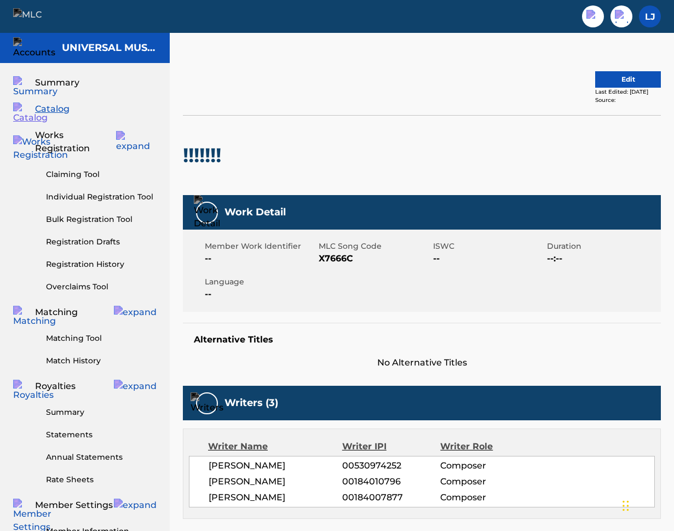
click at [607, 70] on div "Edit Last Edited: [DATE] Source:" at bounding box center [422, 87] width 478 height 55
click at [606, 78] on button "Edit" at bounding box center [628, 79] width 66 height 16
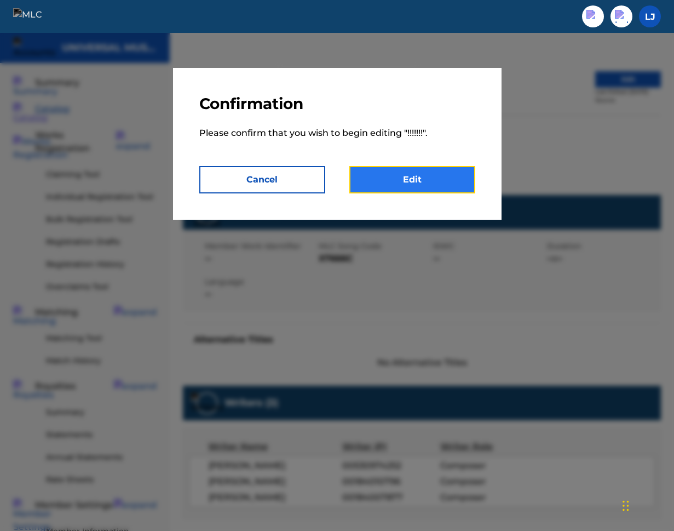
click at [428, 179] on link "Edit" at bounding box center [412, 179] width 126 height 27
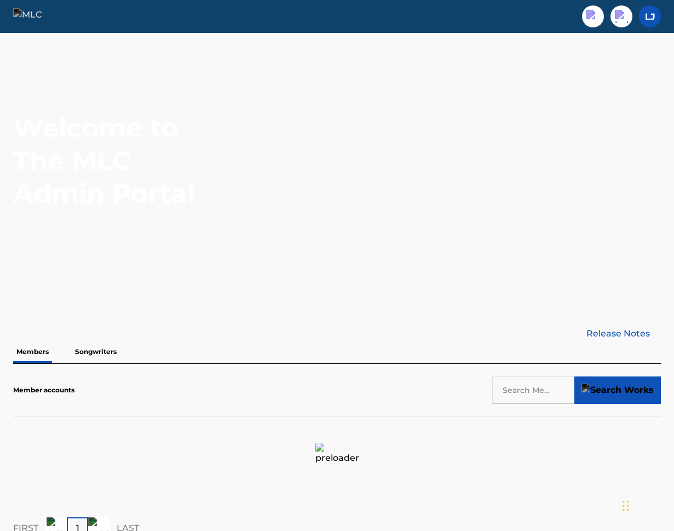
scroll to position [3, 0]
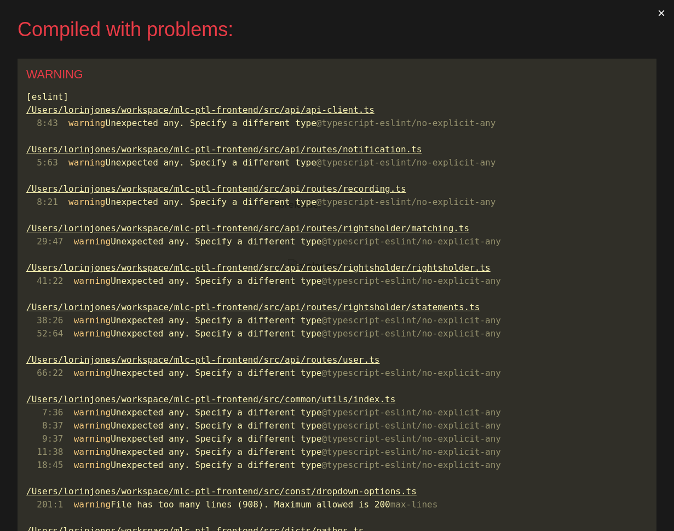
click at [667, 14] on button "×" at bounding box center [661, 13] width 25 height 26
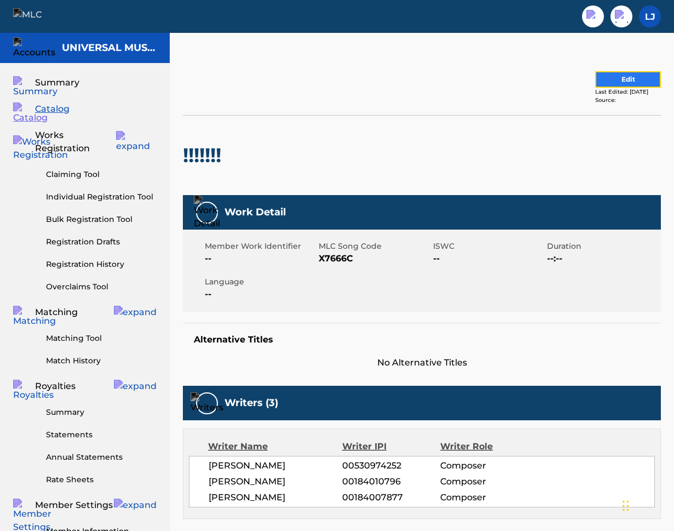
click at [622, 83] on button "Edit" at bounding box center [628, 79] width 66 height 16
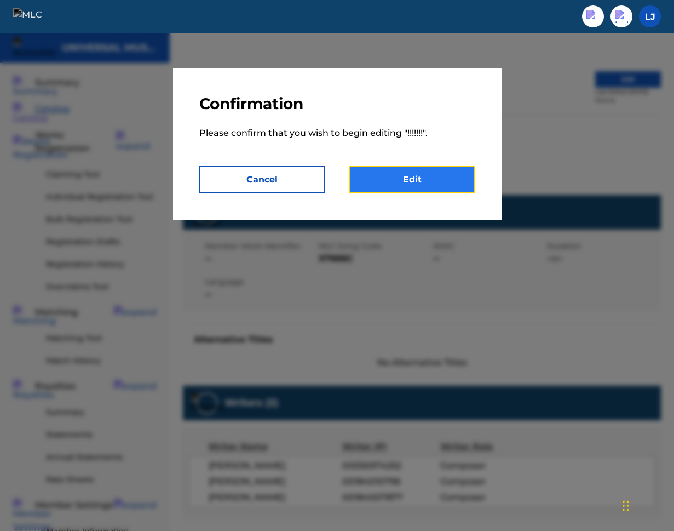
click at [397, 178] on link "Edit" at bounding box center [412, 179] width 126 height 27
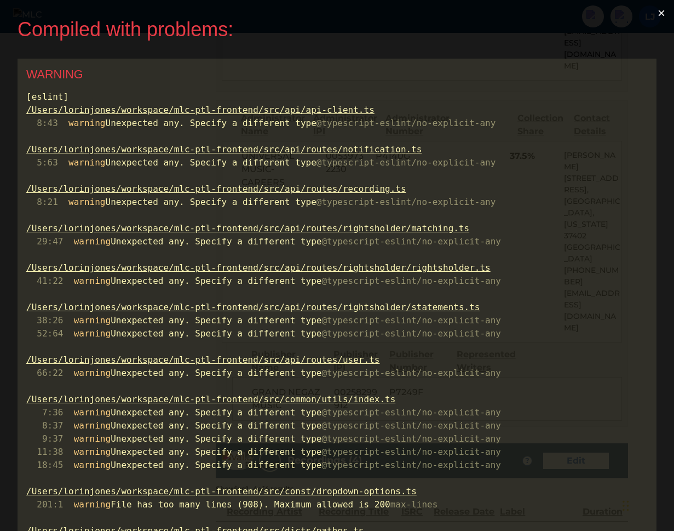
click at [662, 6] on button "×" at bounding box center [661, 13] width 25 height 26
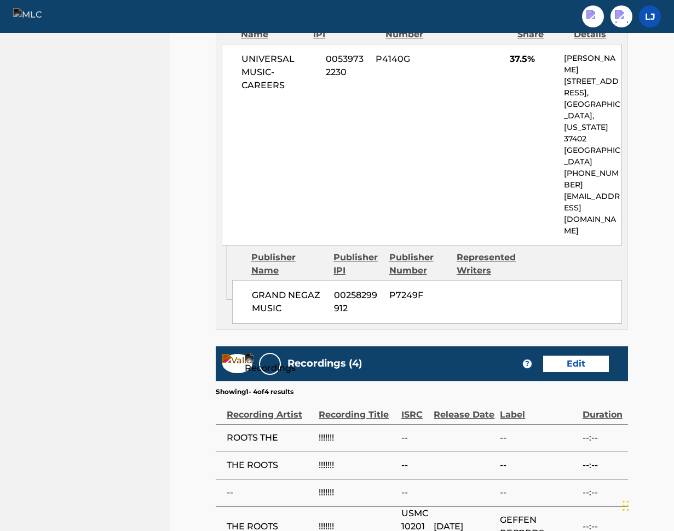
scroll to position [808, 0]
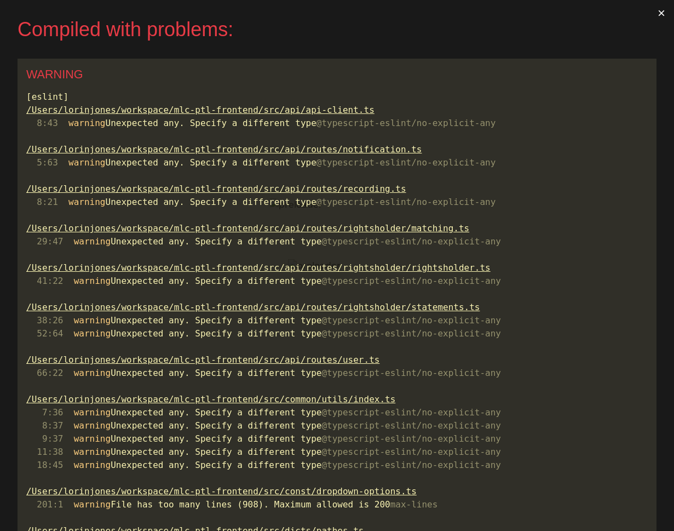
click at [661, 8] on button "×" at bounding box center [661, 13] width 25 height 26
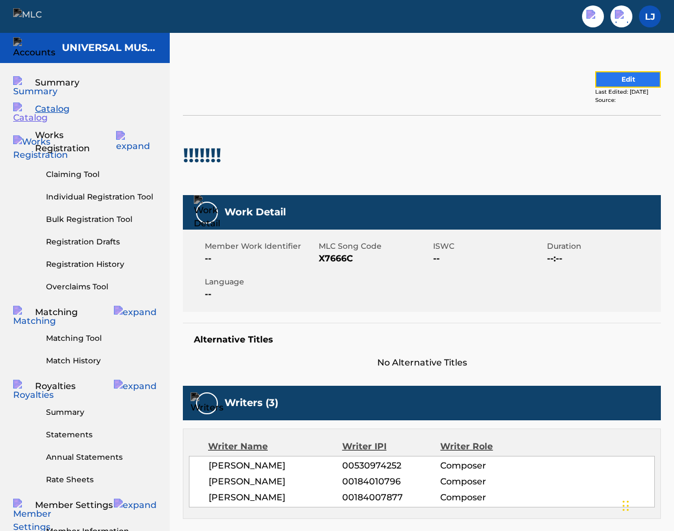
click at [604, 74] on button "Edit" at bounding box center [628, 79] width 66 height 16
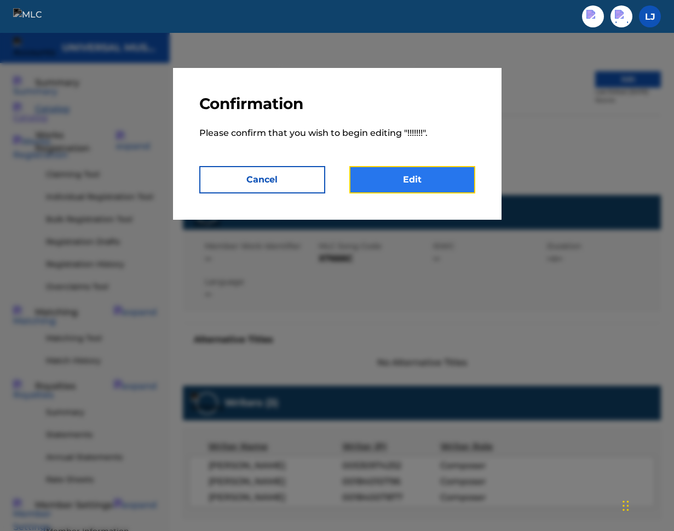
click at [440, 178] on link "Edit" at bounding box center [412, 179] width 126 height 27
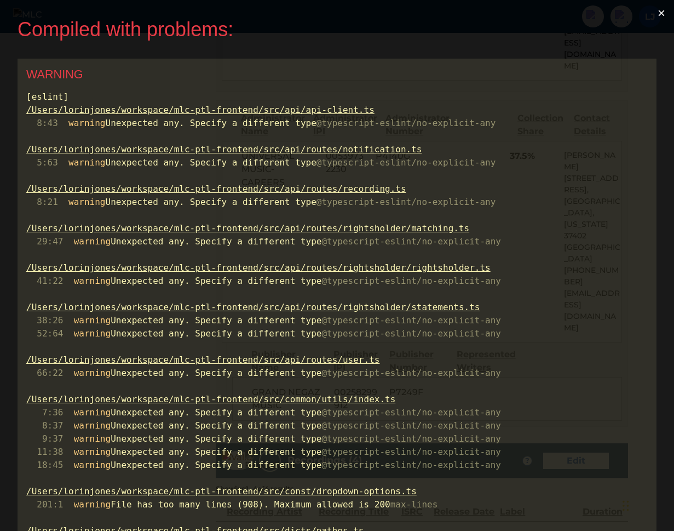
click at [664, 15] on button "×" at bounding box center [661, 13] width 25 height 26
click at [664, 13] on button "×" at bounding box center [661, 13] width 25 height 26
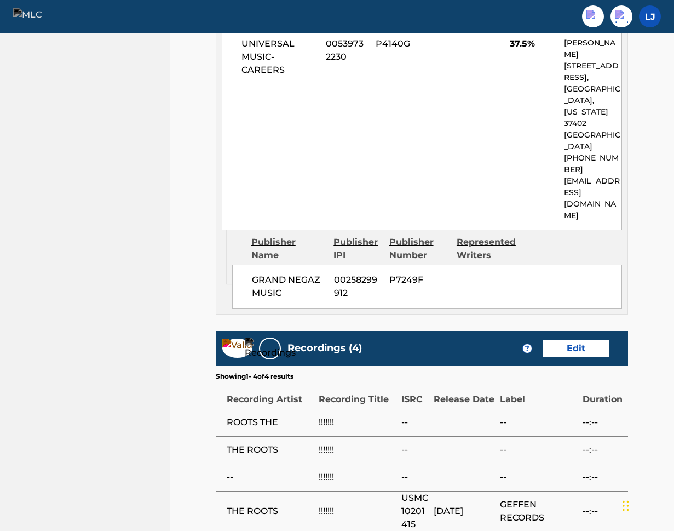
scroll to position [842, 0]
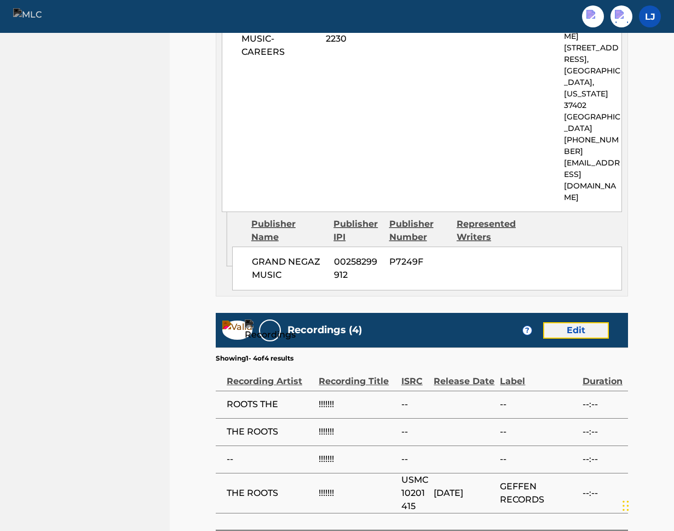
click at [574, 322] on link "Edit" at bounding box center [576, 330] width 66 height 16
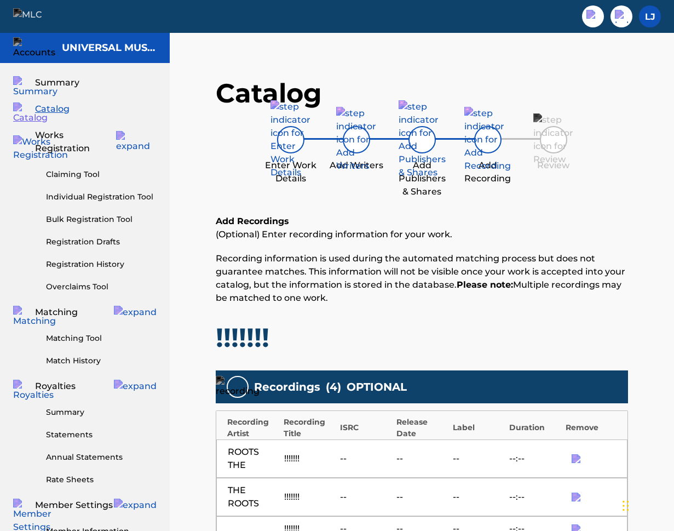
scroll to position [279, 0]
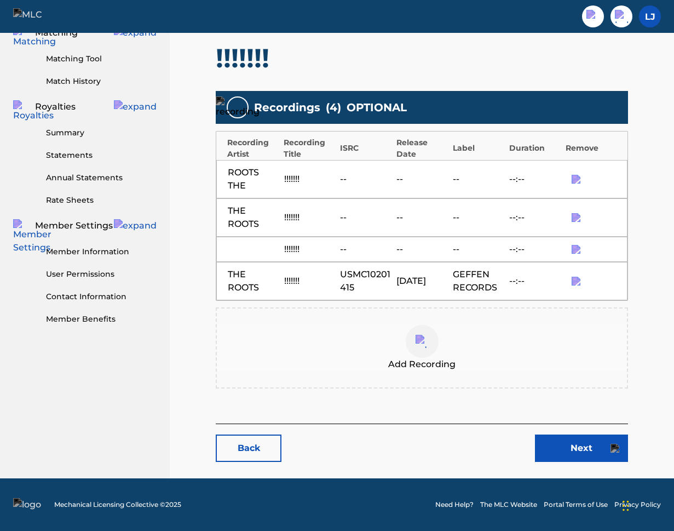
click at [412, 346] on div at bounding box center [422, 341] width 33 height 33
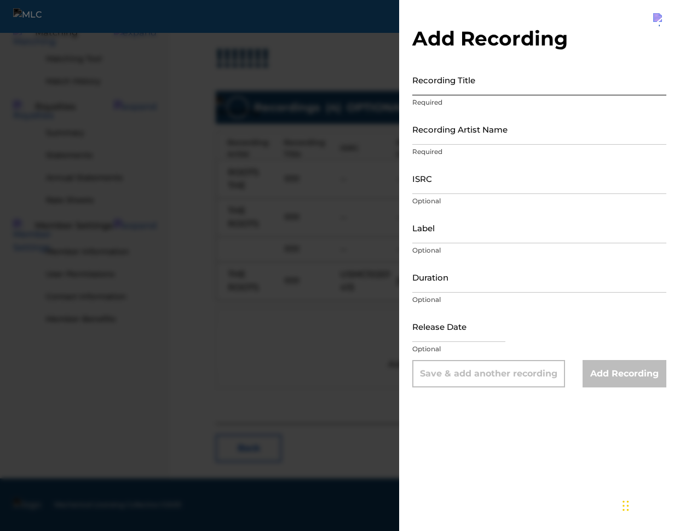
click at [478, 85] on input "Recording Title" at bounding box center [539, 79] width 254 height 31
type input "!!!!!!!"
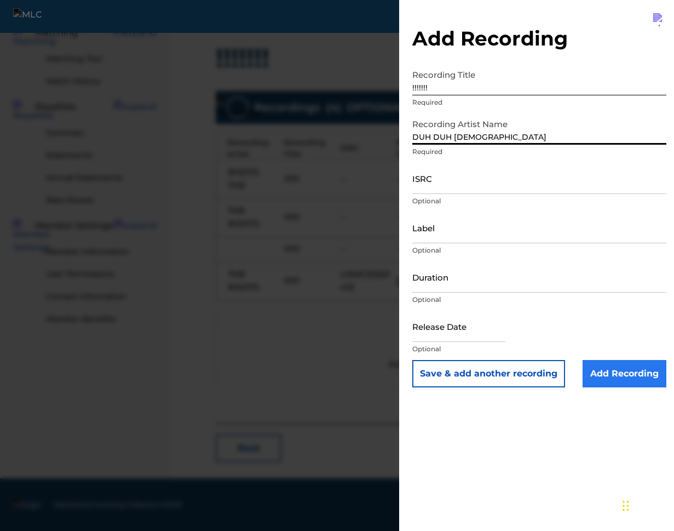
type input "DUH DUH DUH"
click at [630, 374] on input "Add Recording" at bounding box center [625, 373] width 84 height 27
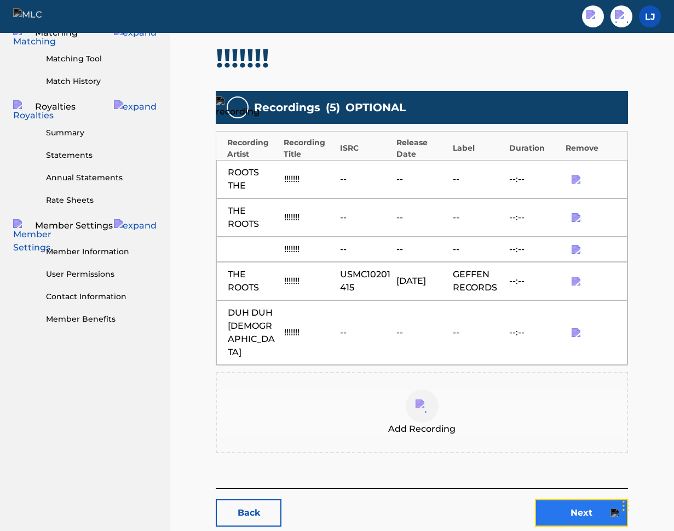
click at [570, 499] on link "Next" at bounding box center [581, 512] width 93 height 27
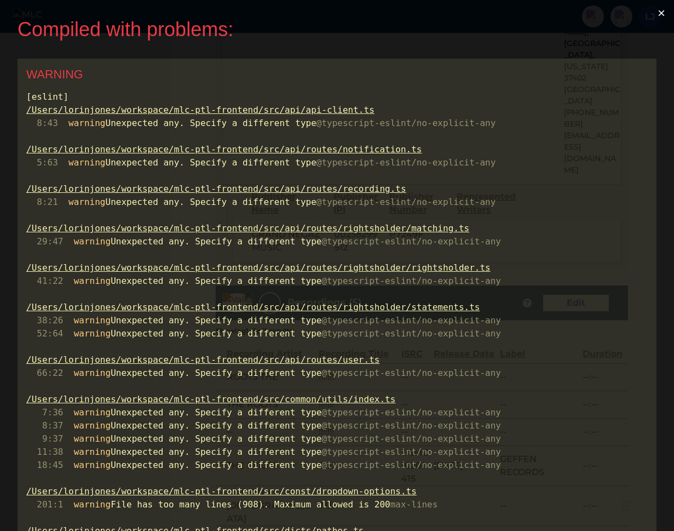
click at [667, 11] on button "×" at bounding box center [661, 13] width 25 height 26
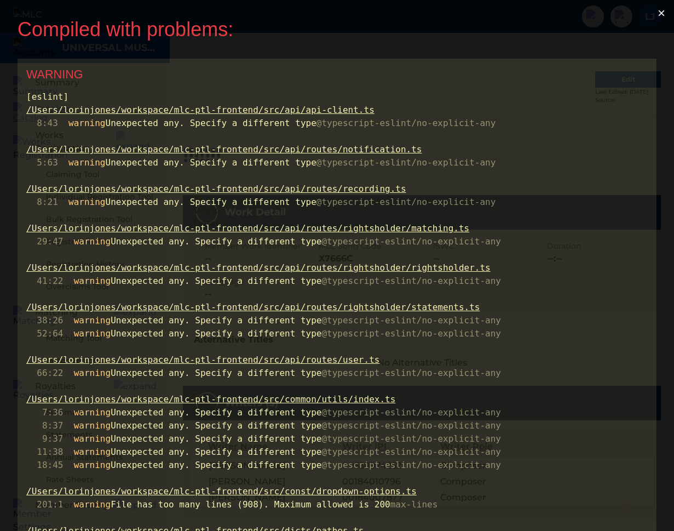
click at [661, 16] on button "×" at bounding box center [661, 13] width 25 height 26
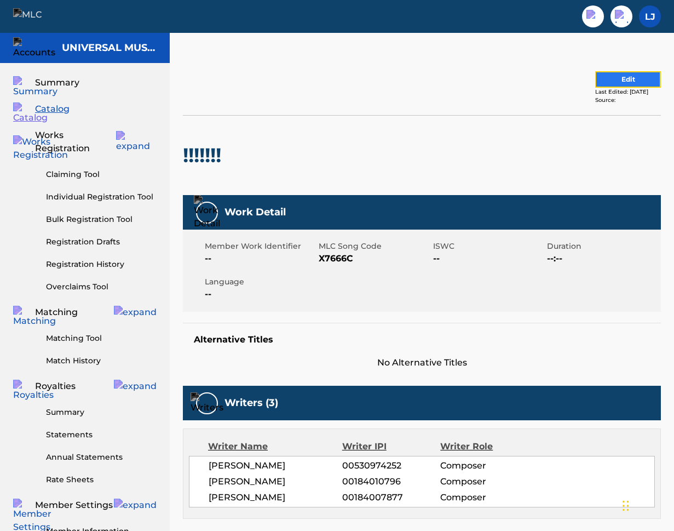
click at [614, 79] on button "Edit" at bounding box center [628, 79] width 66 height 16
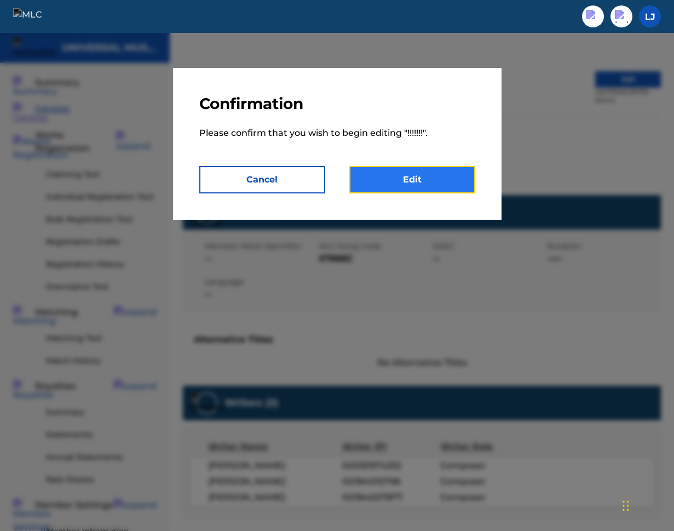
click at [382, 170] on link "Edit" at bounding box center [412, 179] width 126 height 27
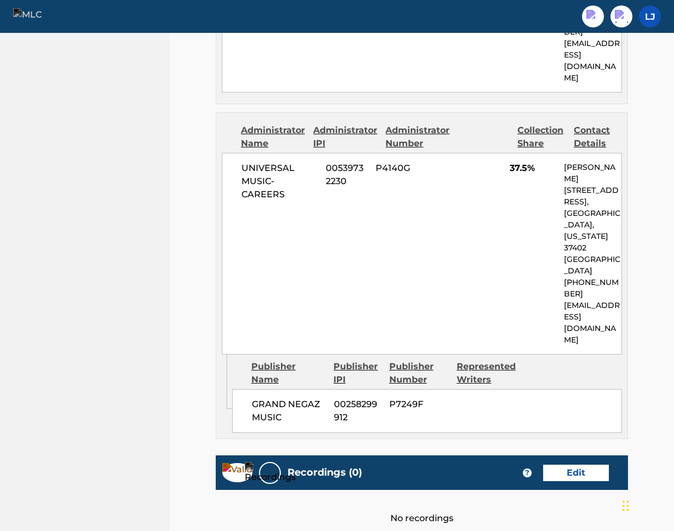
scroll to position [712, 0]
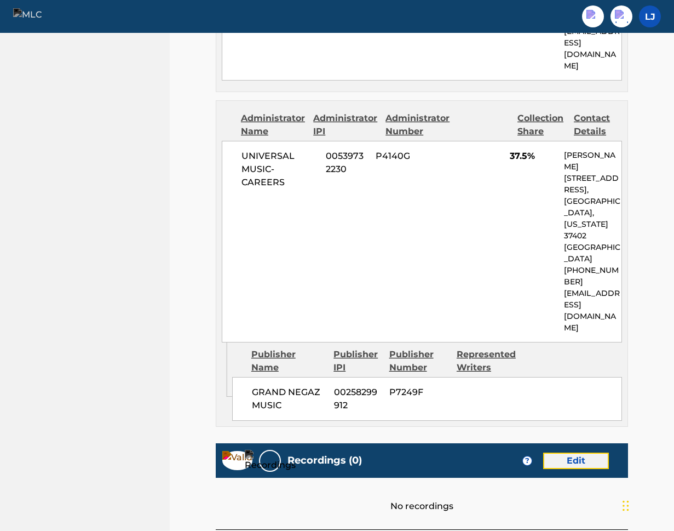
click at [591, 452] on link "Edit" at bounding box center [576, 460] width 66 height 16
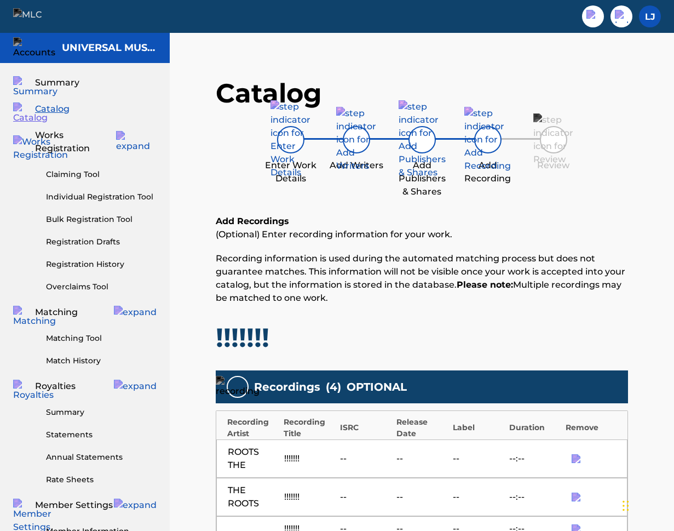
scroll to position [279, 0]
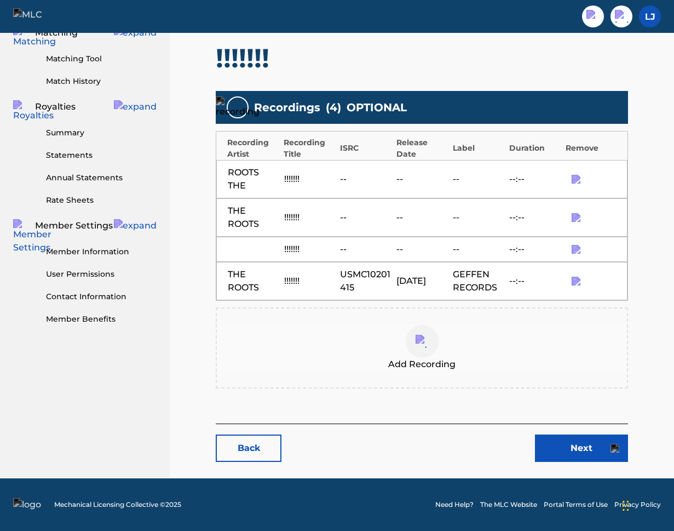
click at [434, 343] on div at bounding box center [422, 341] width 33 height 33
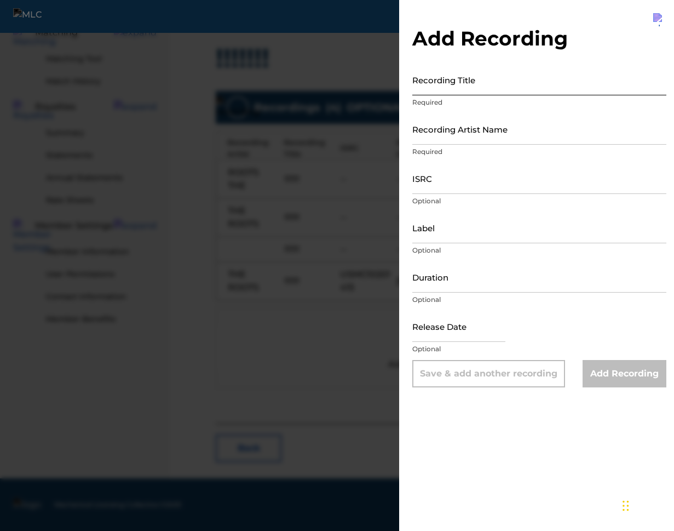
click at [466, 93] on input "Recording Title" at bounding box center [539, 79] width 254 height 31
type input "!!!!!!"
click at [479, 136] on input "Recording Artist Name" at bounding box center [539, 128] width 254 height 31
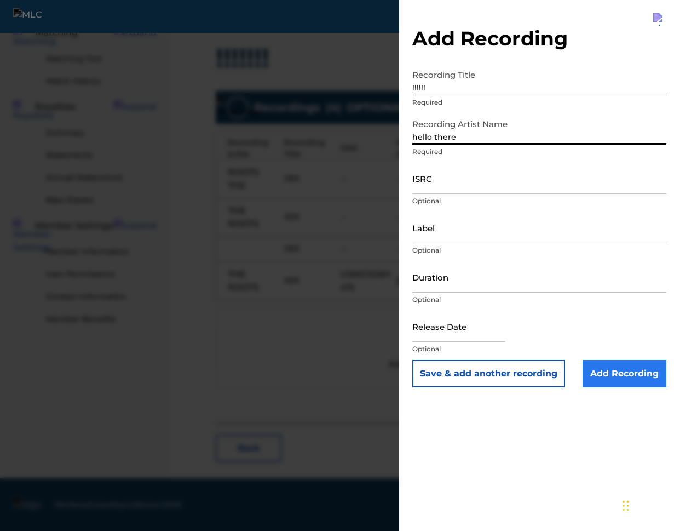
type input "hello there"
click at [620, 369] on input "Add Recording" at bounding box center [625, 373] width 84 height 27
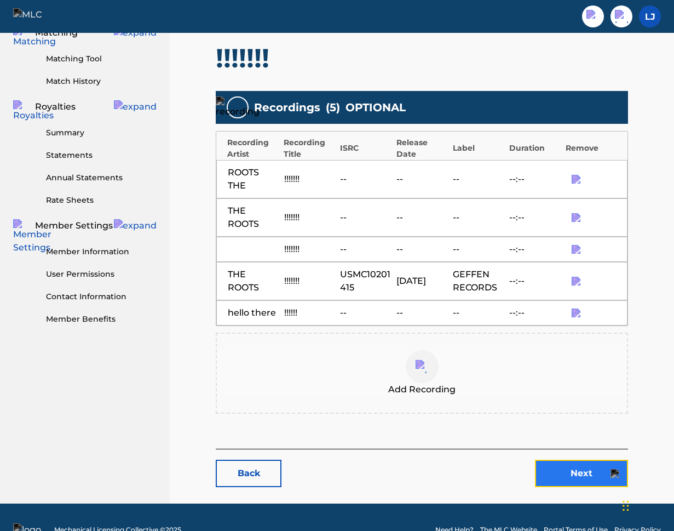
click at [582, 472] on link "Next" at bounding box center [581, 473] width 93 height 27
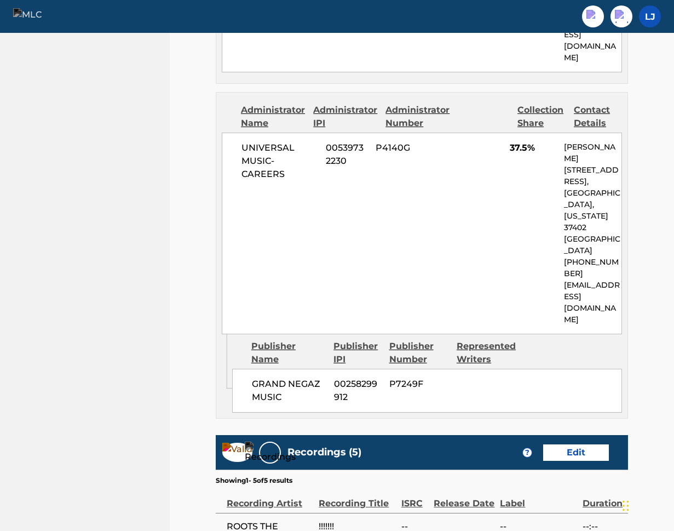
scroll to position [870, 0]
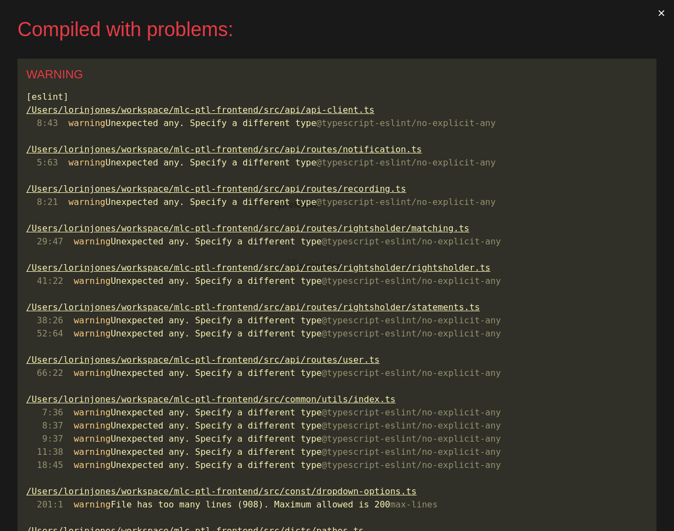
click at [665, 16] on button "×" at bounding box center [661, 13] width 25 height 26
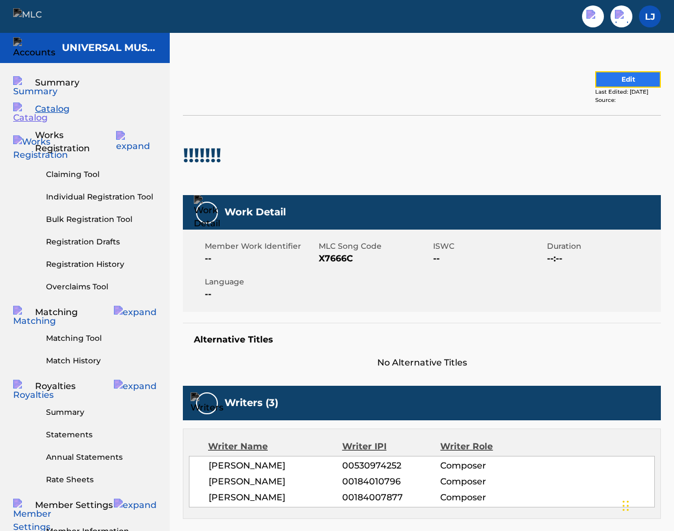
click at [604, 78] on button "Edit" at bounding box center [628, 79] width 66 height 16
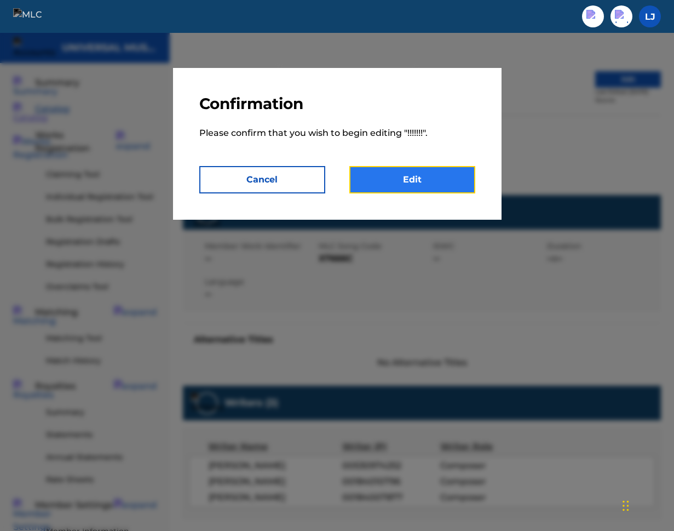
click at [437, 180] on link "Edit" at bounding box center [412, 179] width 126 height 27
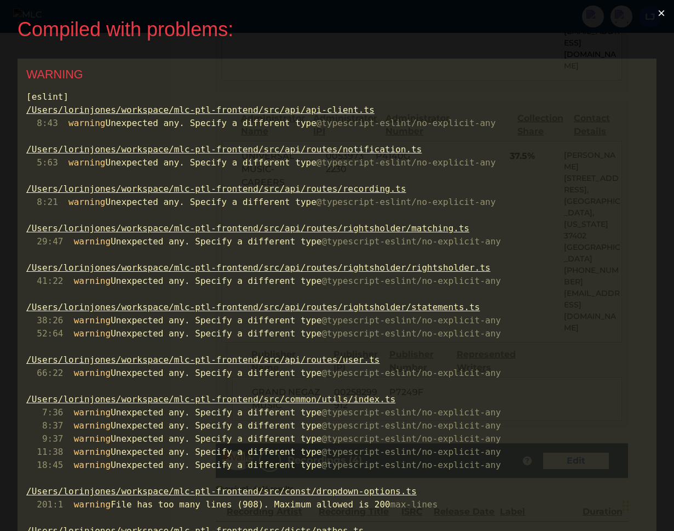
click at [665, 19] on button "×" at bounding box center [661, 13] width 25 height 26
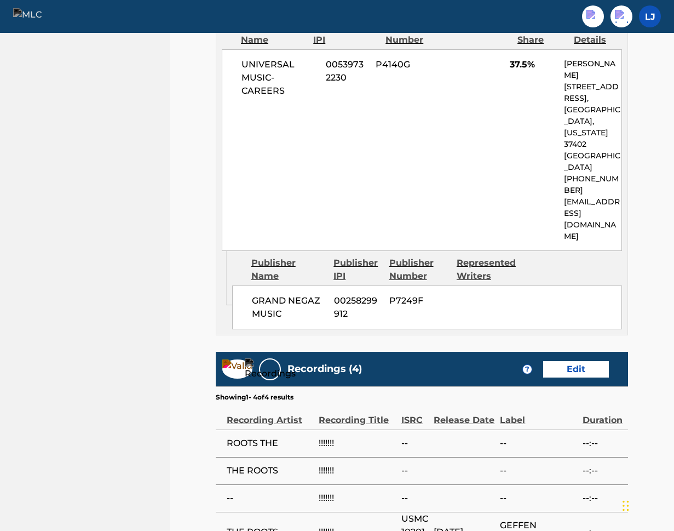
scroll to position [842, 0]
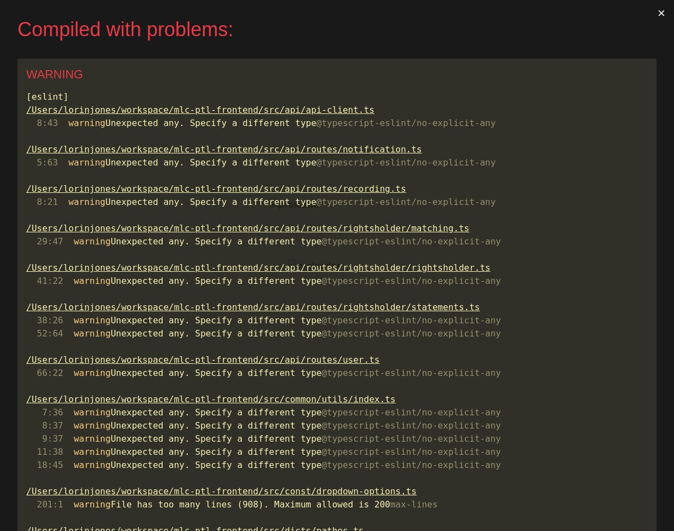
click at [668, 12] on button "×" at bounding box center [661, 13] width 25 height 26
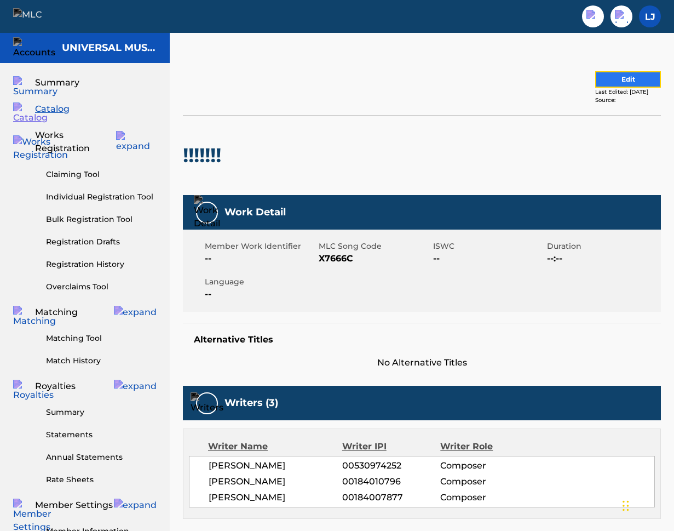
click at [629, 84] on button "Edit" at bounding box center [628, 79] width 66 height 16
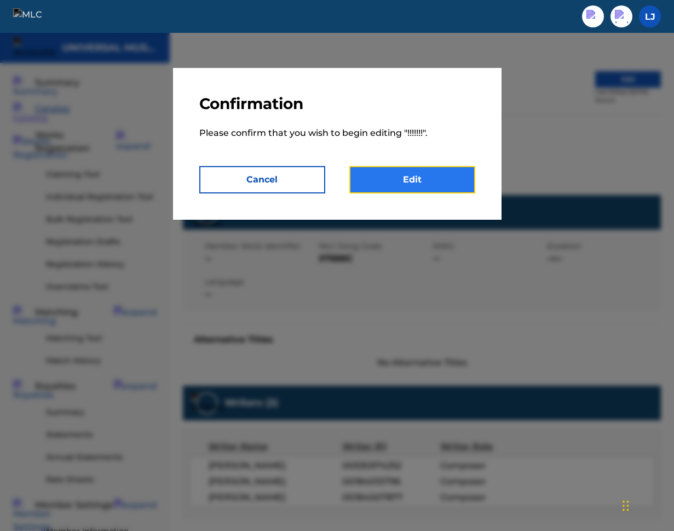
click at [428, 174] on link "Edit" at bounding box center [412, 179] width 126 height 27
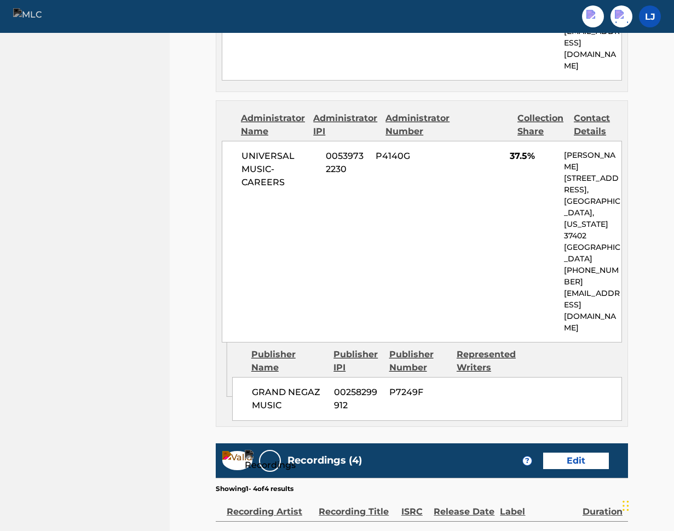
scroll to position [842, 0]
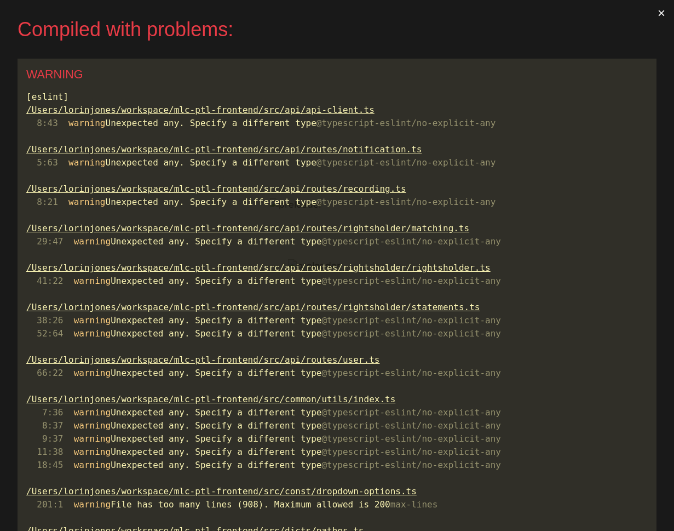
click at [668, 10] on button "×" at bounding box center [661, 13] width 25 height 26
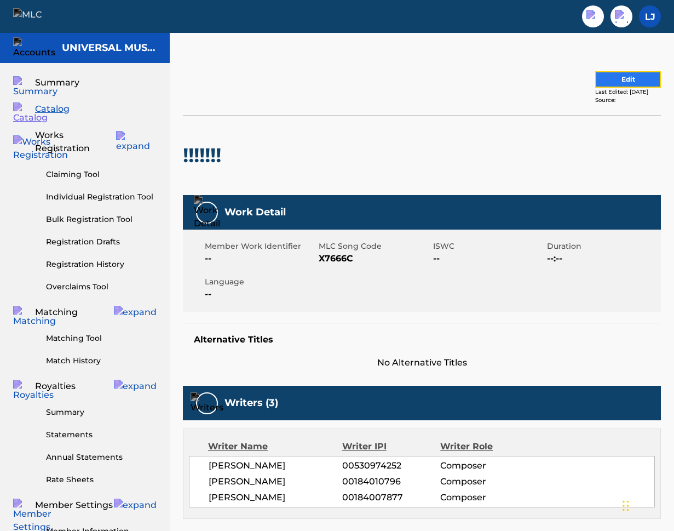
click at [625, 72] on button "Edit" at bounding box center [628, 79] width 66 height 16
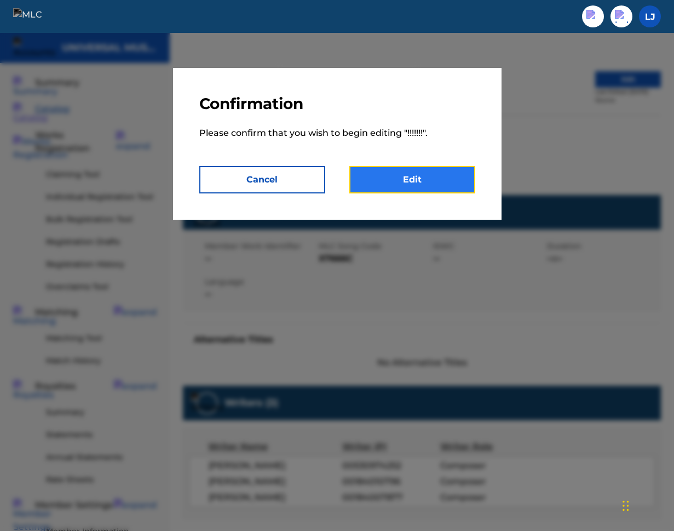
click at [415, 179] on link "Edit" at bounding box center [412, 179] width 126 height 27
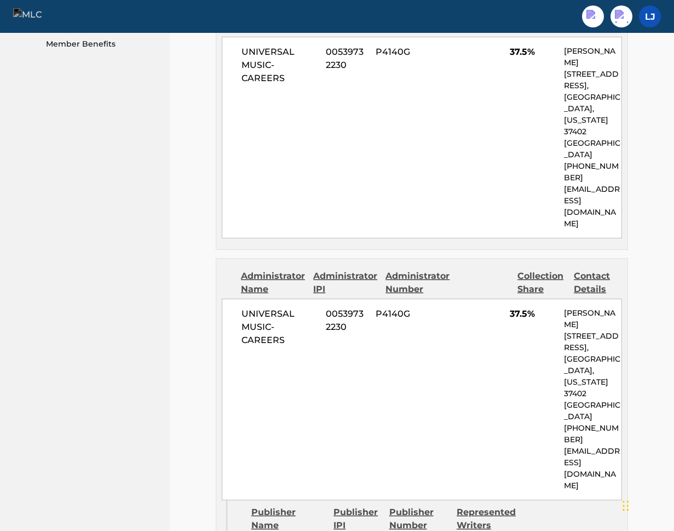
scroll to position [712, 0]
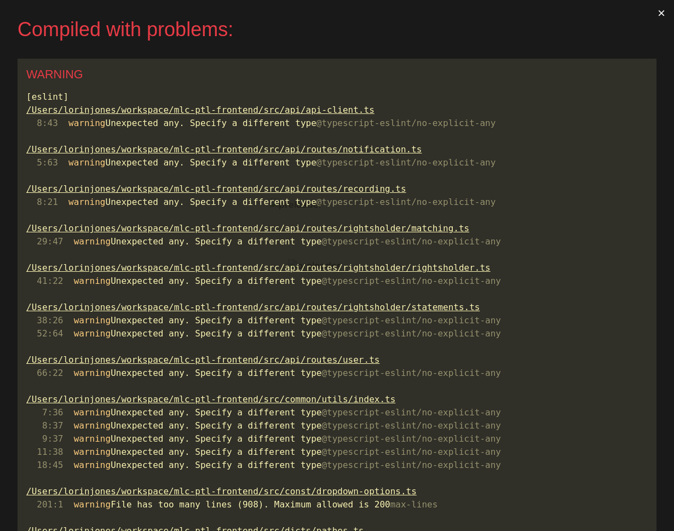
click at [665, 14] on button "×" at bounding box center [661, 13] width 25 height 26
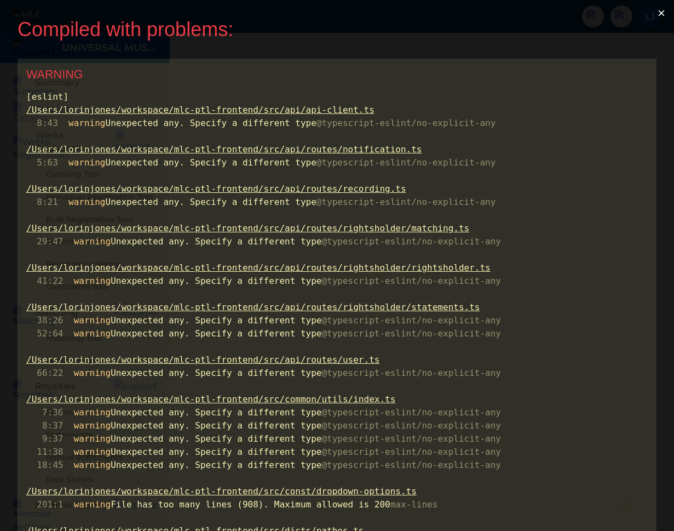
click at [665, 10] on button "×" at bounding box center [661, 13] width 25 height 26
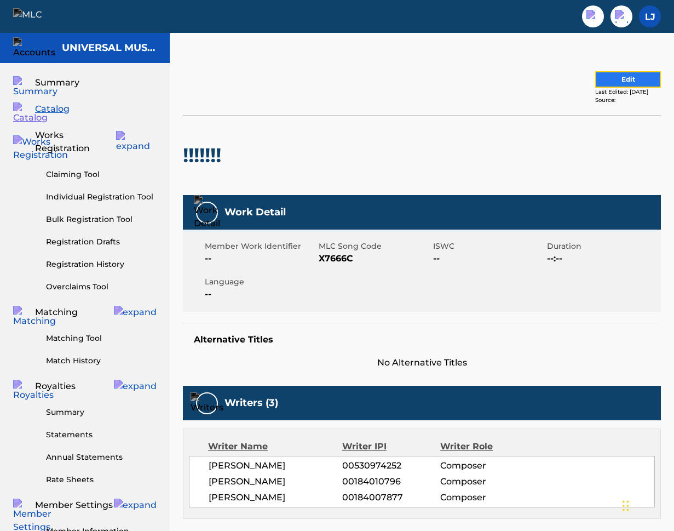
click at [622, 81] on button "Edit" at bounding box center [628, 79] width 66 height 16
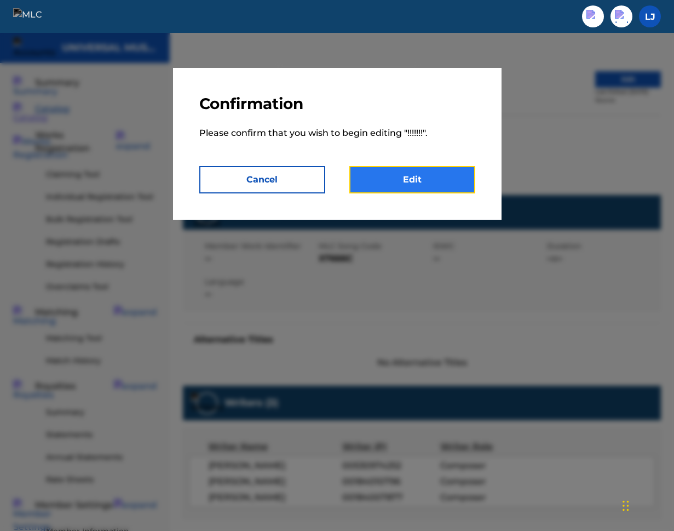
click at [448, 183] on link "Edit" at bounding box center [412, 179] width 126 height 27
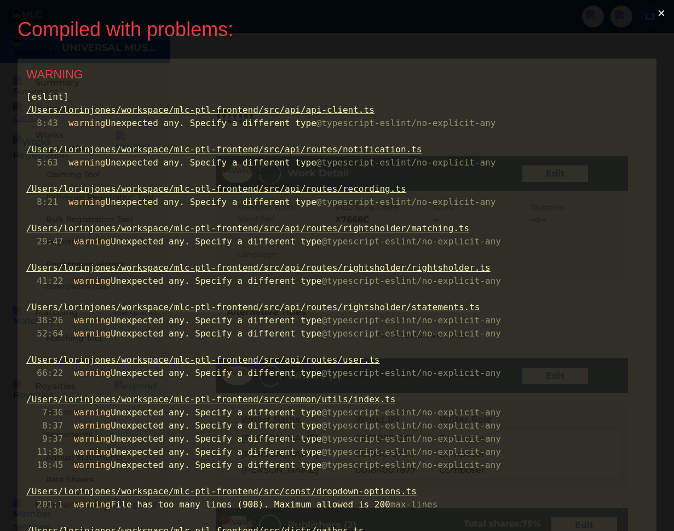
click at [666, 2] on button "×" at bounding box center [661, 13] width 25 height 26
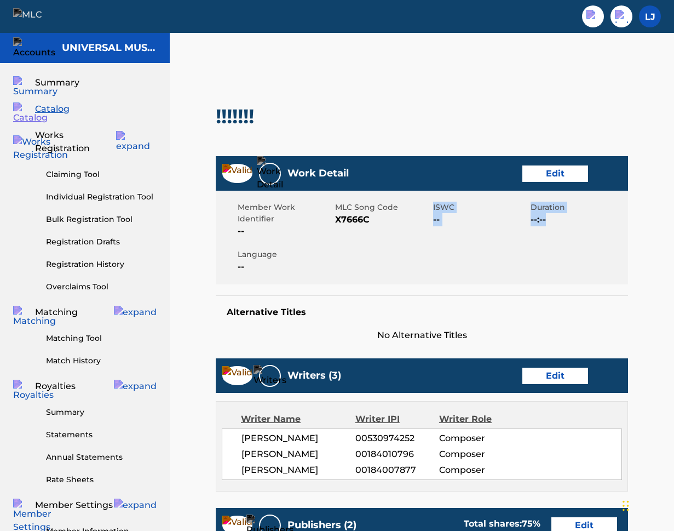
drag, startPoint x: 548, startPoint y: 246, endPoint x: 416, endPoint y: 229, distance: 133.6
click at [416, 229] on div "Member Work Identifier -- MLC Song Code X7666C ISWC -- Duration --:-- Language …" at bounding box center [422, 238] width 412 height 94
click at [242, 82] on div "!!!!!!!" at bounding box center [238, 116] width 44 height 79
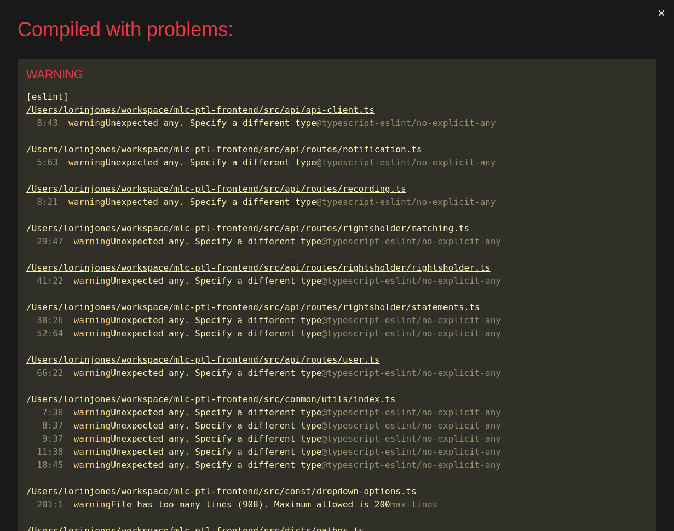
click at [663, 16] on button "×" at bounding box center [661, 13] width 25 height 26
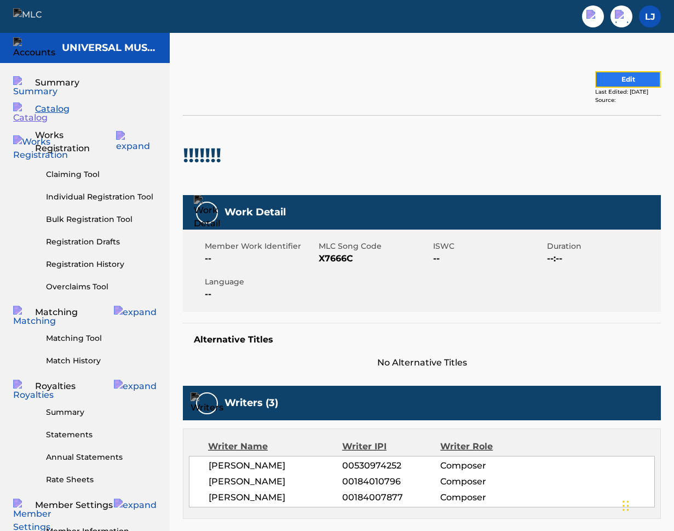
click at [606, 77] on button "Edit" at bounding box center [628, 79] width 66 height 16
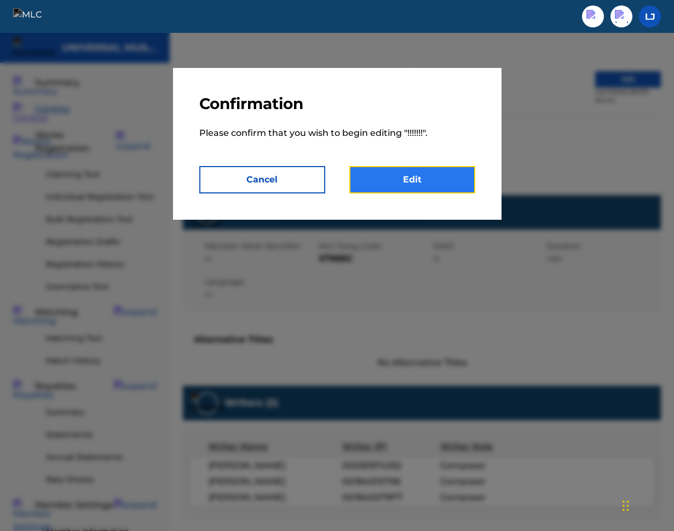
click at [444, 191] on link "Edit" at bounding box center [412, 179] width 126 height 27
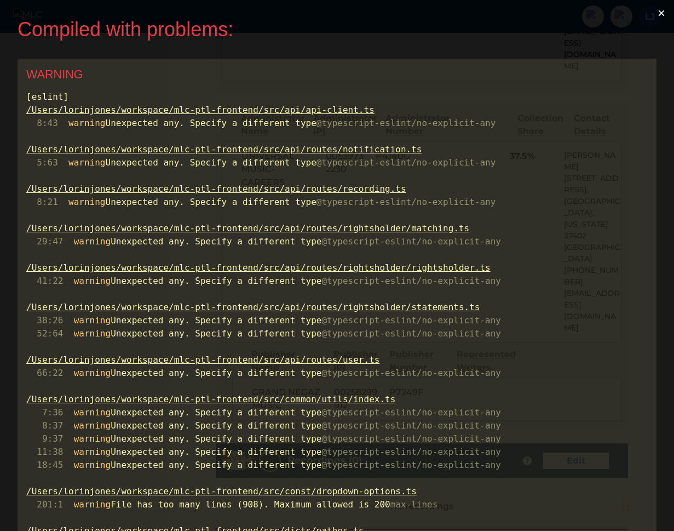
click at [669, 9] on button "×" at bounding box center [661, 13] width 25 height 26
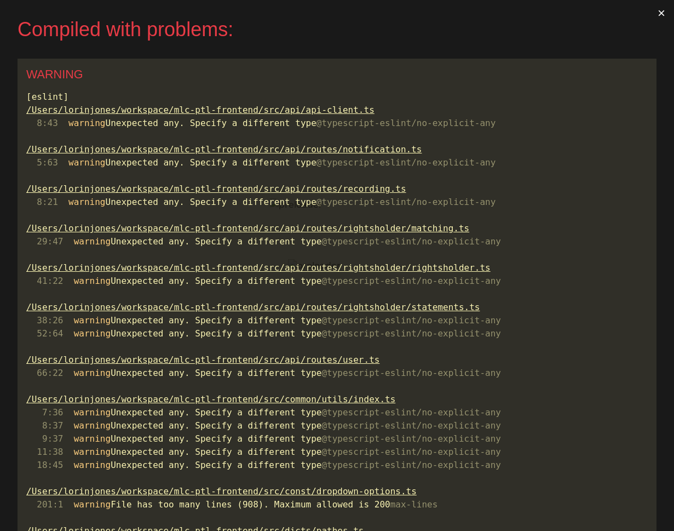
click at [665, 17] on button "×" at bounding box center [661, 13] width 25 height 26
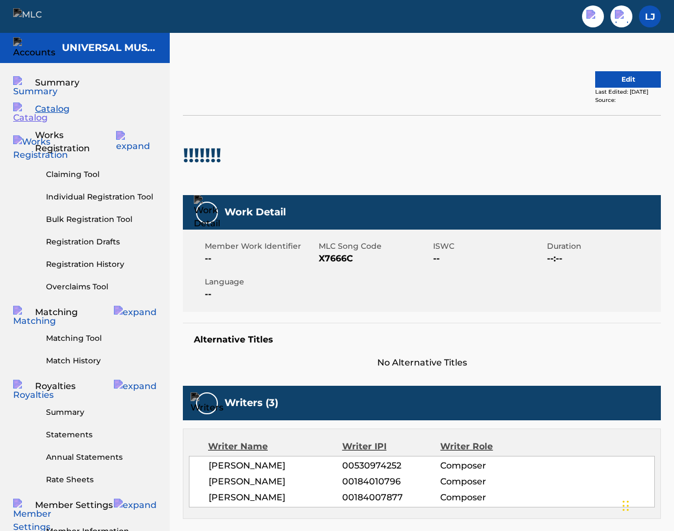
click at [613, 70] on div "Edit Last Edited: [DATE] Source:" at bounding box center [422, 87] width 478 height 55
click at [613, 79] on button "Edit" at bounding box center [628, 79] width 66 height 16
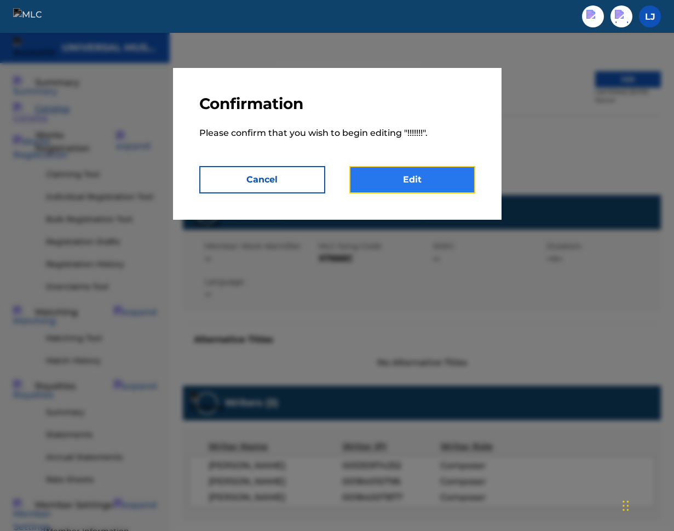
click at [432, 181] on link "Edit" at bounding box center [412, 179] width 126 height 27
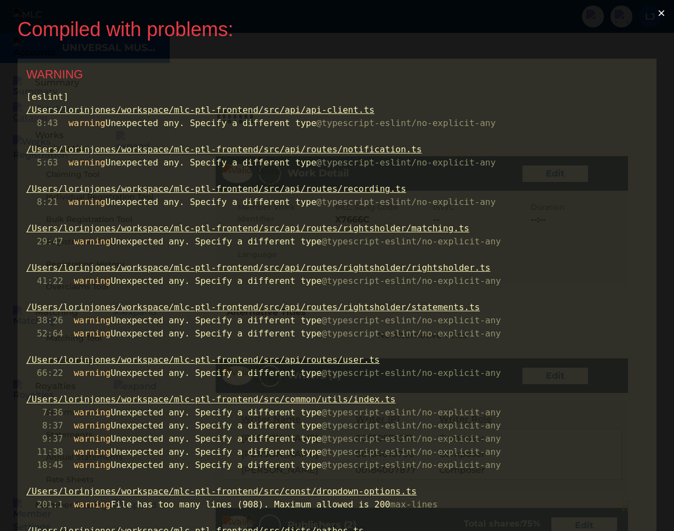
click at [665, 12] on button "×" at bounding box center [661, 13] width 25 height 26
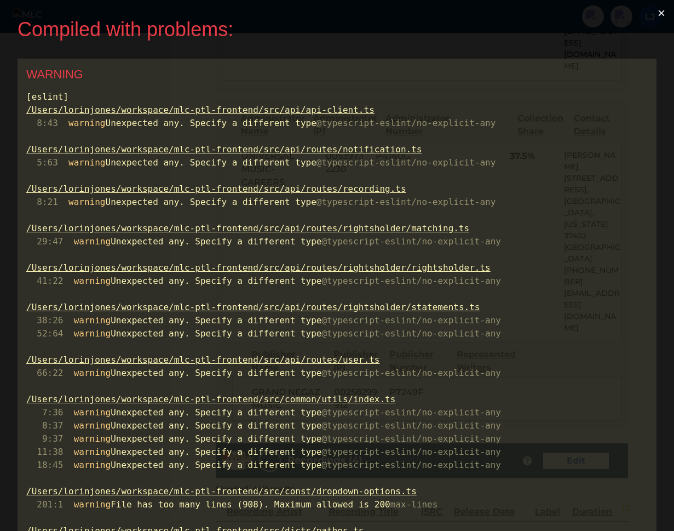
click at [665, 12] on button "×" at bounding box center [661, 13] width 25 height 26
